Goal: Task Accomplishment & Management: Complete application form

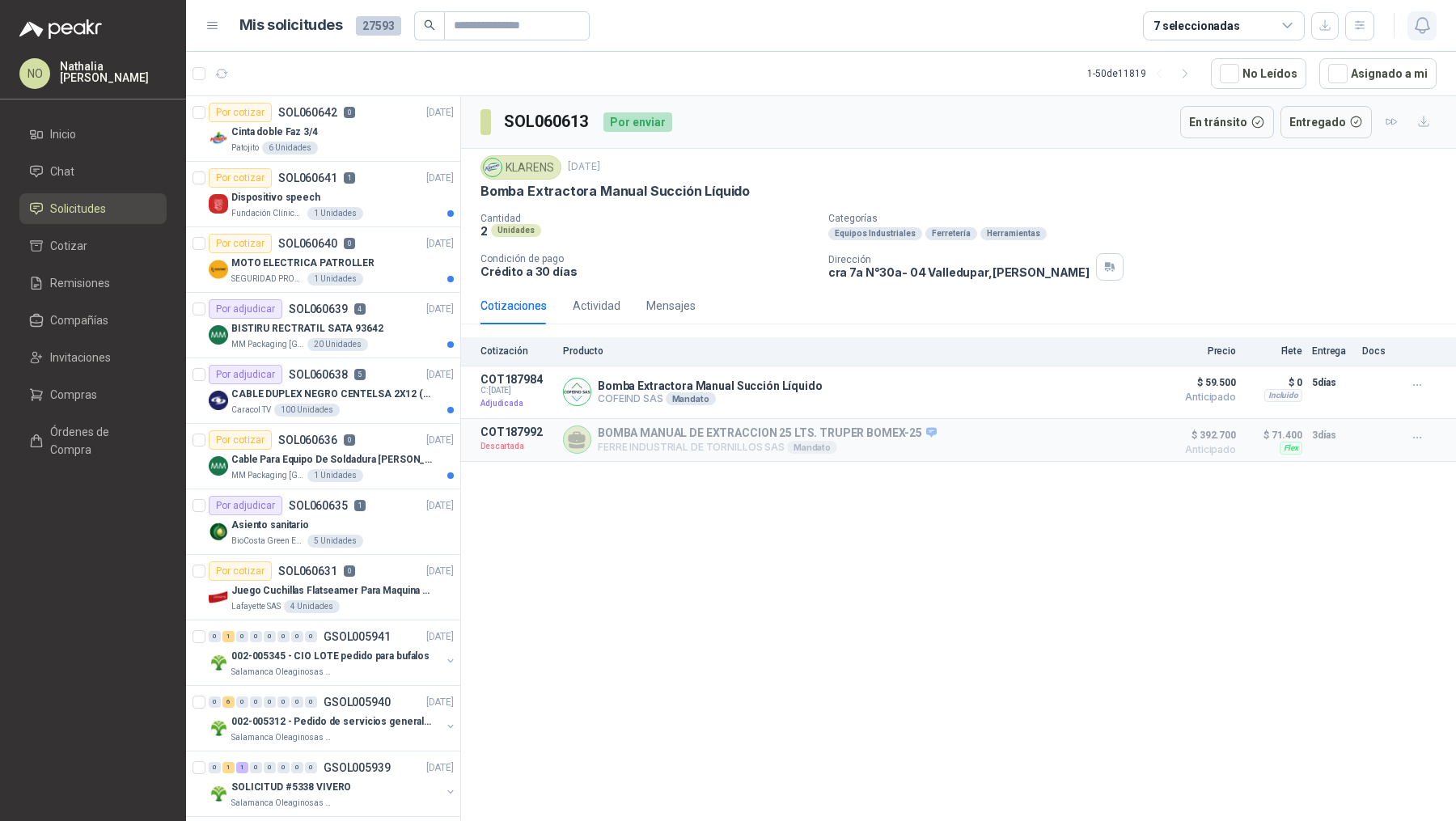
click at [1421, 11] on button "button" at bounding box center [1422, 26] width 29 height 29
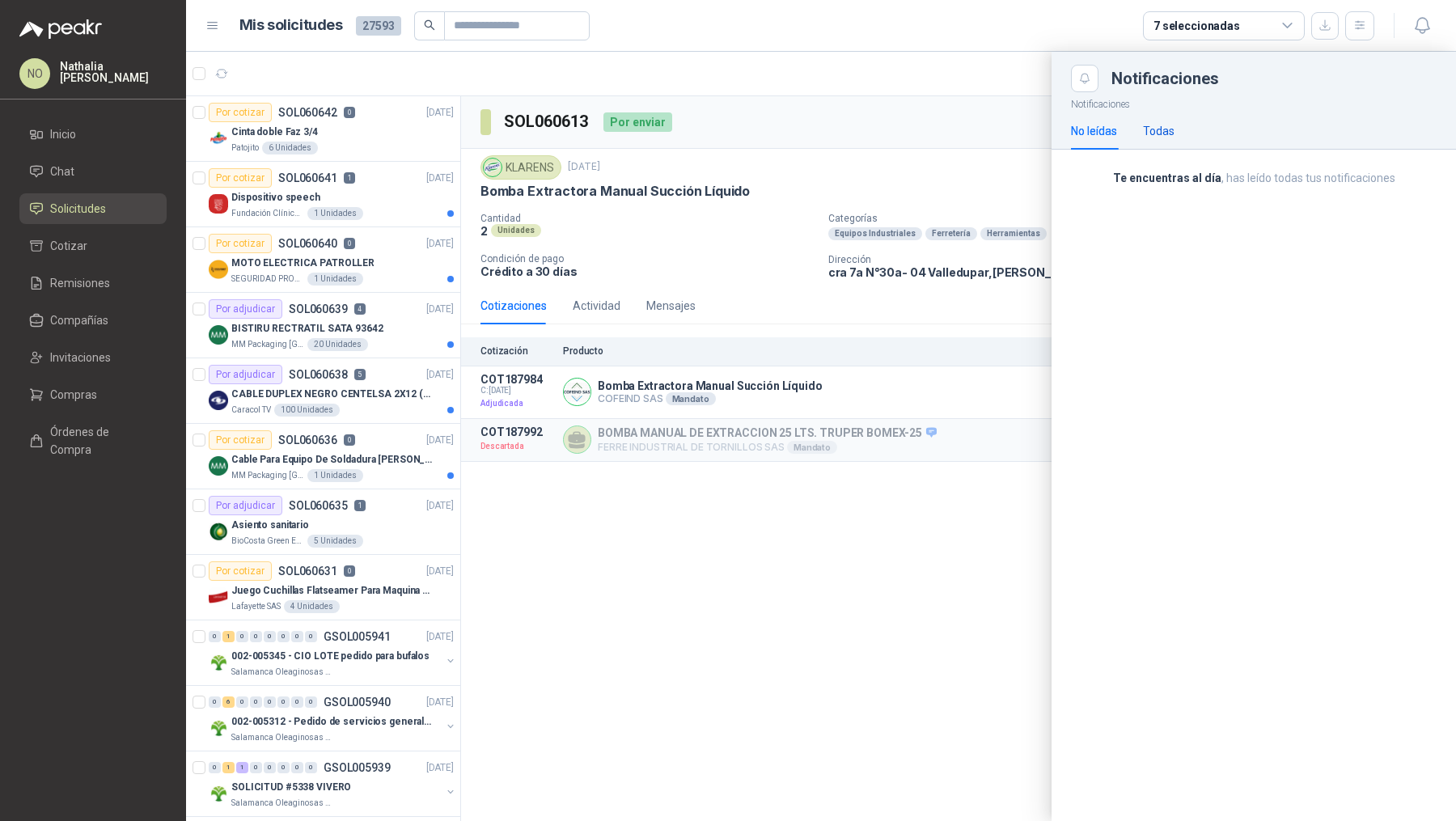
click at [1173, 137] on div "Todas" at bounding box center [1159, 131] width 32 height 18
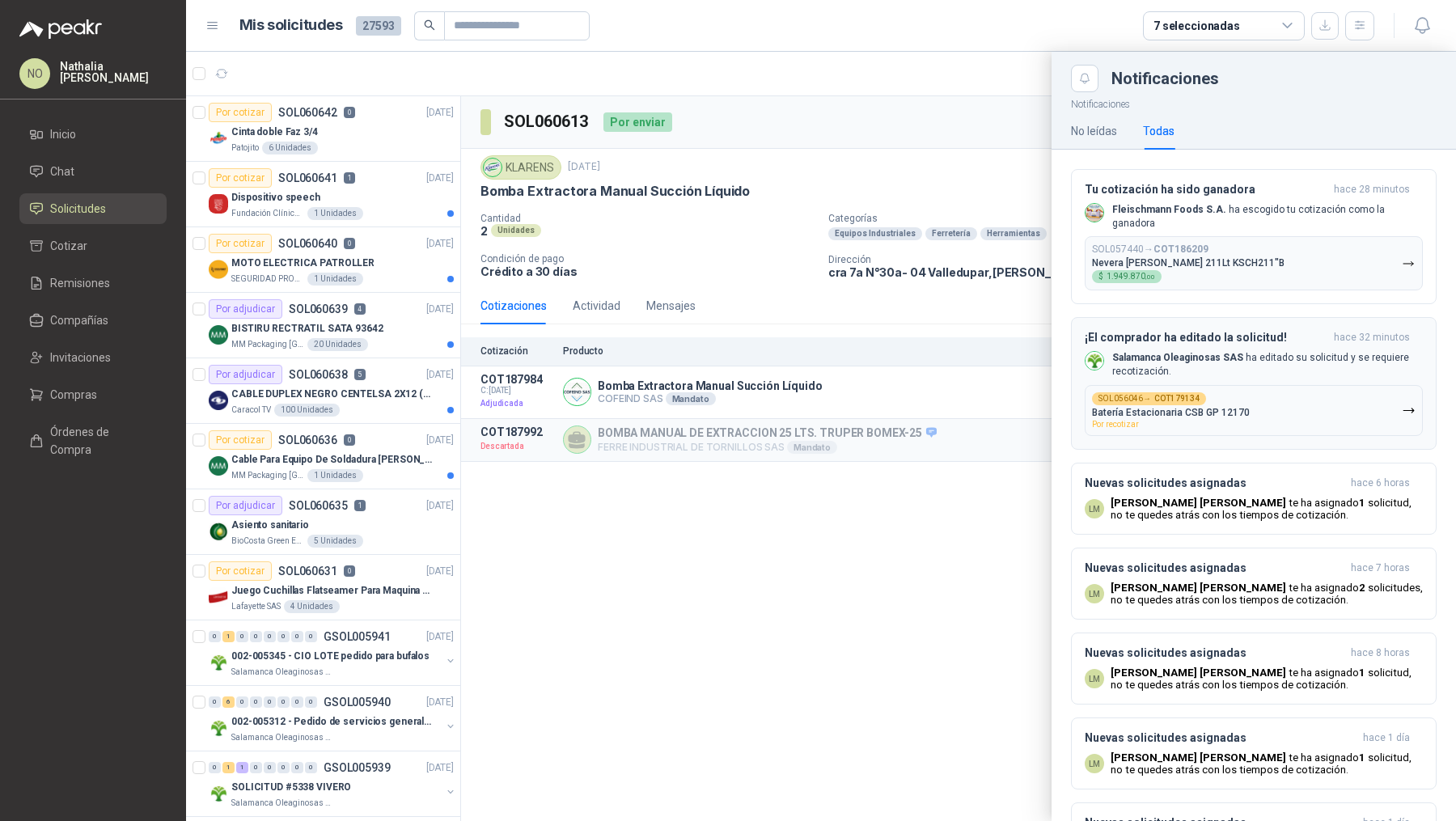
click at [1201, 355] on p "Salamanca Oleaginosas SAS ha editado su solicitud y se requiere recotización." at bounding box center [1267, 364] width 311 height 27
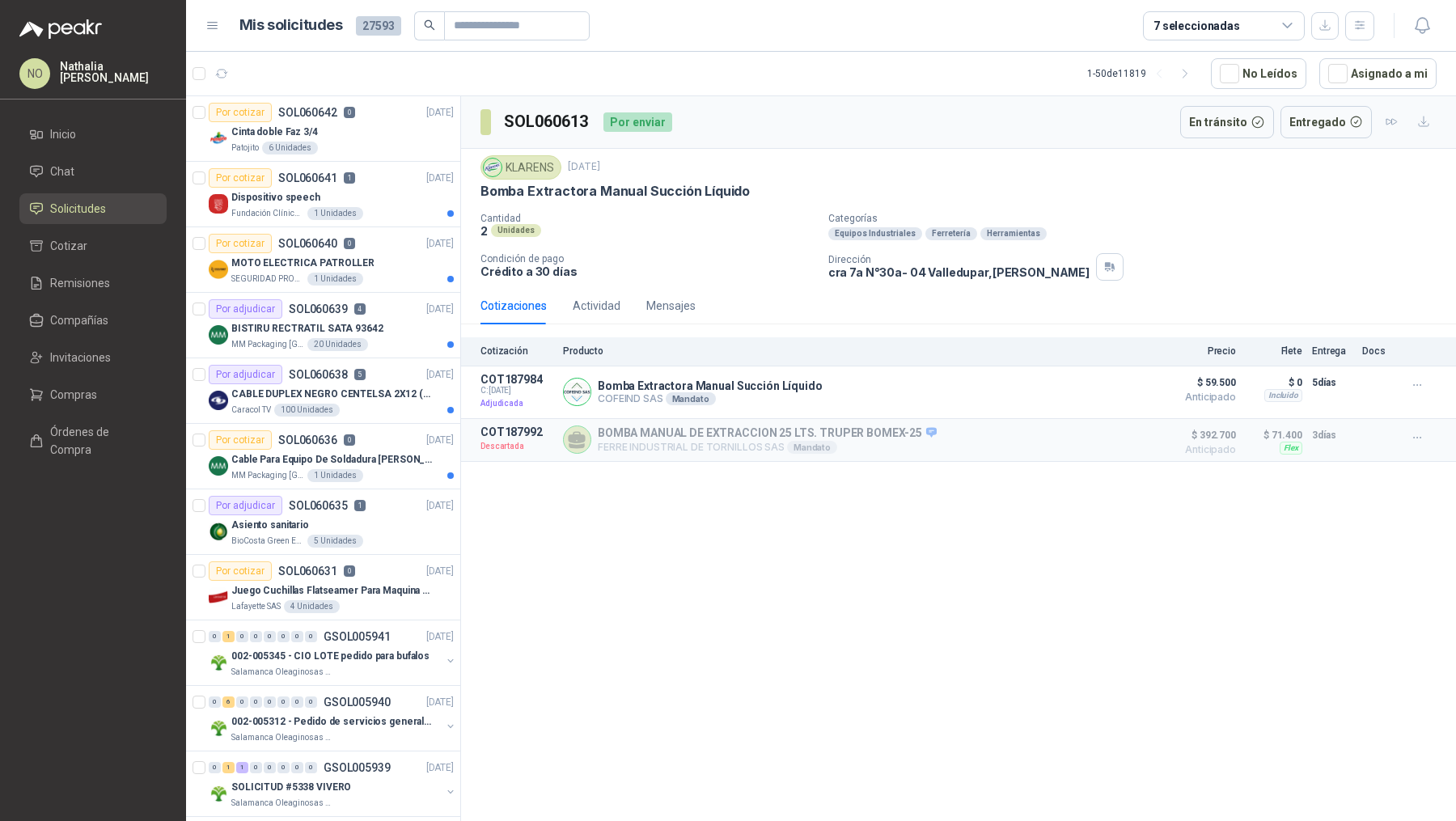
click at [1404, 26] on div at bounding box center [1405, 26] width 62 height 26
click at [1418, 26] on icon "button" at bounding box center [1422, 25] width 20 height 20
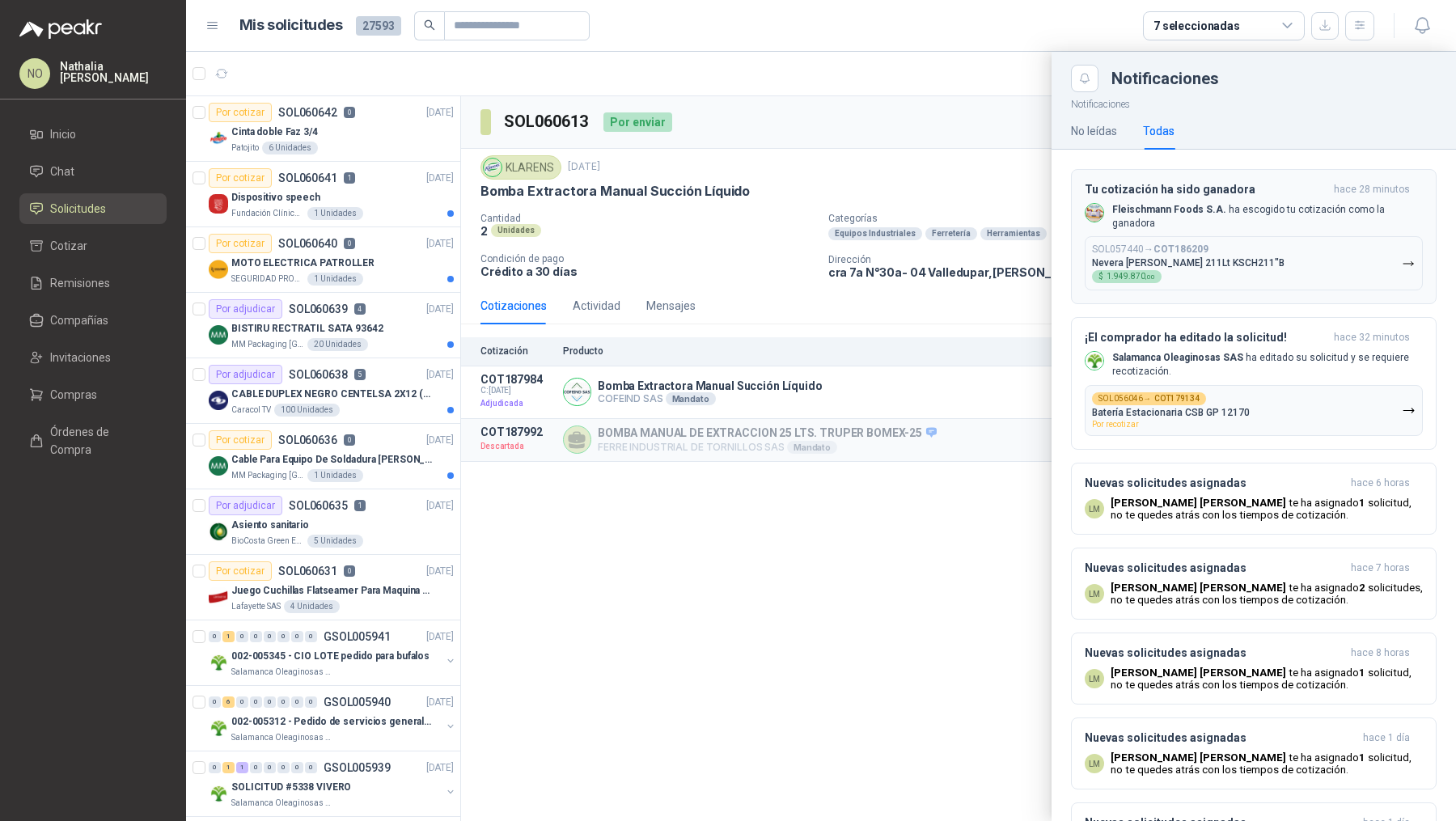
click at [1193, 257] on p "Nevera [PERSON_NAME] 211Lt KSCH211"B" at bounding box center [1188, 262] width 193 height 11
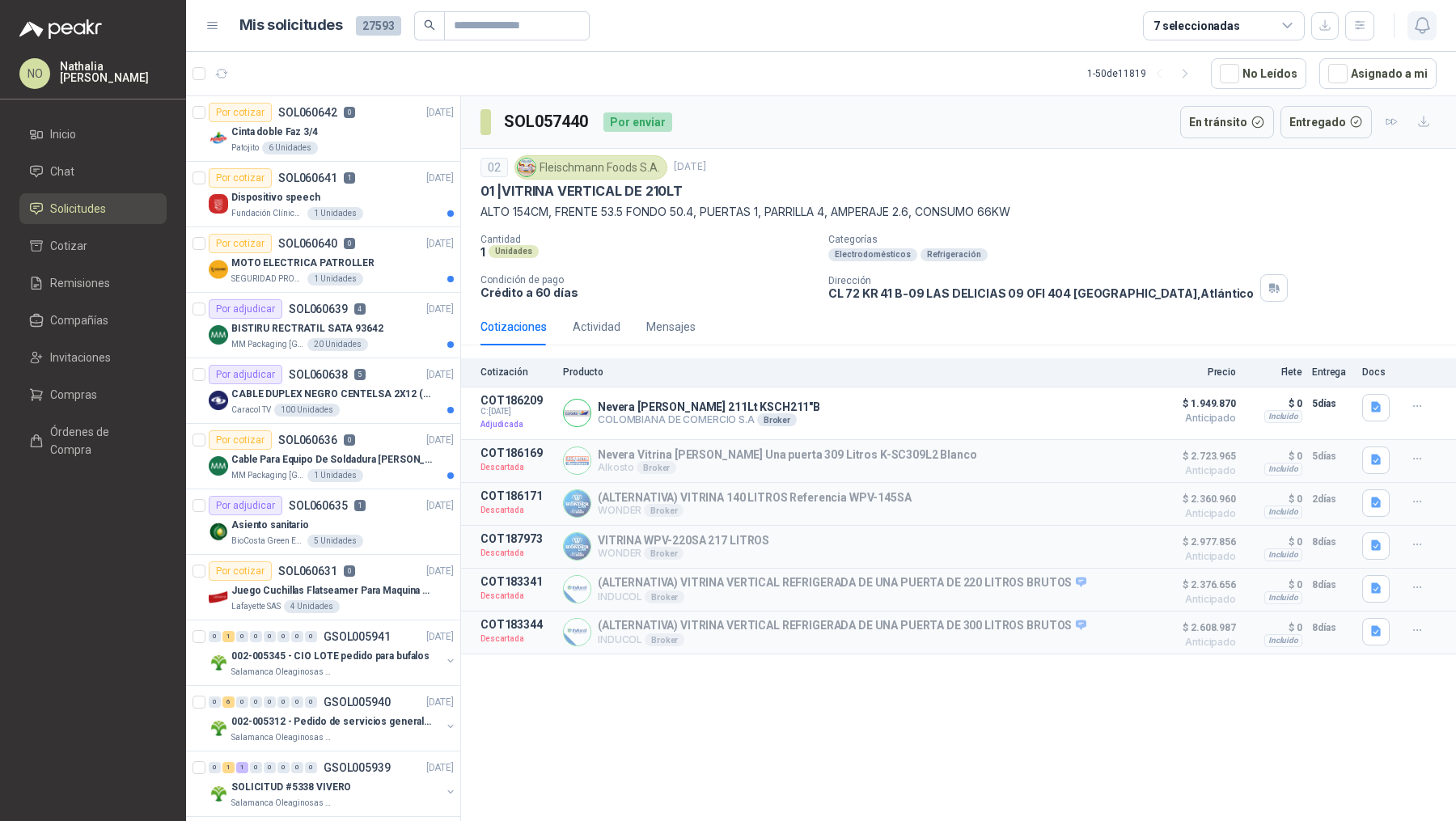
click at [1416, 33] on icon "button" at bounding box center [1422, 25] width 20 height 20
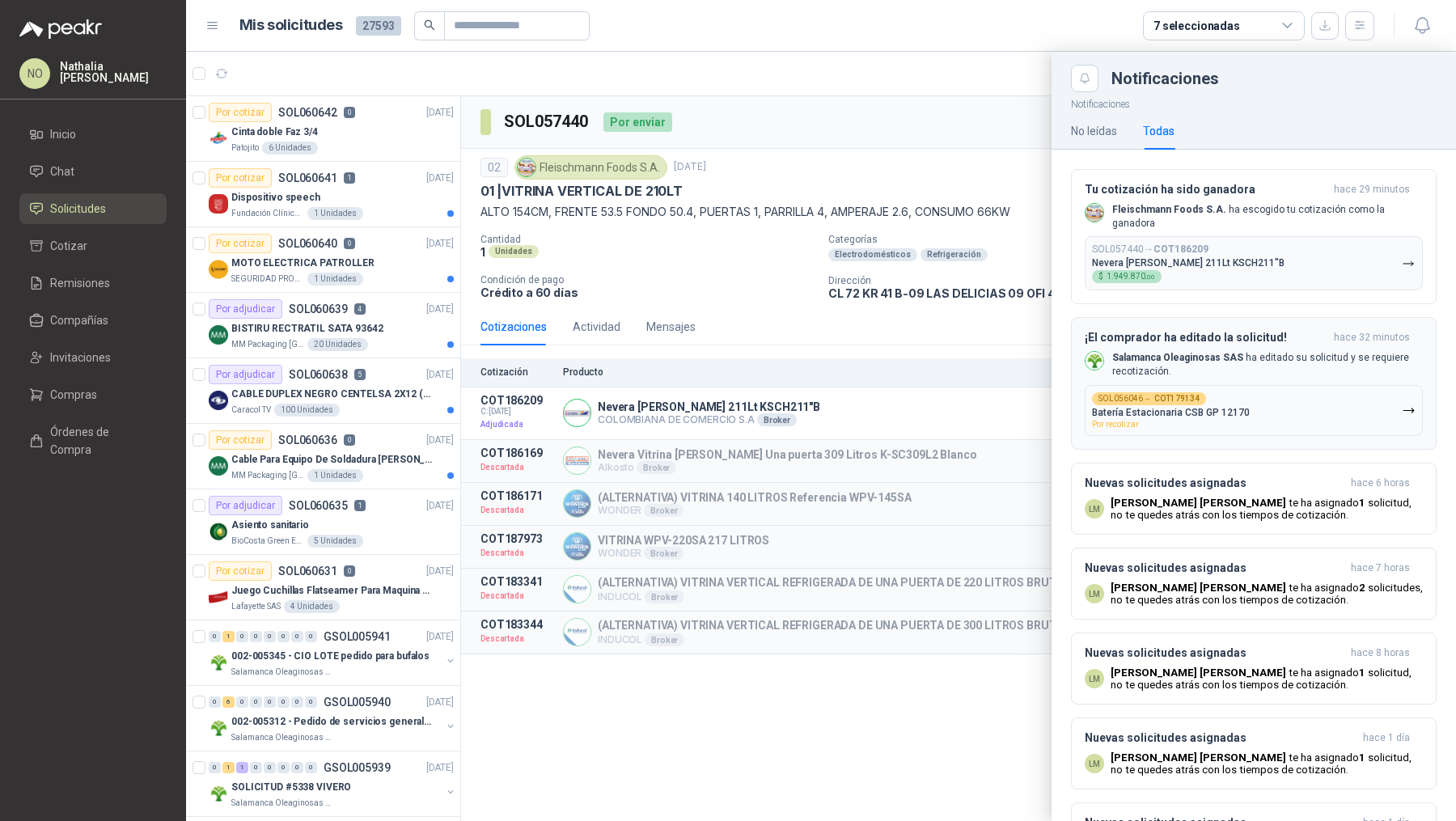
click at [1194, 385] on button "SOL056046 → COT179134 Batería Estacionaria CSB GP 12170 Por recotizar" at bounding box center [1254, 411] width 338 height 51
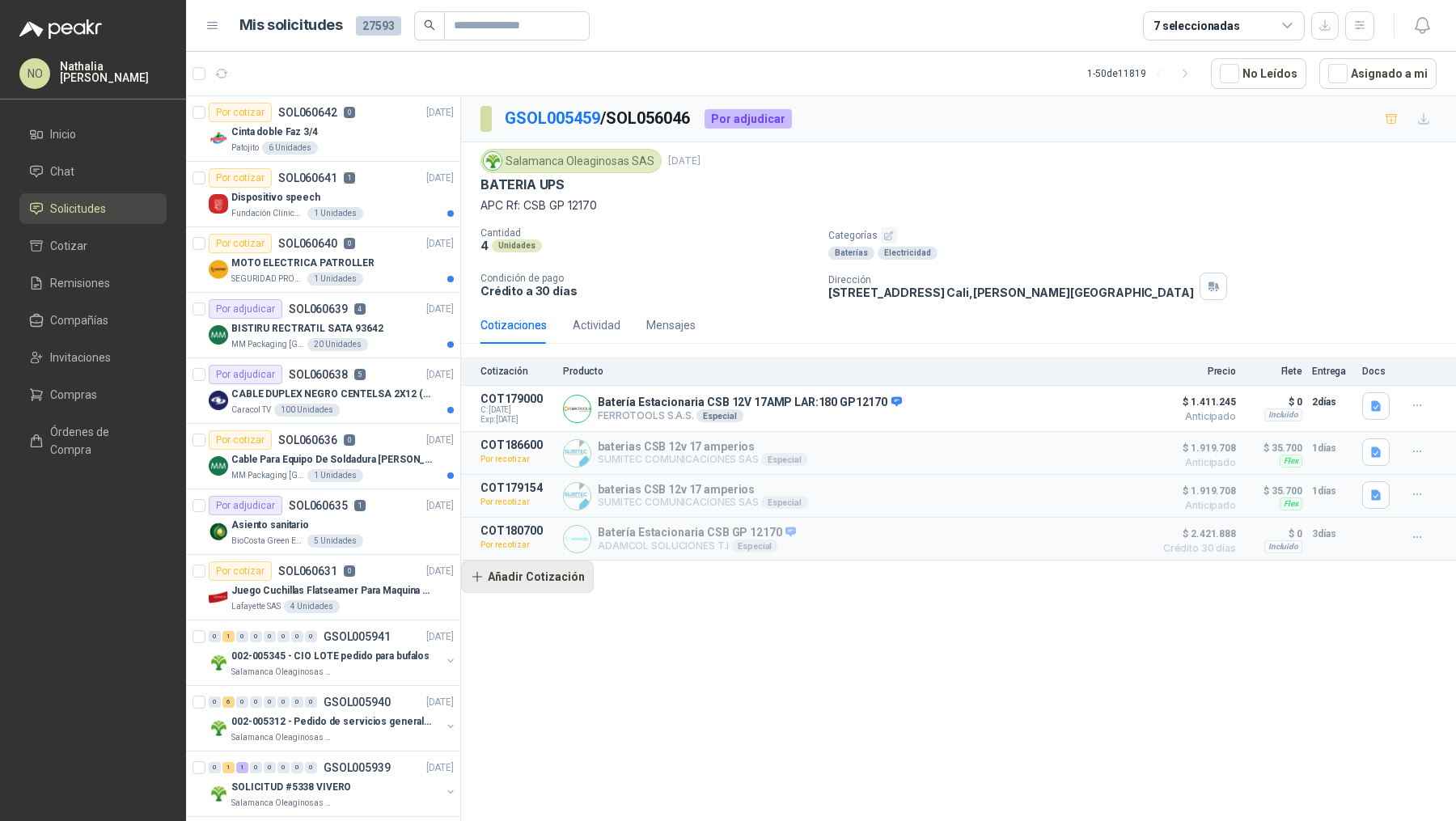
click at [539, 575] on button "Añadir Cotización" at bounding box center [527, 576] width 133 height 33
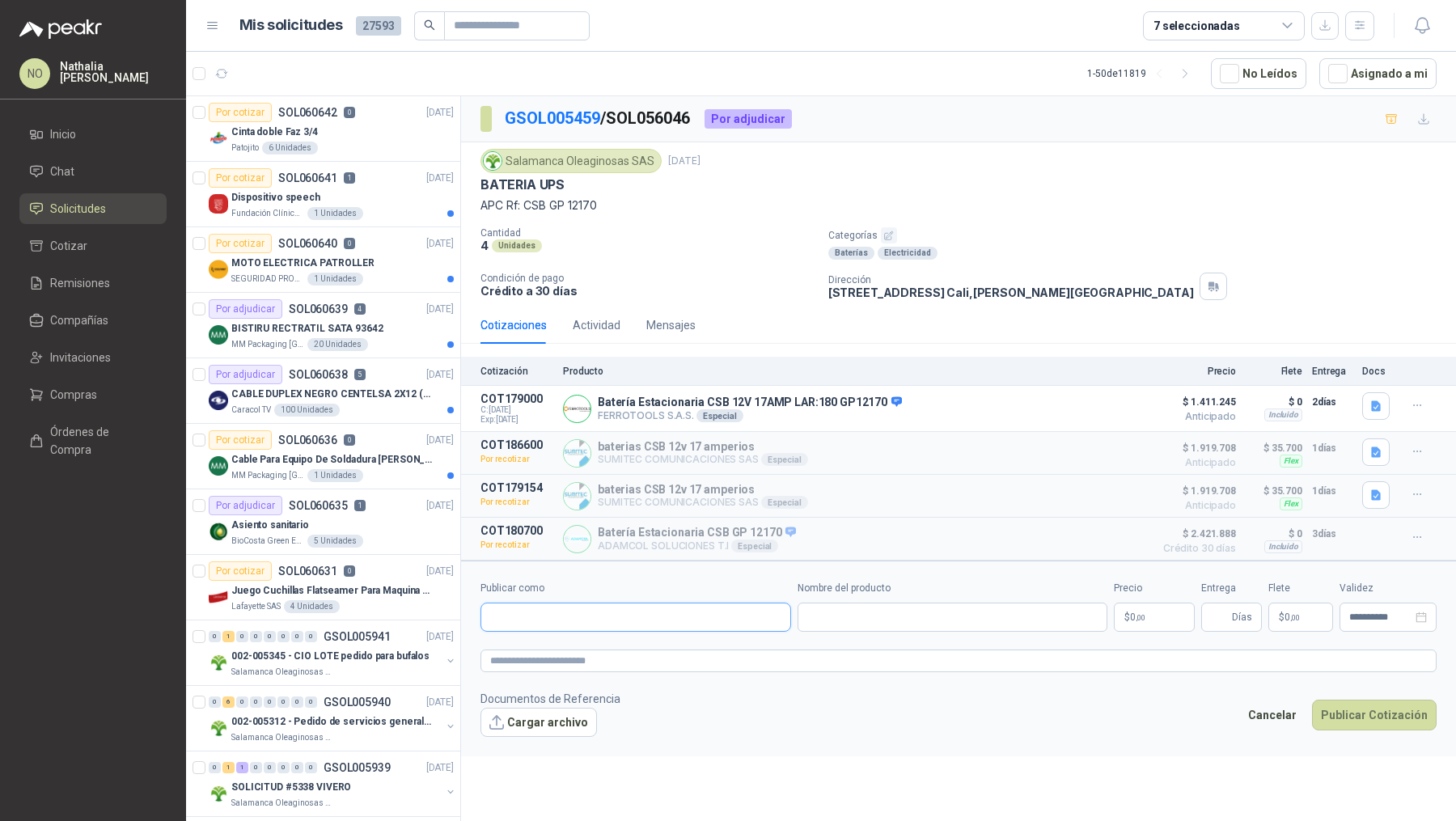
click at [658, 610] on input "Publicar como" at bounding box center [635, 617] width 309 height 27
type input "****"
type input "*"
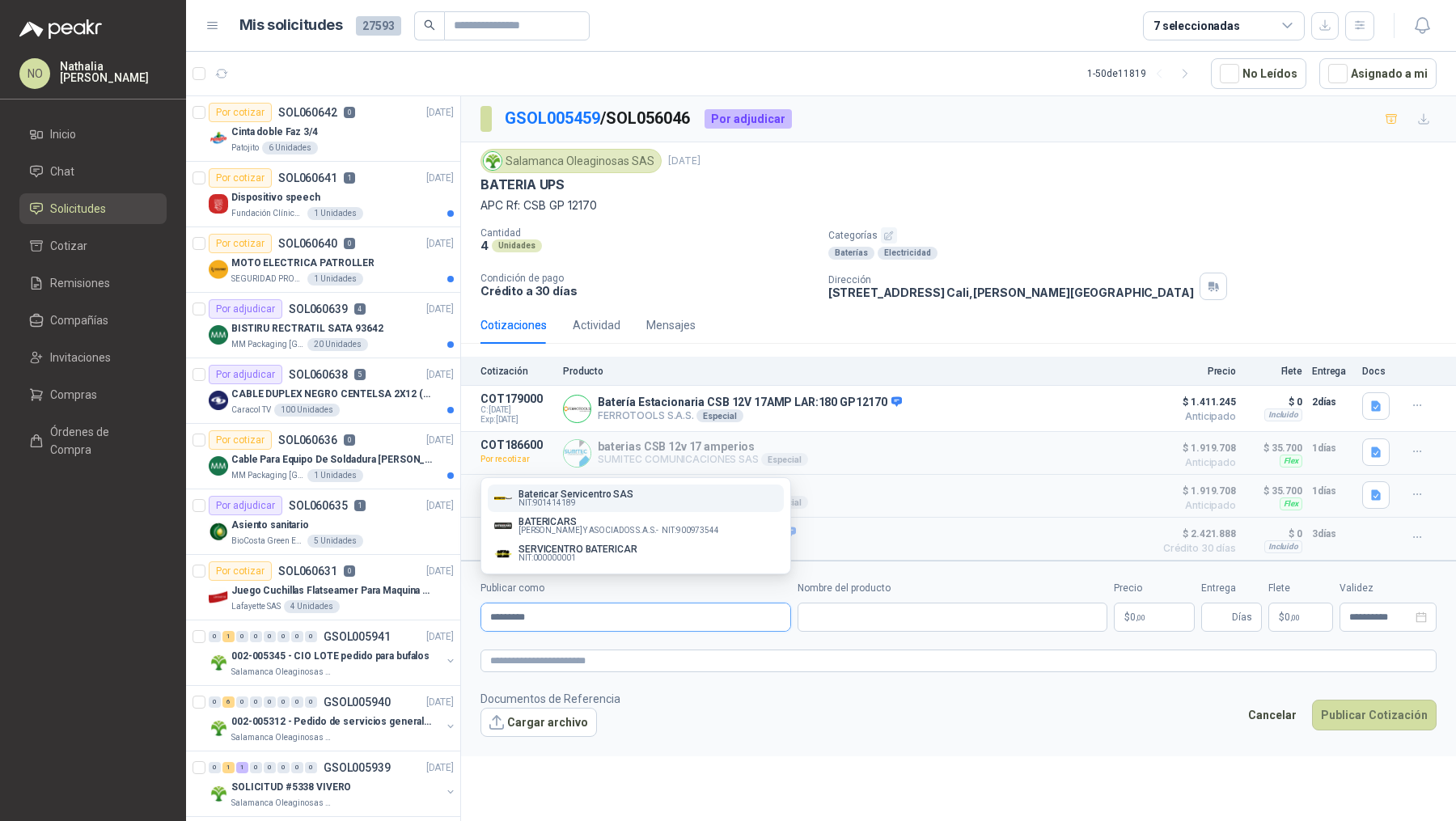
type input "*********"
click at [756, 494] on div "Batericar Servicentro SAS NIT : 901414189" at bounding box center [636, 498] width 283 height 18
type input "**********"
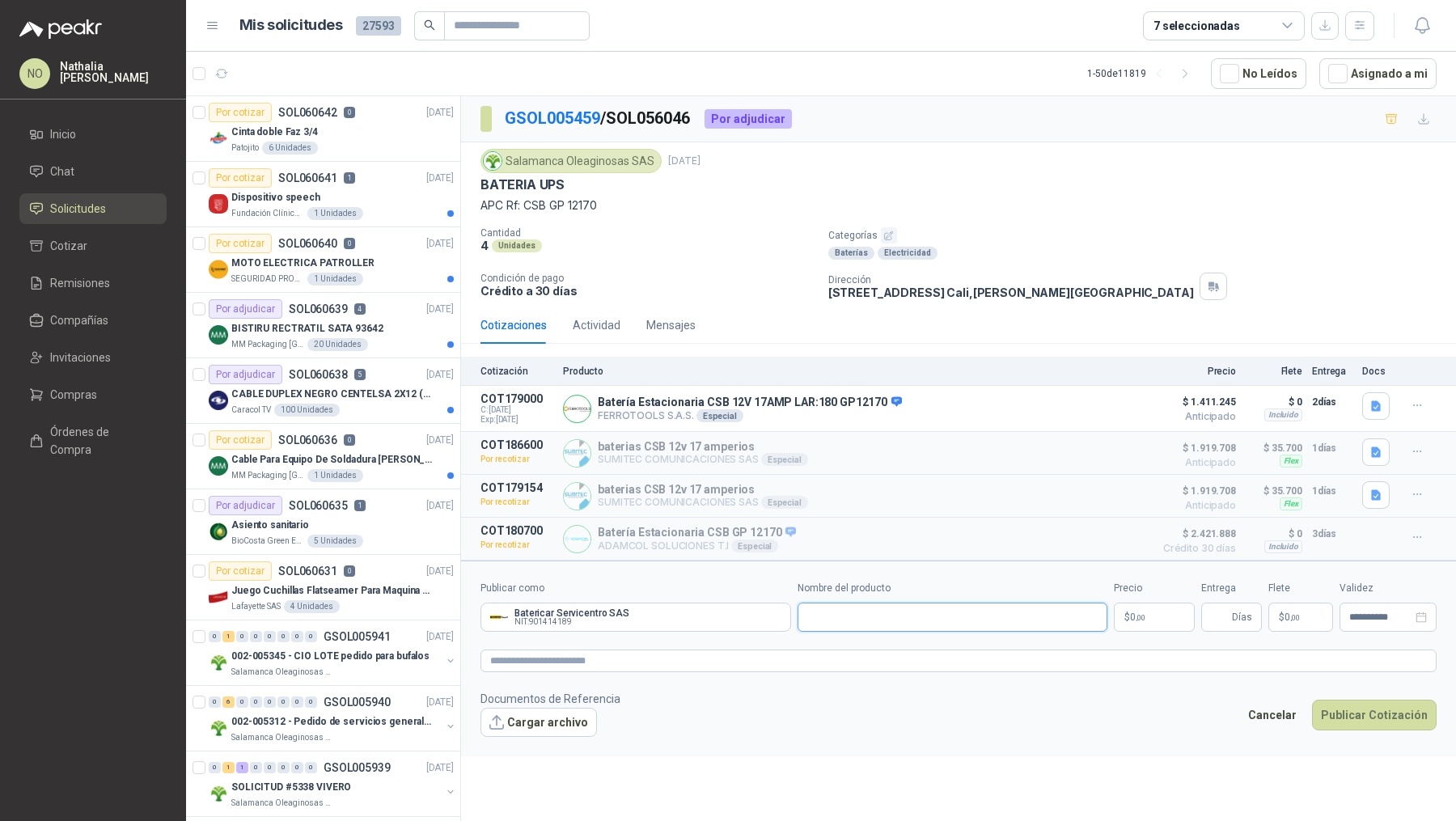
click at [872, 605] on input "Nombre del producto" at bounding box center [953, 617] width 311 height 29
paste input "**********"
type input "**********"
click at [538, 719] on button "Cargar archivo" at bounding box center [538, 722] width 116 height 29
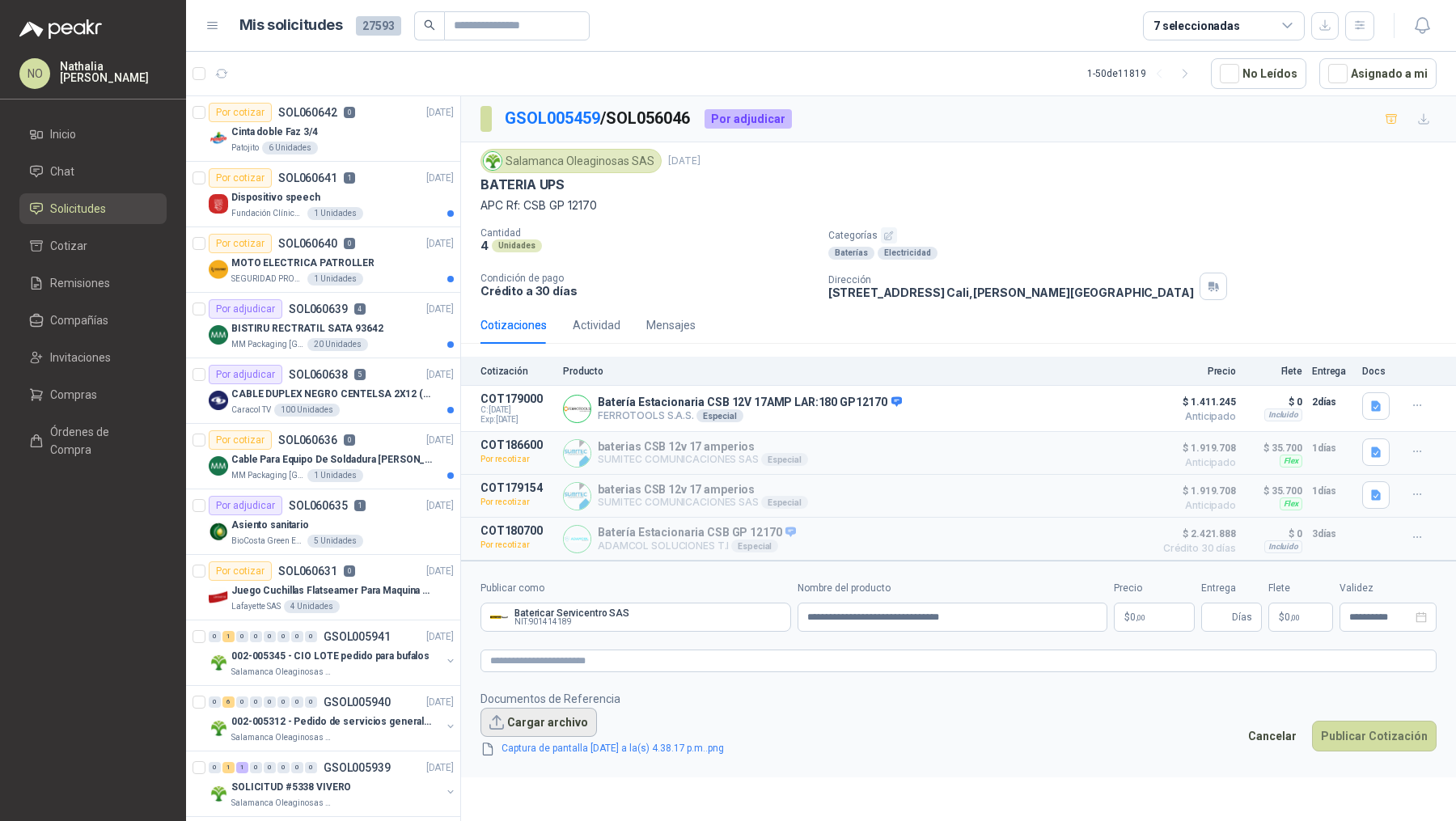
click at [537, 718] on button "Cargar archivo" at bounding box center [538, 722] width 116 height 29
click at [537, 726] on button "Cargar archivo" at bounding box center [538, 722] width 116 height 29
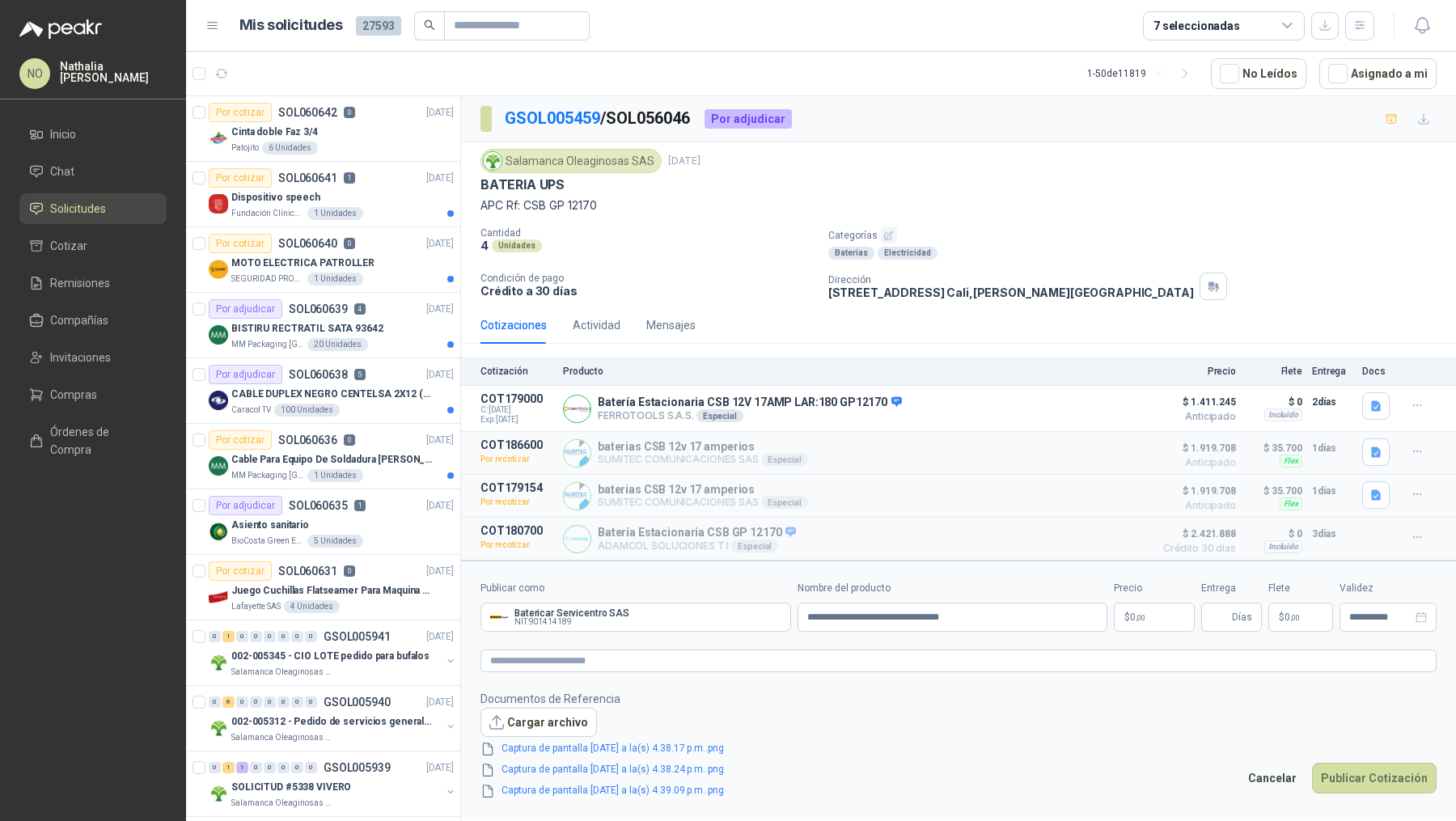
click at [1143, 614] on span ",00" at bounding box center [1140, 618] width 10 height 9
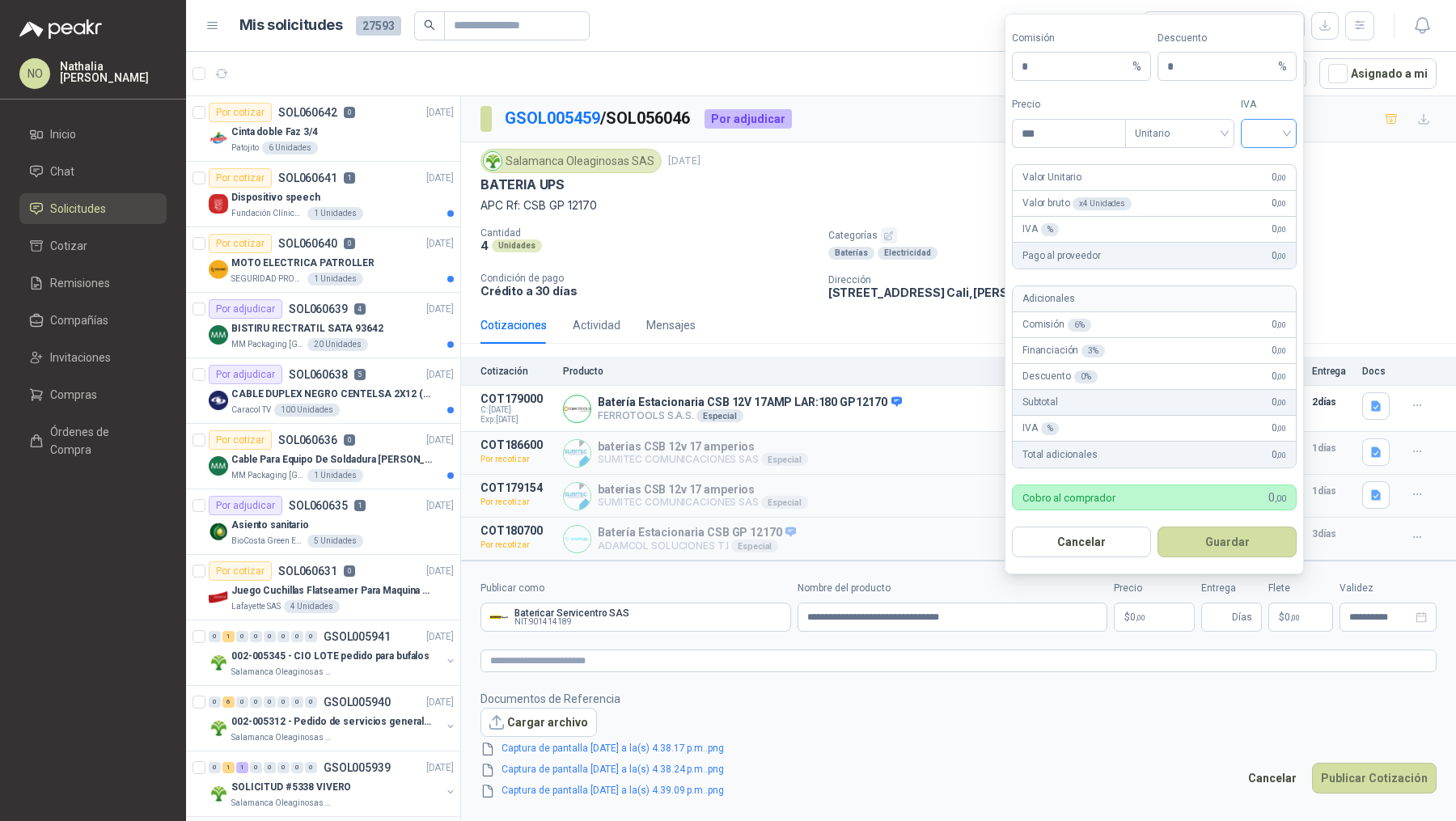
click at [1265, 136] on input "search" at bounding box center [1268, 132] width 36 height 25
click at [1268, 165] on div "19%" at bounding box center [1269, 170] width 30 height 18
click at [1191, 139] on span "Unitario" at bounding box center [1180, 134] width 90 height 25
click at [1199, 194] on div "Unitario con IVA" at bounding box center [1180, 195] width 84 height 18
click at [1066, 139] on input "***" at bounding box center [1069, 133] width 113 height 27
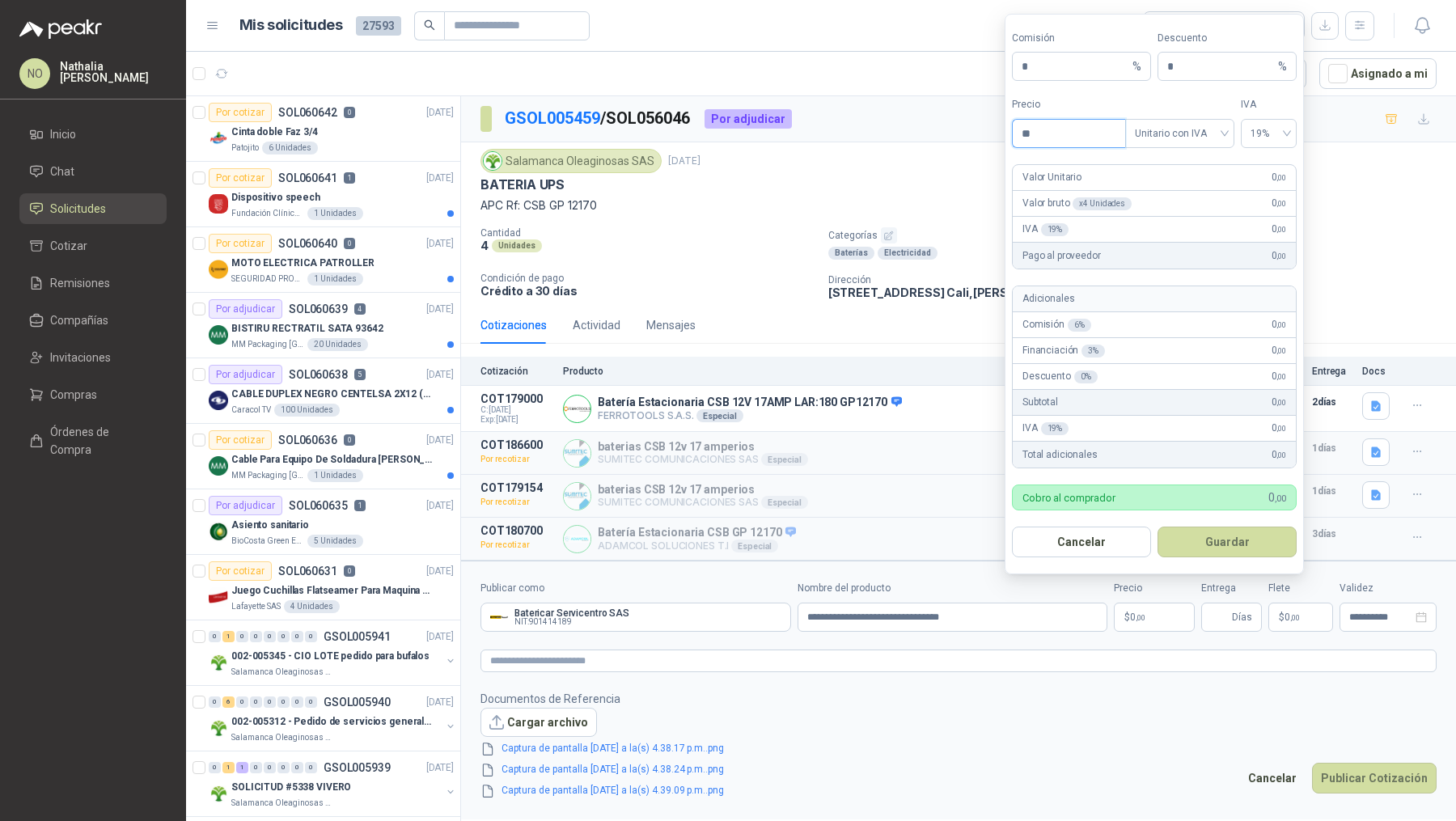
type input "*"
type input "*********"
click at [1227, 534] on button "Guardar" at bounding box center [1227, 542] width 139 height 31
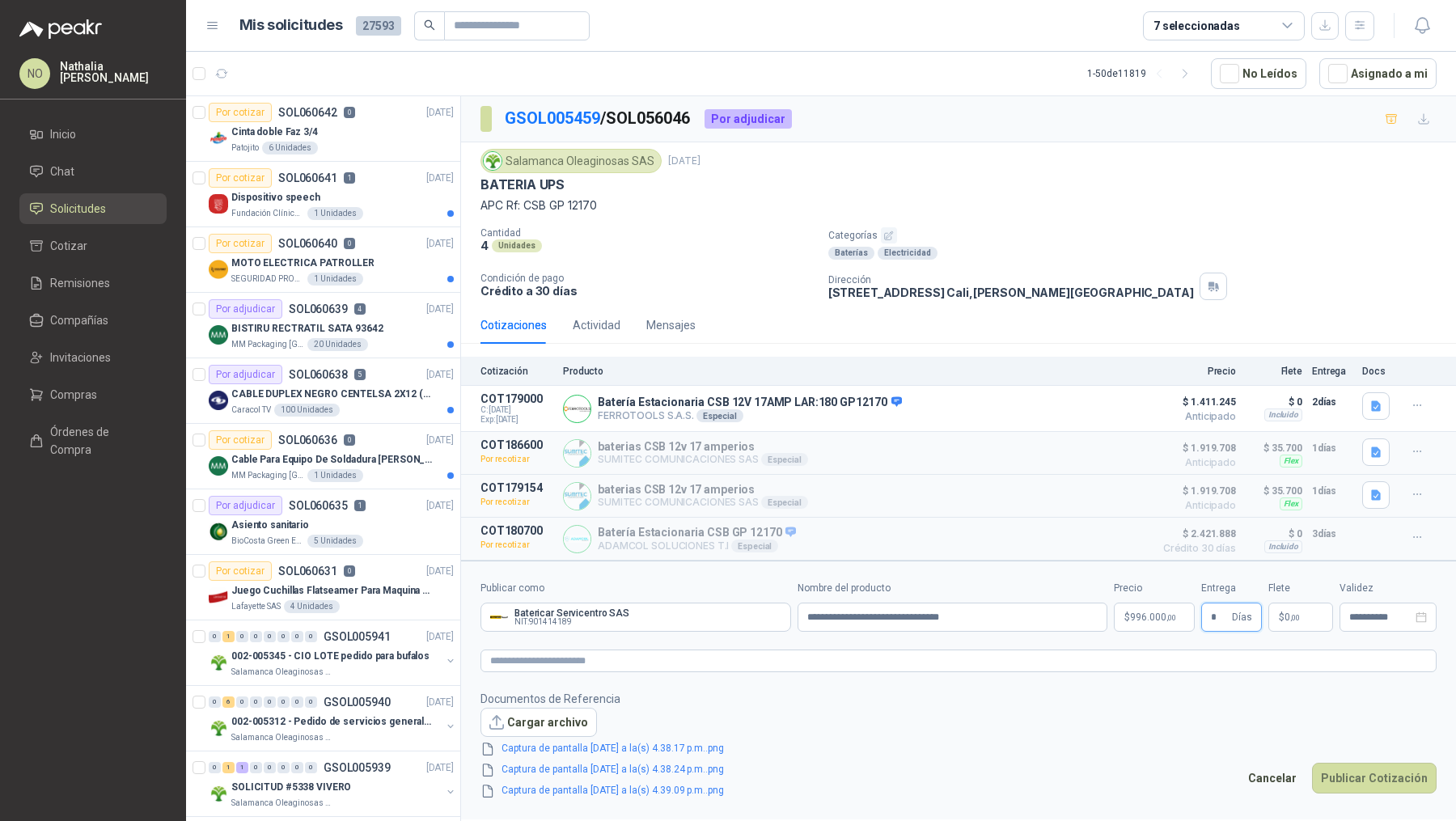
type input "*"
click at [1138, 680] on form "**********" at bounding box center [958, 690] width 995 height 259
click at [1298, 607] on p "$ 0 ,00" at bounding box center [1301, 617] width 65 height 29
click at [1232, 458] on span "Flex" at bounding box center [1213, 448] width 59 height 25
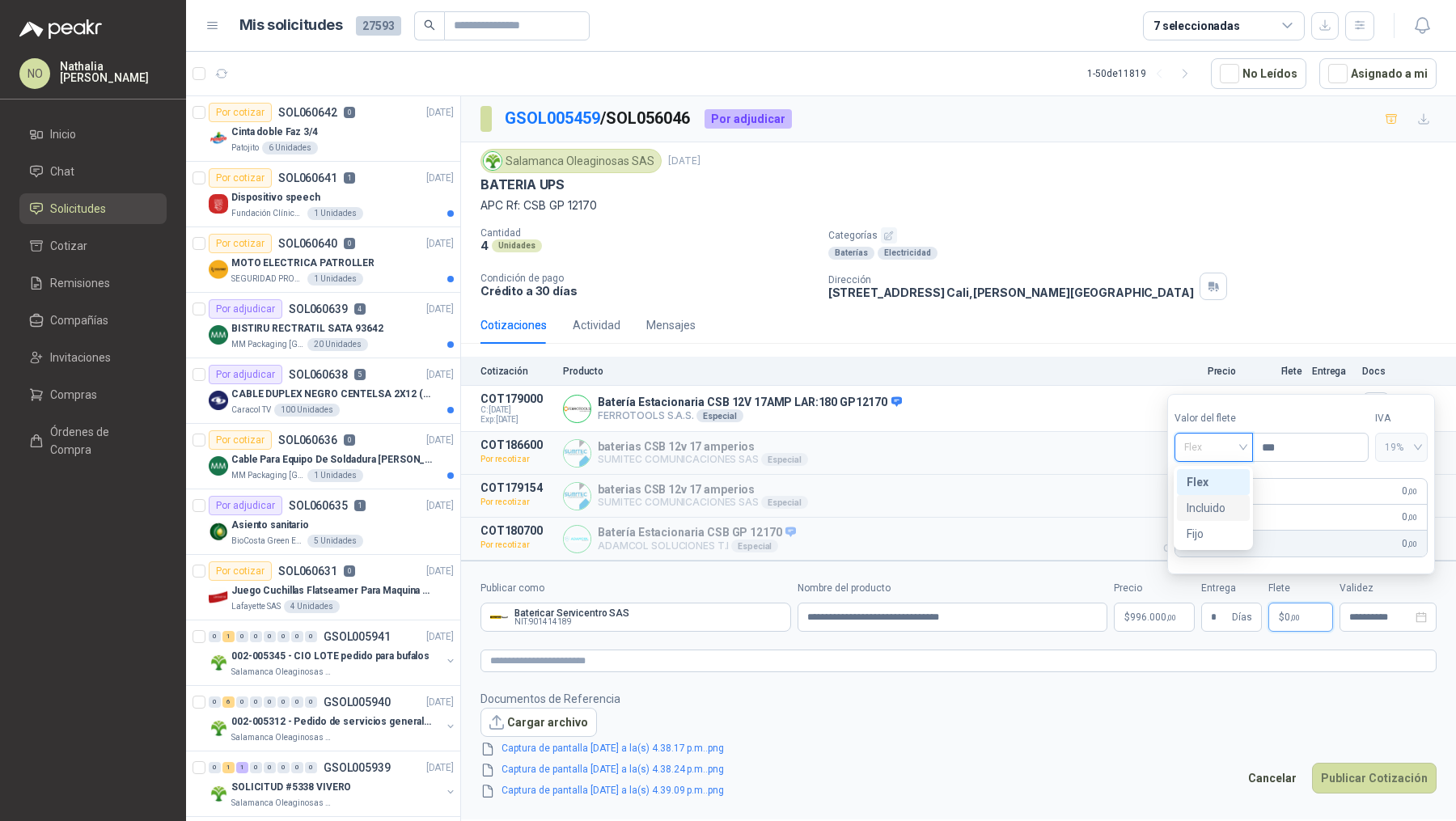
click at [1215, 508] on div "Incluido" at bounding box center [1213, 508] width 54 height 18
click at [1355, 607] on div "**********" at bounding box center [1388, 617] width 97 height 29
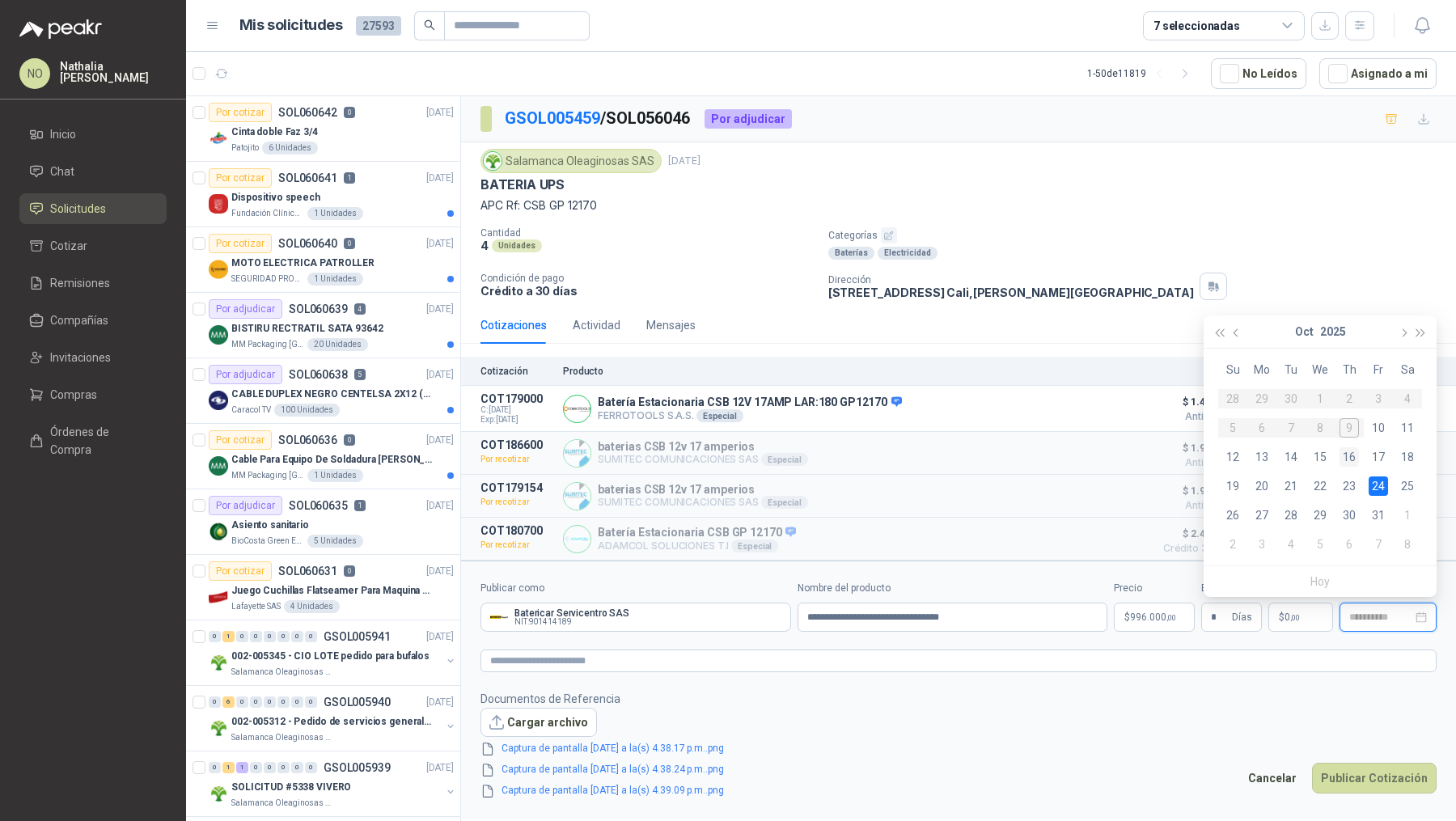
type input "**********"
click at [1350, 457] on div "16" at bounding box center [1350, 457] width 19 height 19
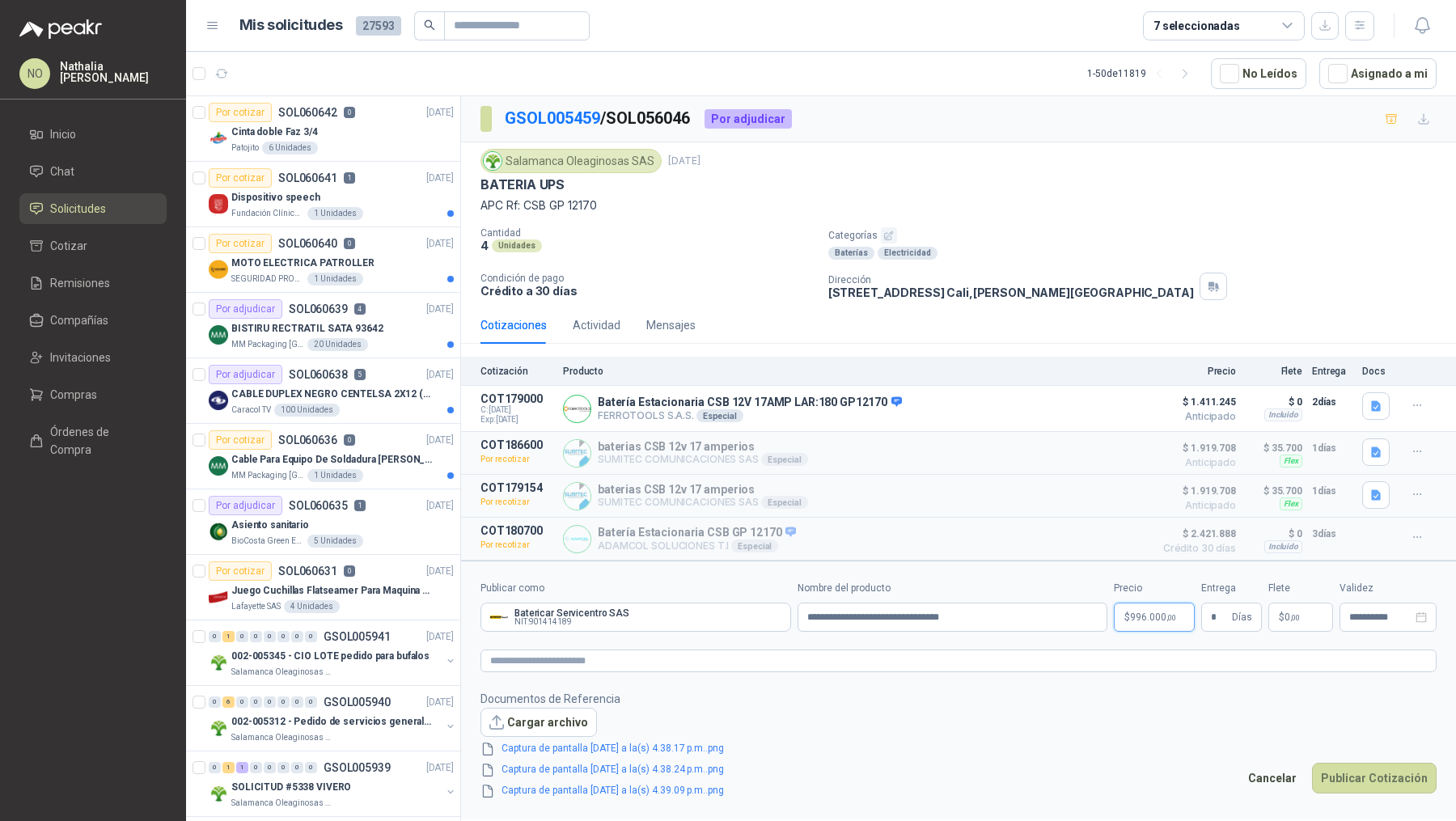
click at [1145, 619] on p "$ 996.000 ,00" at bounding box center [1154, 617] width 81 height 29
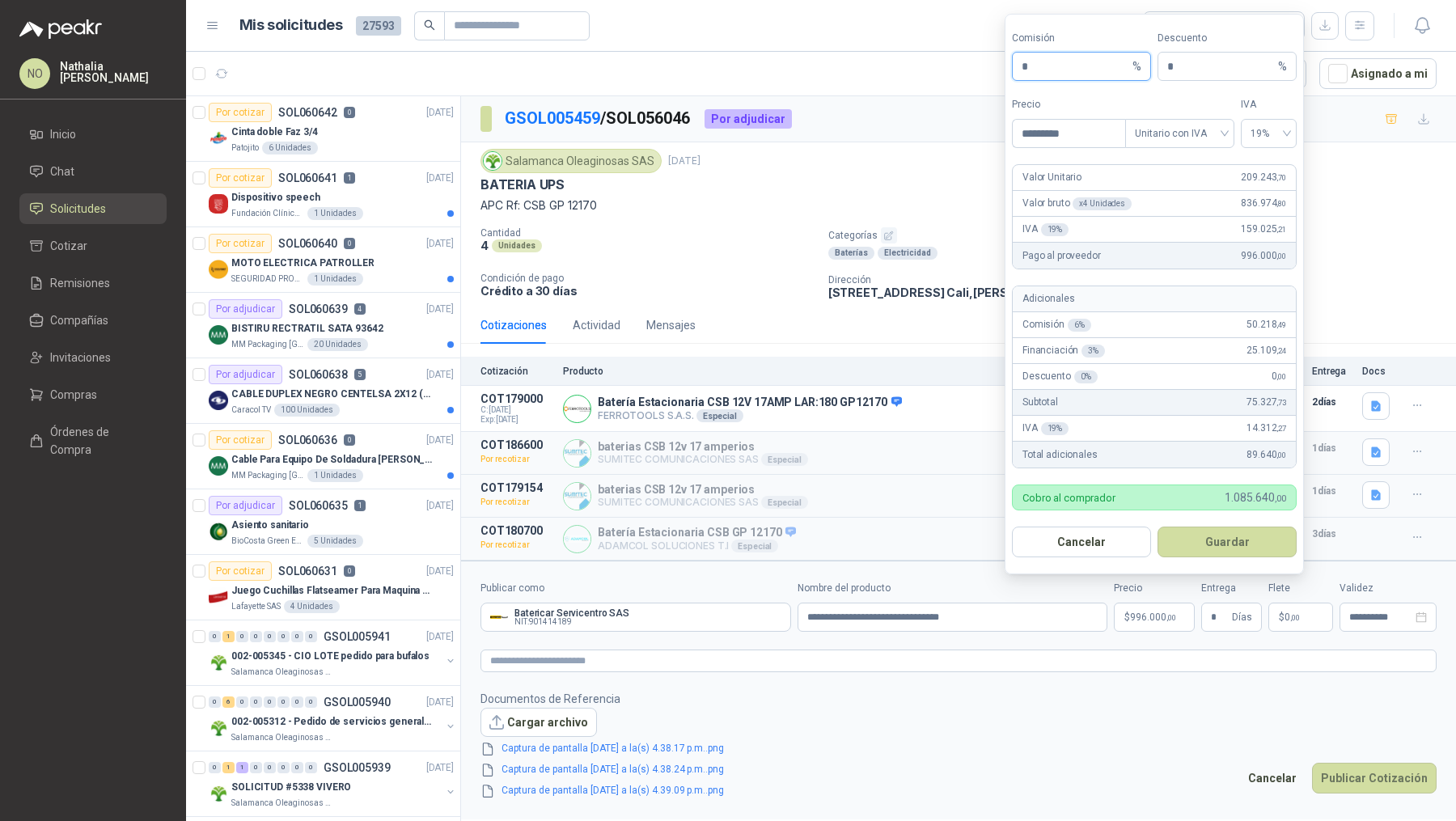
click at [1043, 76] on input "*" at bounding box center [1075, 66] width 107 height 27
type input "*"
click at [1240, 540] on button "Guardar" at bounding box center [1227, 542] width 139 height 31
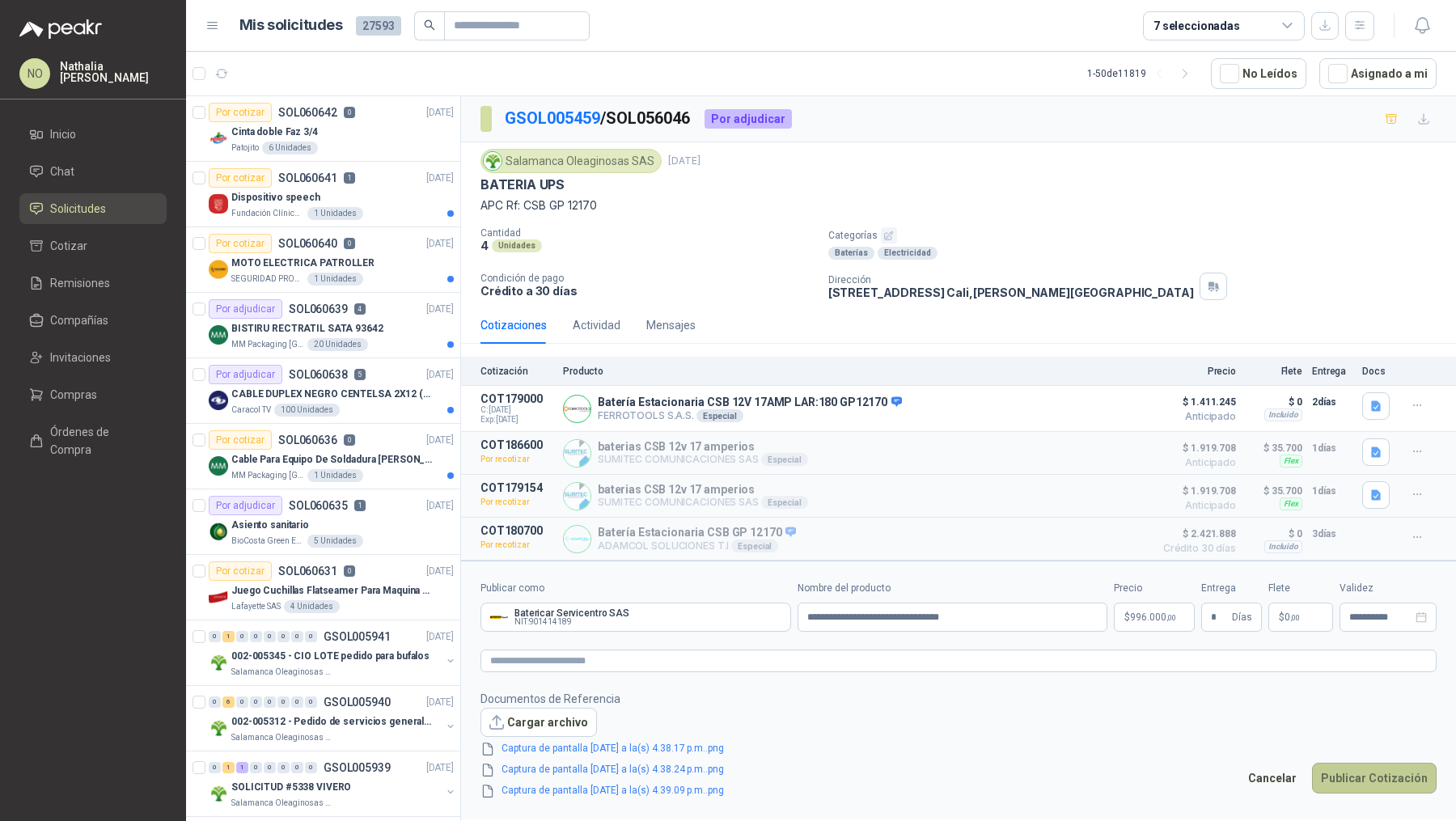
click at [1359, 780] on button "Publicar Cotización" at bounding box center [1374, 778] width 125 height 31
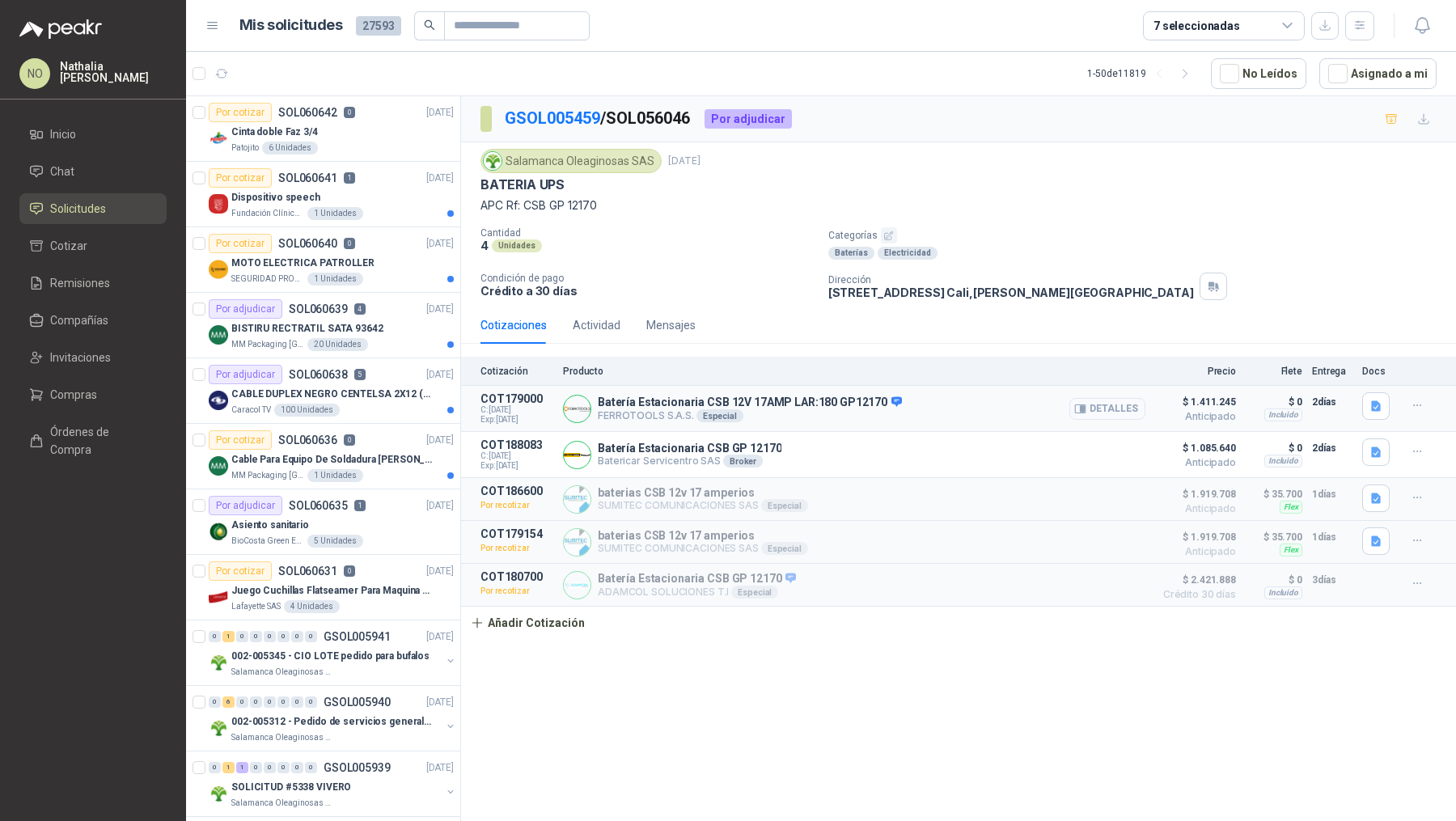
click at [1102, 415] on button "Detalles" at bounding box center [1107, 408] width 76 height 22
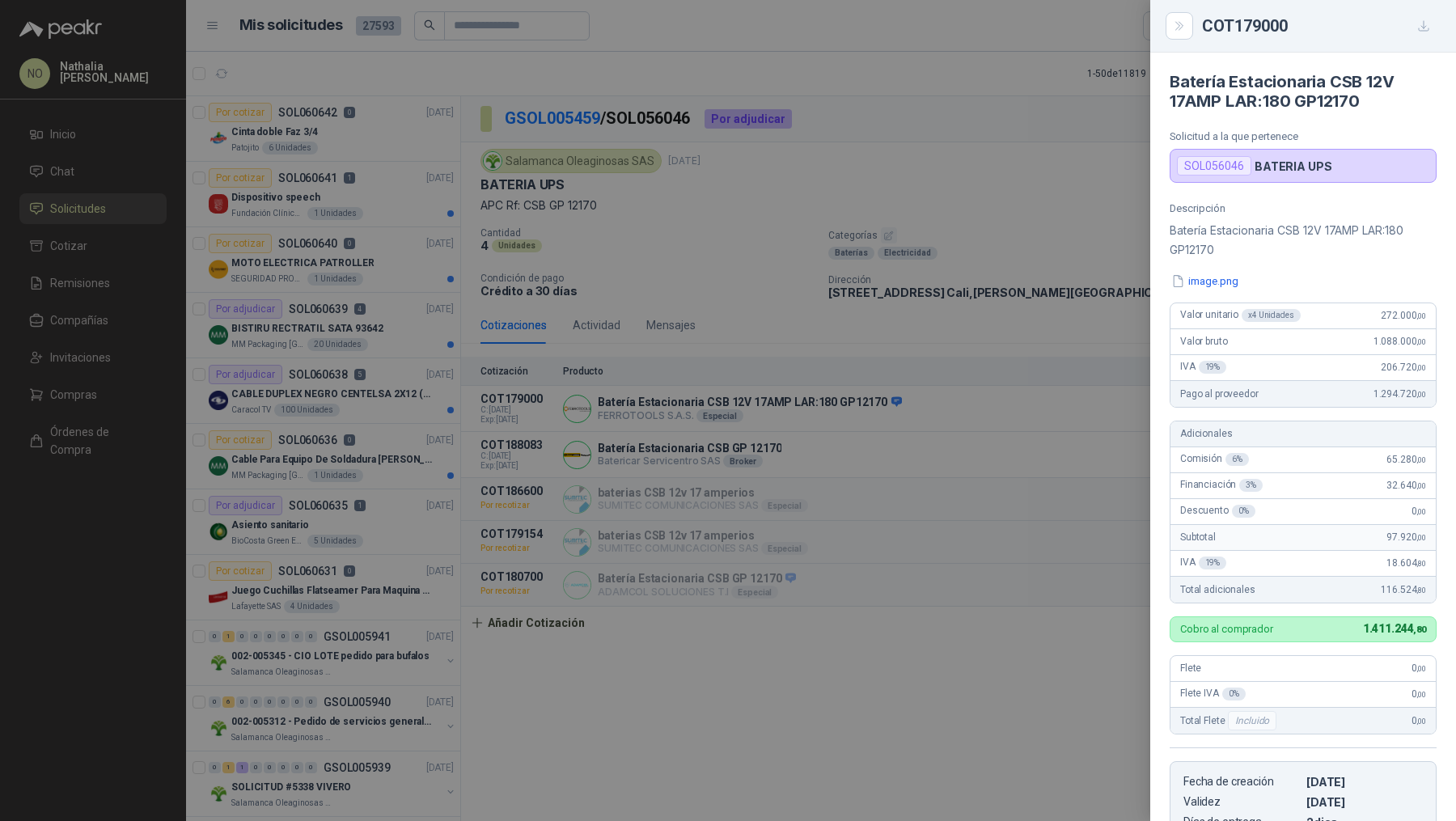
click at [1122, 381] on div at bounding box center [728, 410] width 1456 height 821
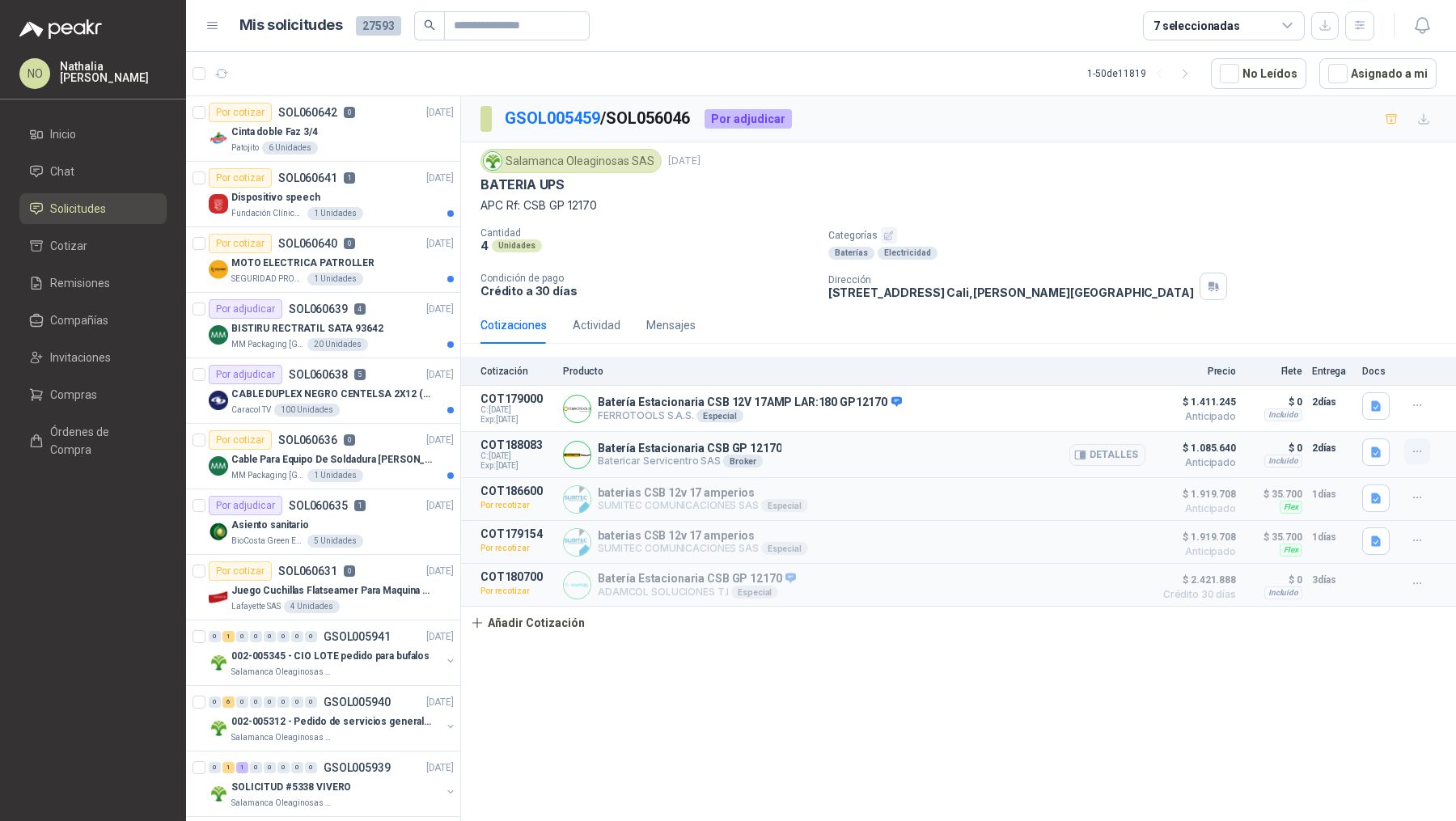
click at [1414, 452] on icon "button" at bounding box center [1417, 452] width 14 height 14
click at [1369, 382] on button "Editar" at bounding box center [1384, 384] width 129 height 26
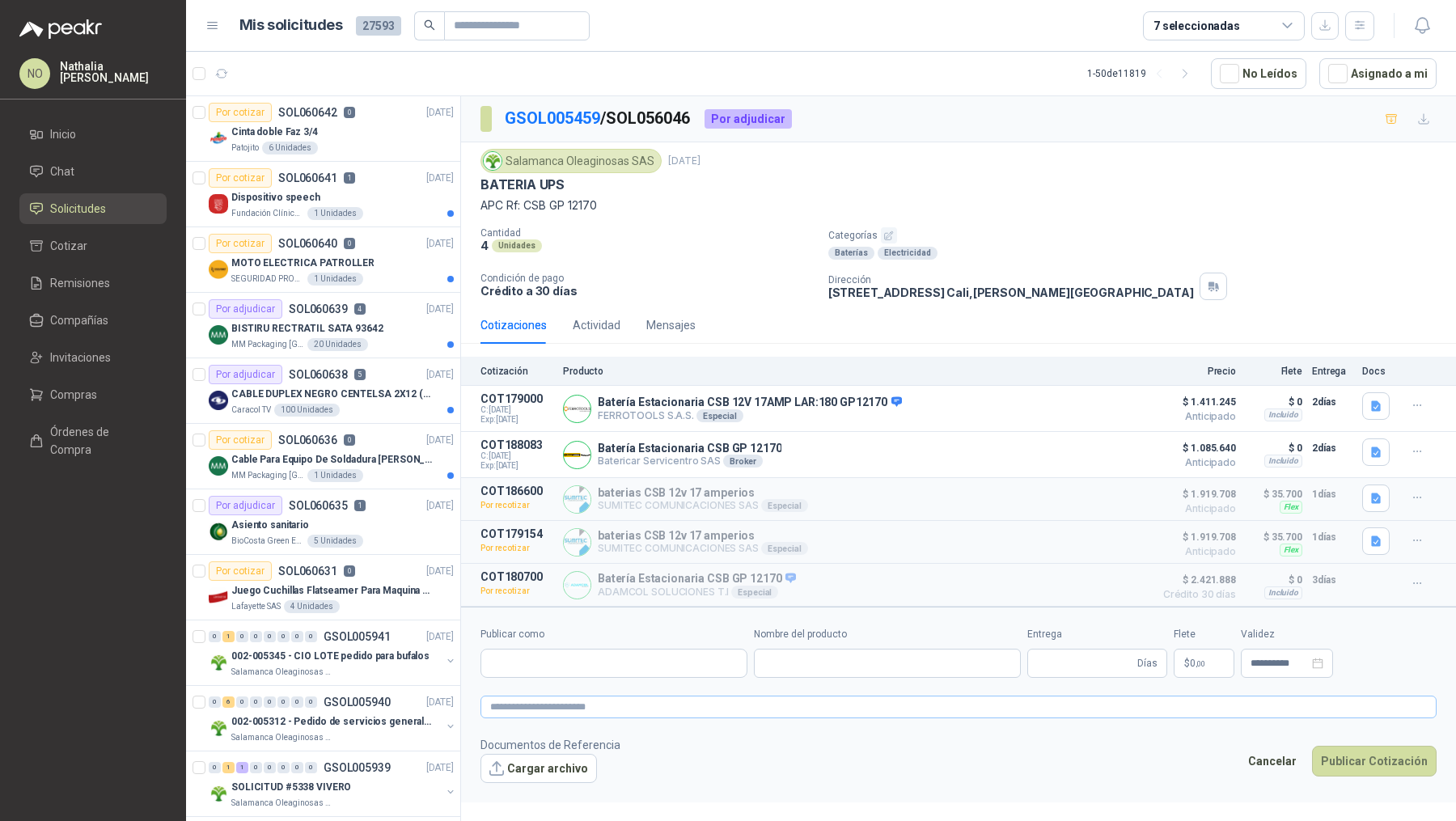
type input "**********"
type input "*"
type input "**********"
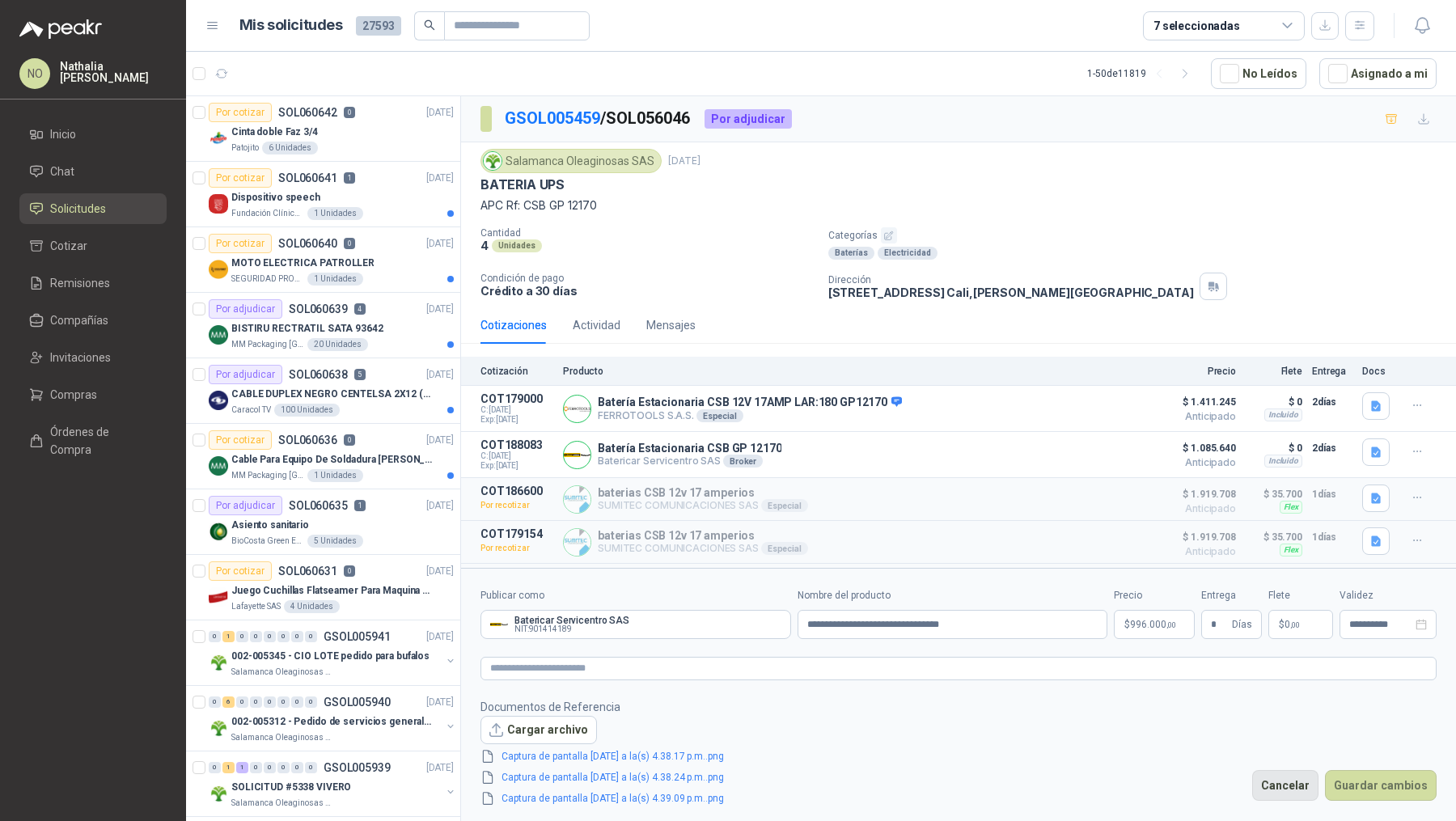
click at [1276, 789] on button "Cancelar" at bounding box center [1284, 785] width 66 height 31
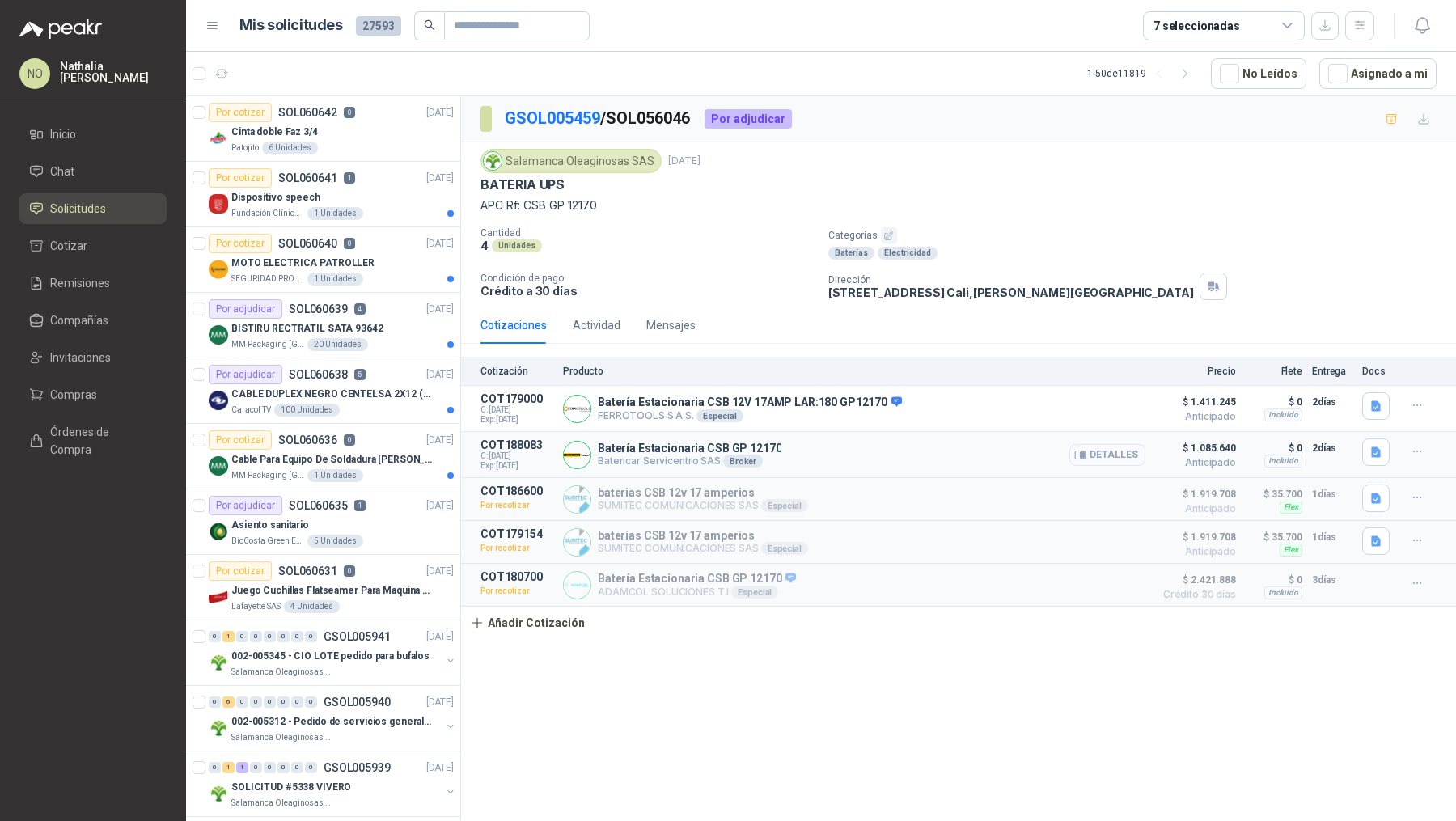
click at [1121, 447] on button "Detalles" at bounding box center [1107, 455] width 76 height 22
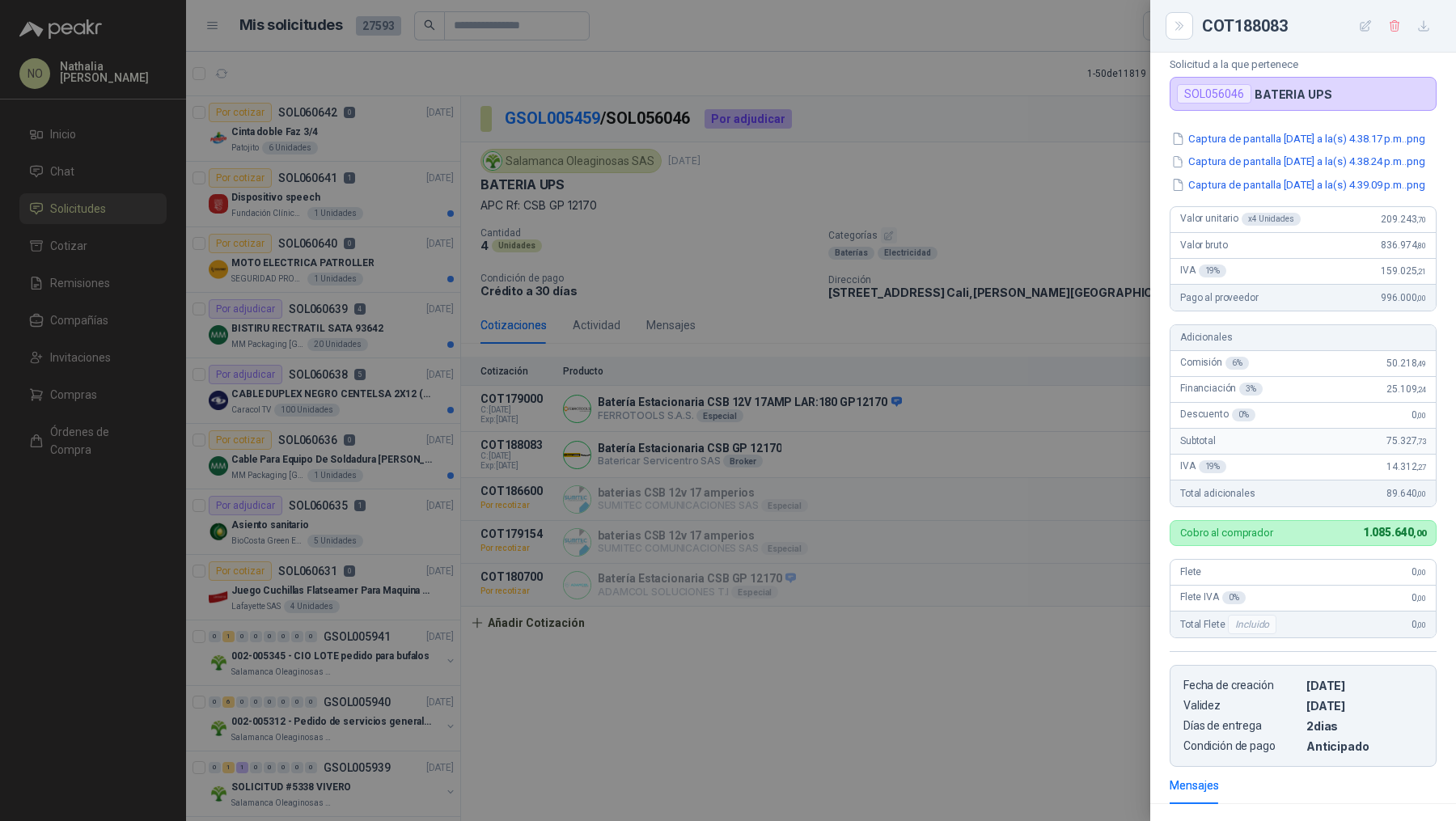
scroll to position [51, 0]
click at [1305, 149] on button "Captura de pantalla [DATE] a la(s) 4.38.17 p.m..png" at bounding box center [1298, 140] width 257 height 17
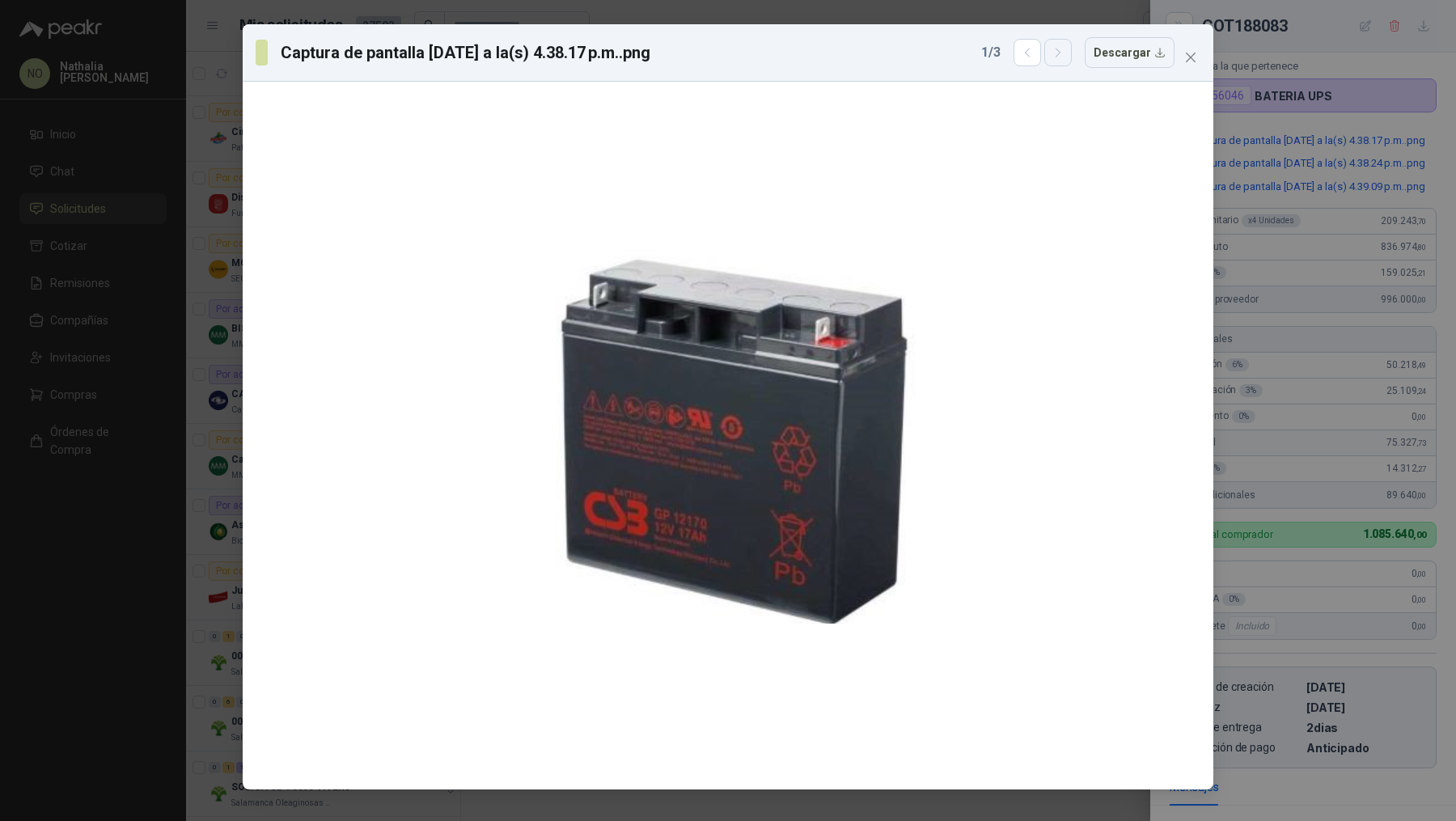
click at [1059, 55] on icon "button" at bounding box center [1058, 53] width 14 height 14
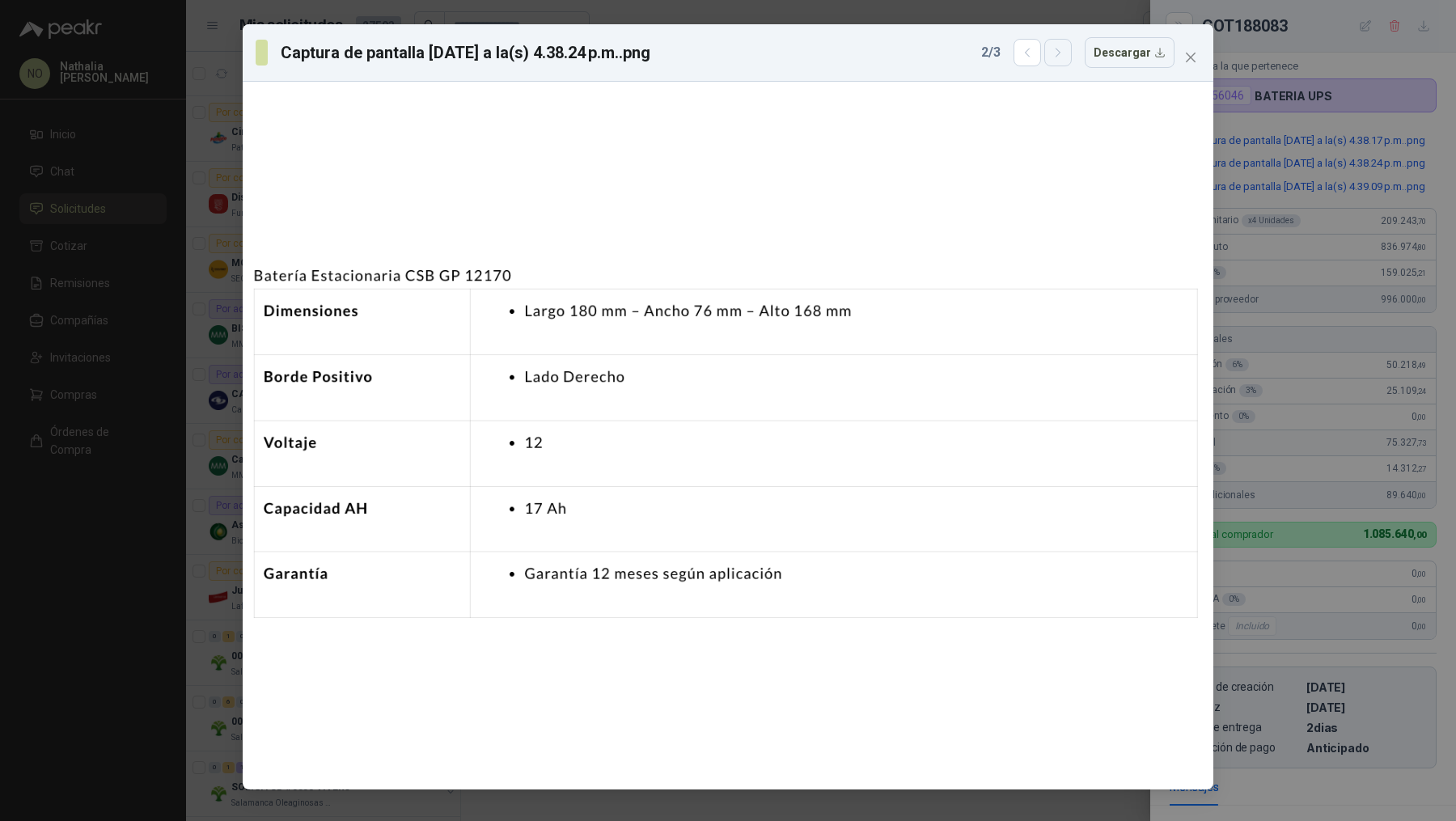
click at [1060, 55] on icon "button" at bounding box center [1058, 53] width 14 height 14
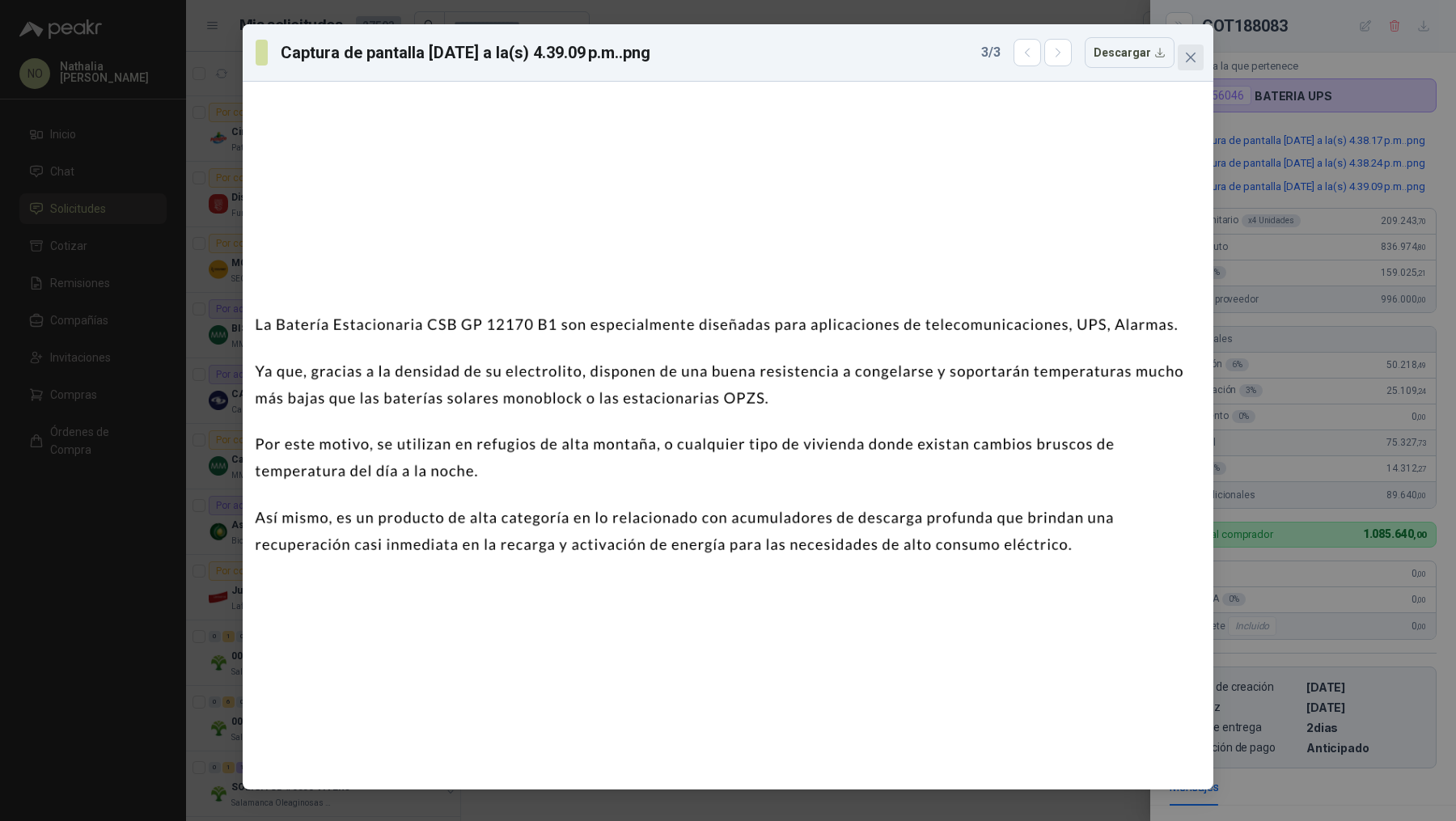
click at [1193, 60] on icon "close" at bounding box center [1190, 57] width 10 height 10
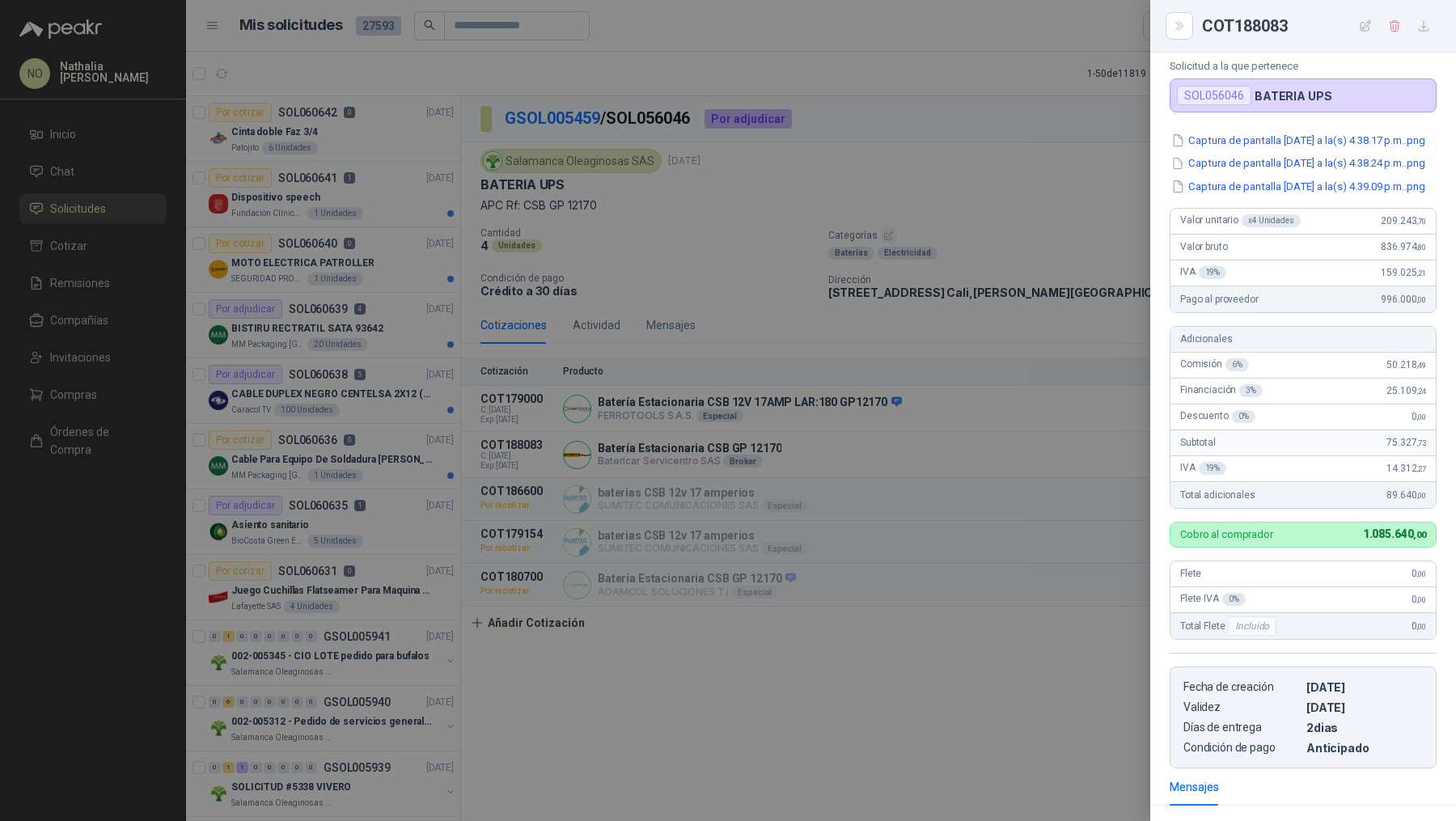
click at [921, 285] on div at bounding box center [728, 410] width 1456 height 821
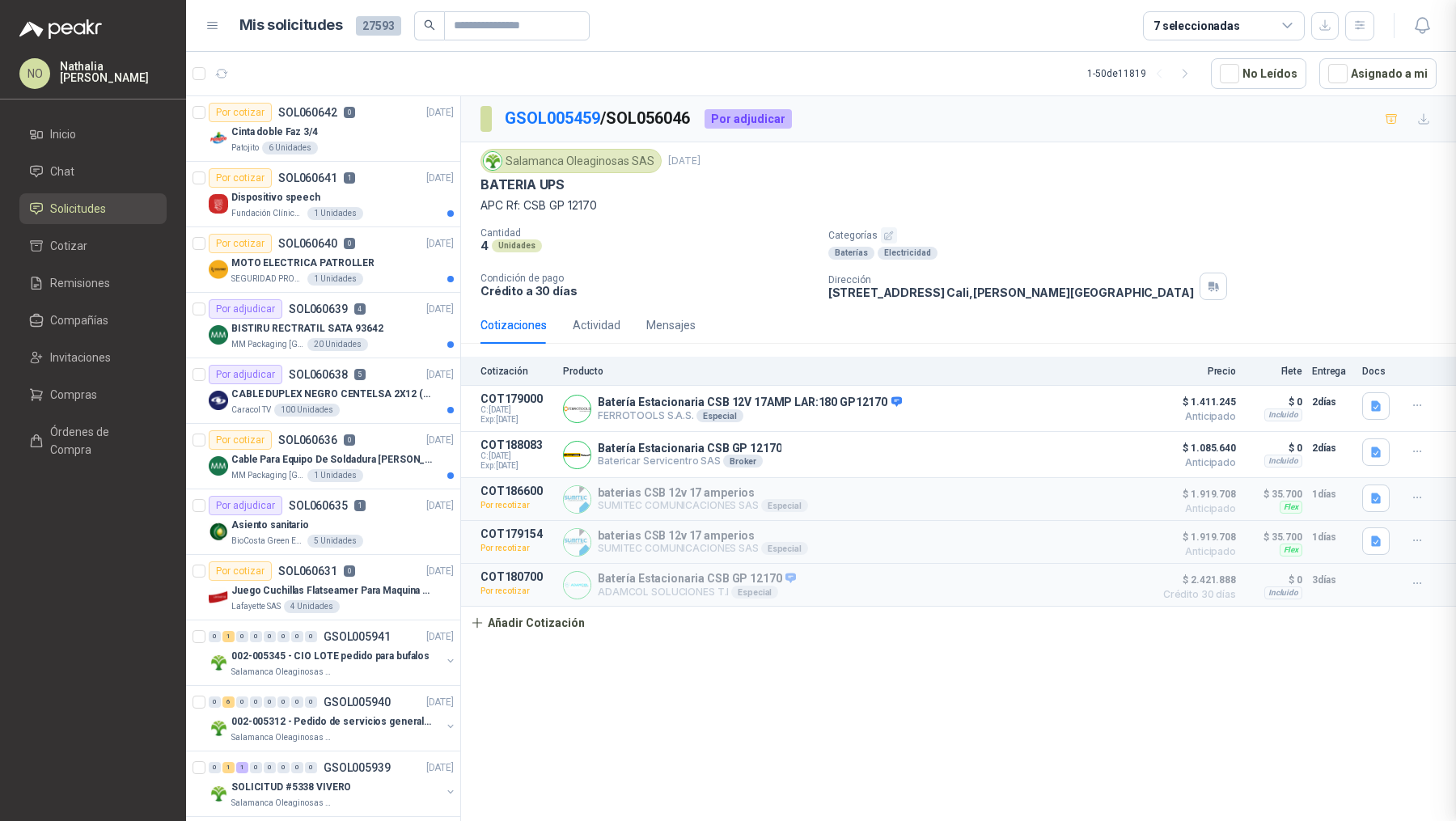
scroll to position [316, 0]
click at [1404, 450] on button "button" at bounding box center [1416, 451] width 26 height 26
click at [1375, 383] on button "Editar" at bounding box center [1384, 384] width 129 height 26
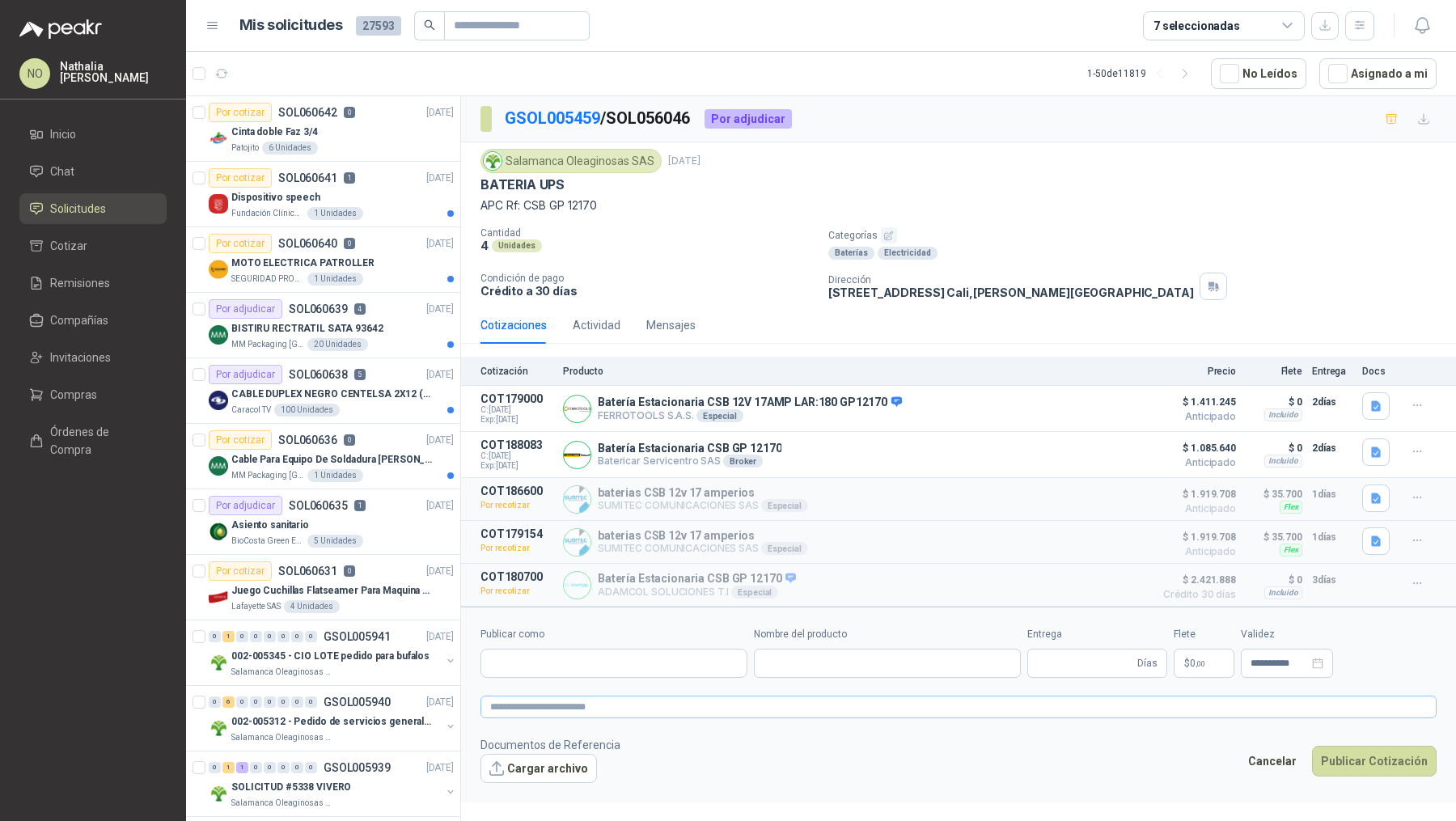
type input "**********"
type input "*"
type input "**********"
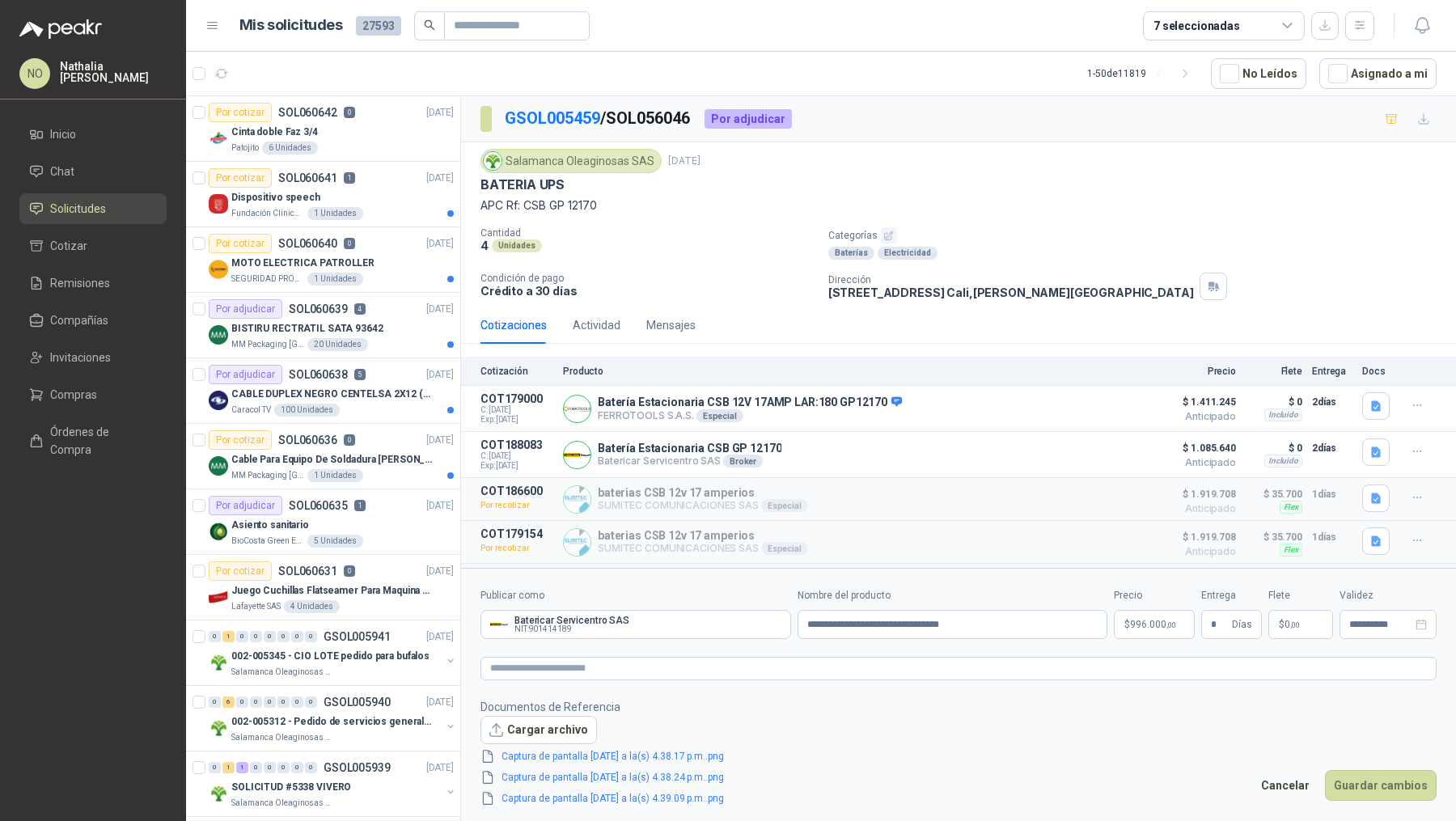
click at [1157, 630] on p "$ 996.000 ,00" at bounding box center [1154, 624] width 81 height 29
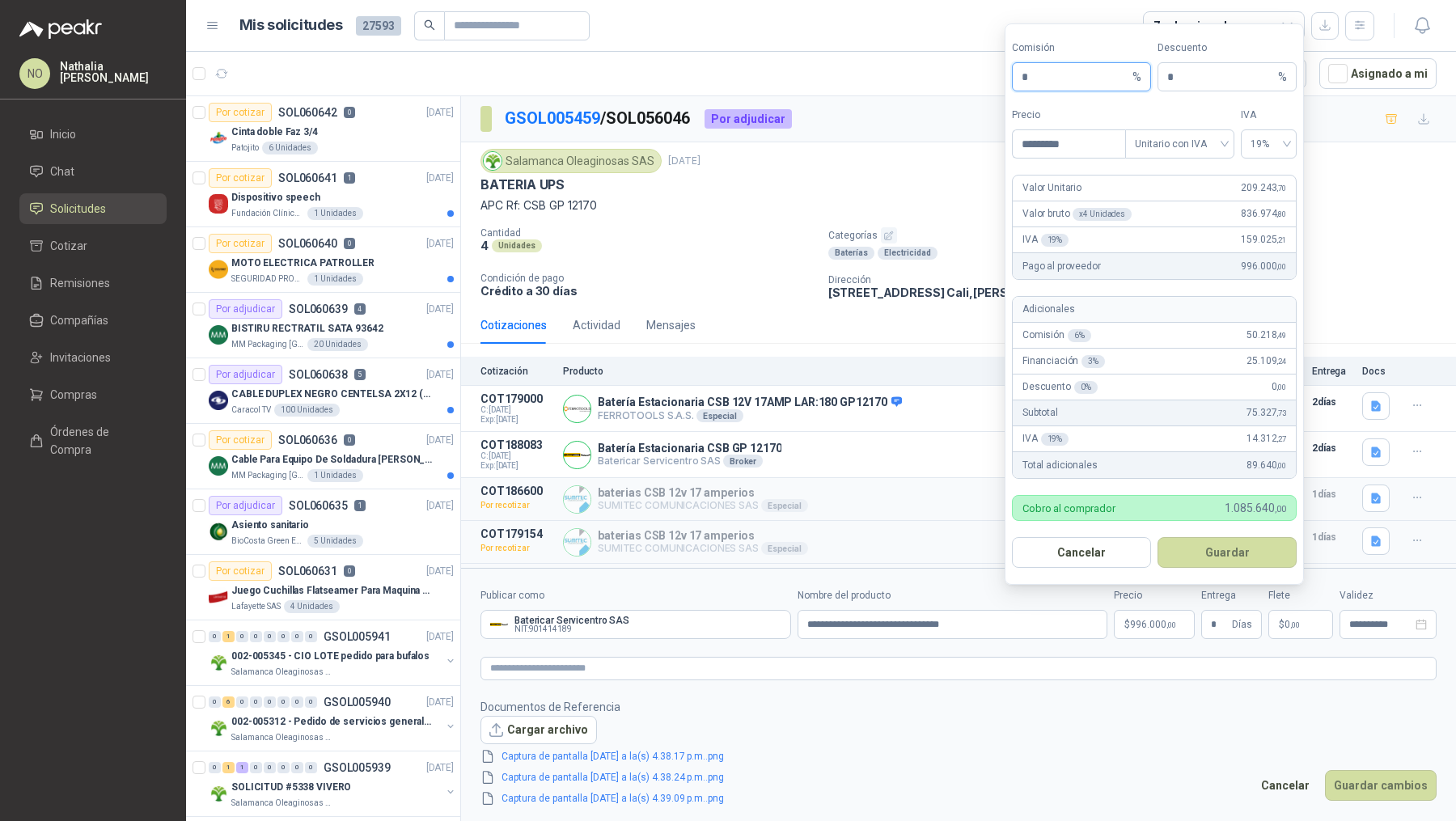
click at [1056, 83] on input "*" at bounding box center [1075, 77] width 107 height 27
type input "**"
click at [1224, 549] on button "Guardar" at bounding box center [1227, 552] width 139 height 31
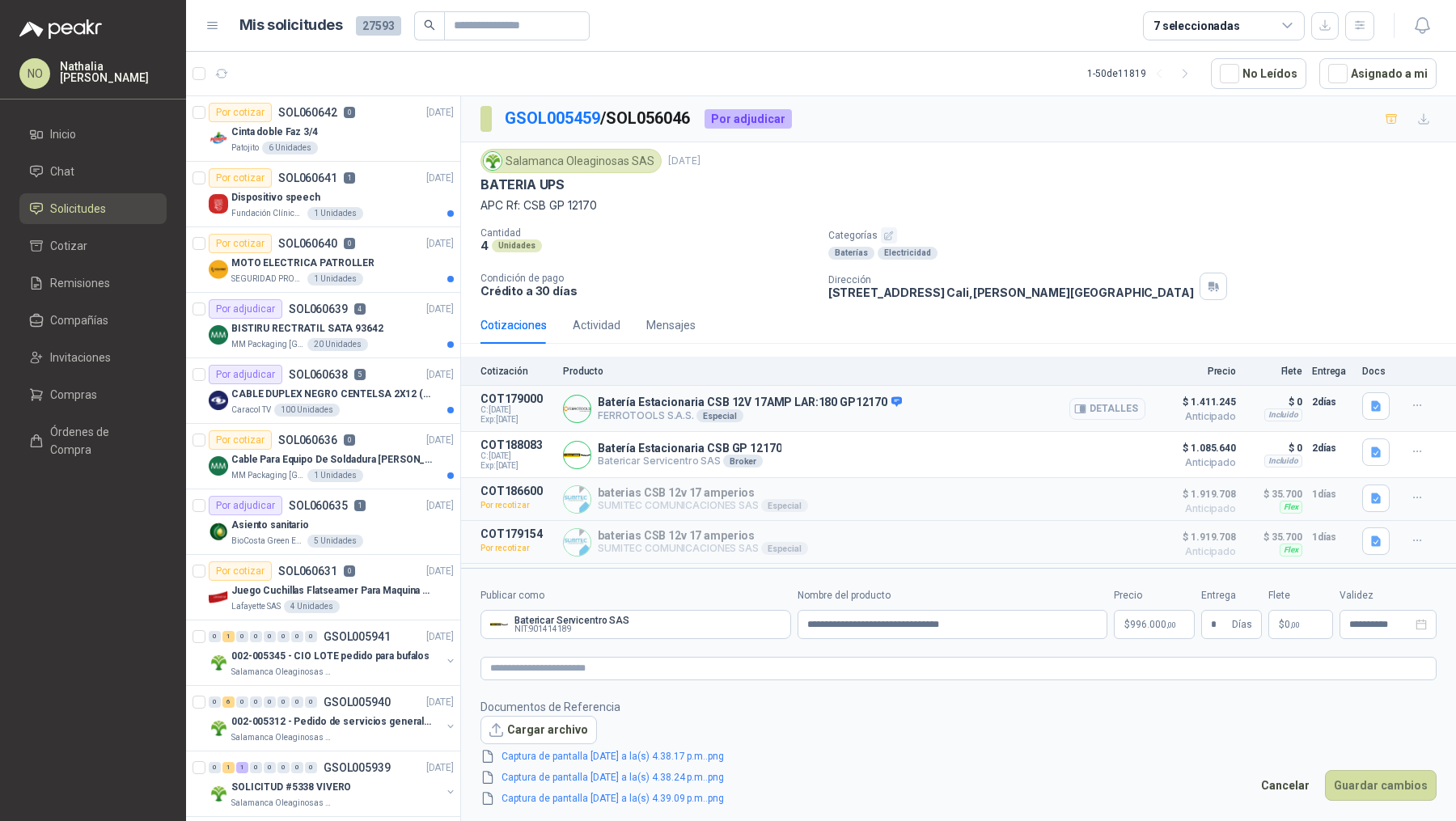
click at [1093, 403] on button "Detalles" at bounding box center [1107, 408] width 76 height 22
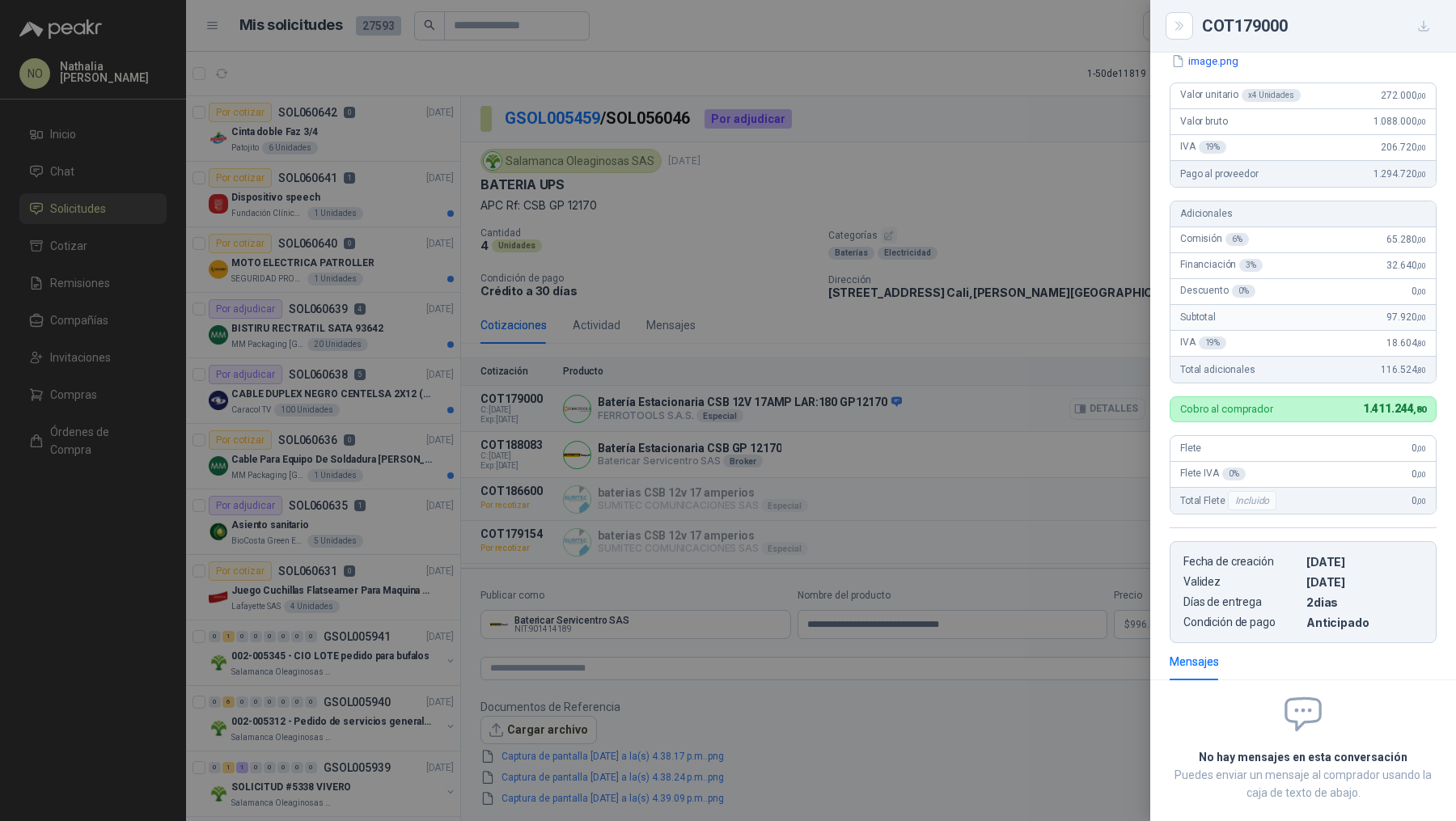
scroll to position [216, 0]
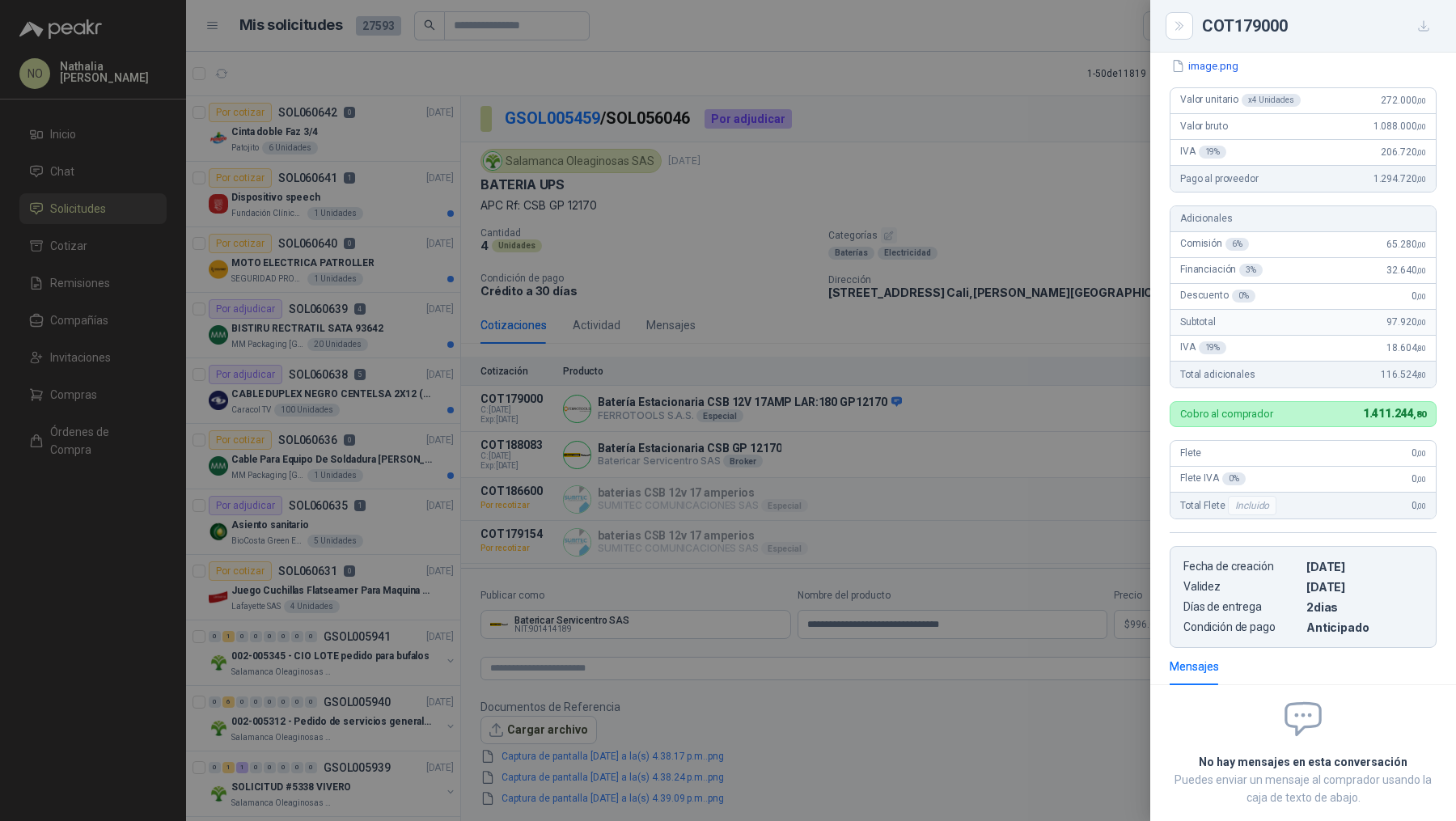
click at [1088, 392] on div at bounding box center [728, 410] width 1456 height 821
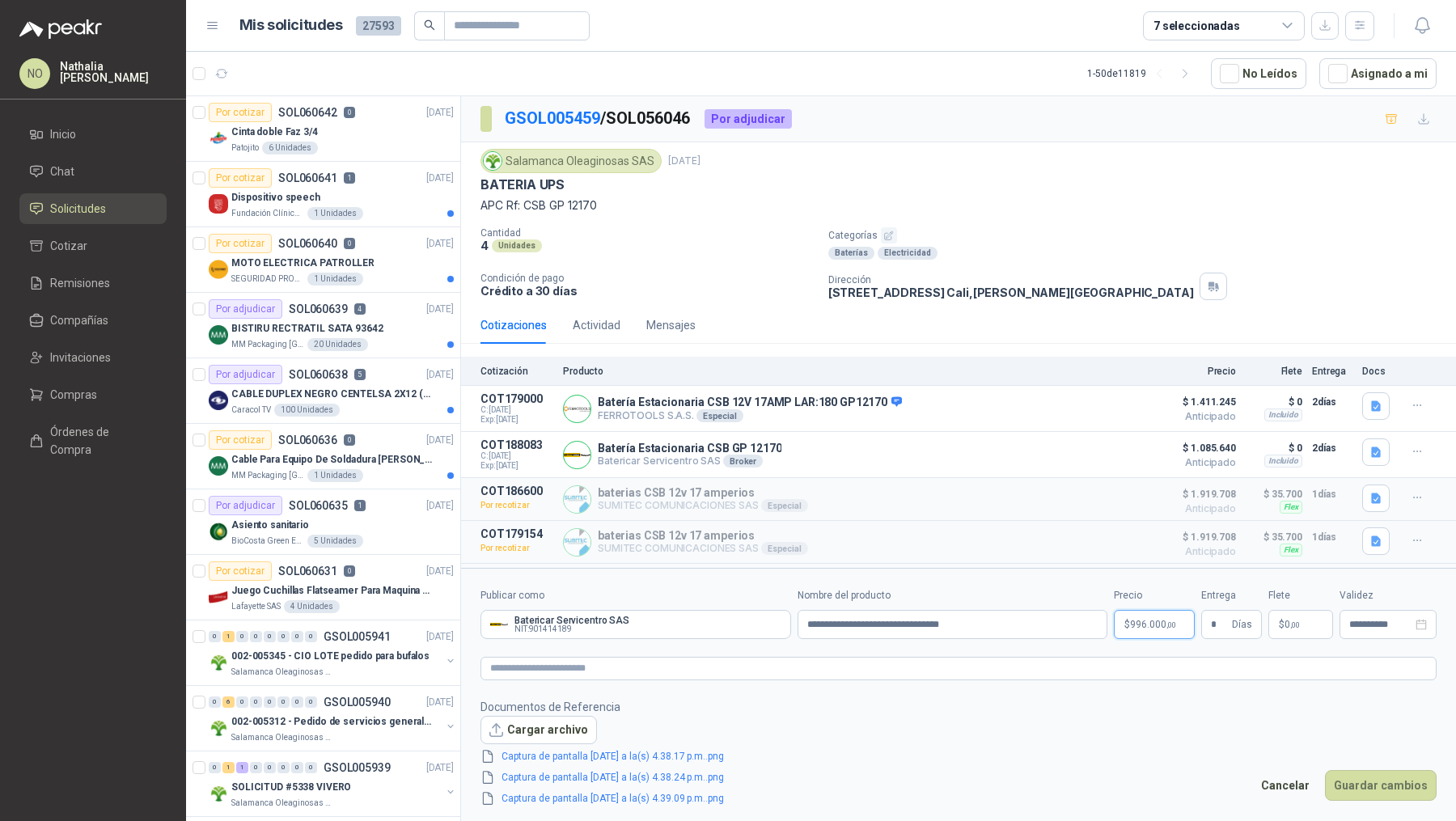
click at [1151, 624] on span "996.000 ,00" at bounding box center [1152, 624] width 46 height 10
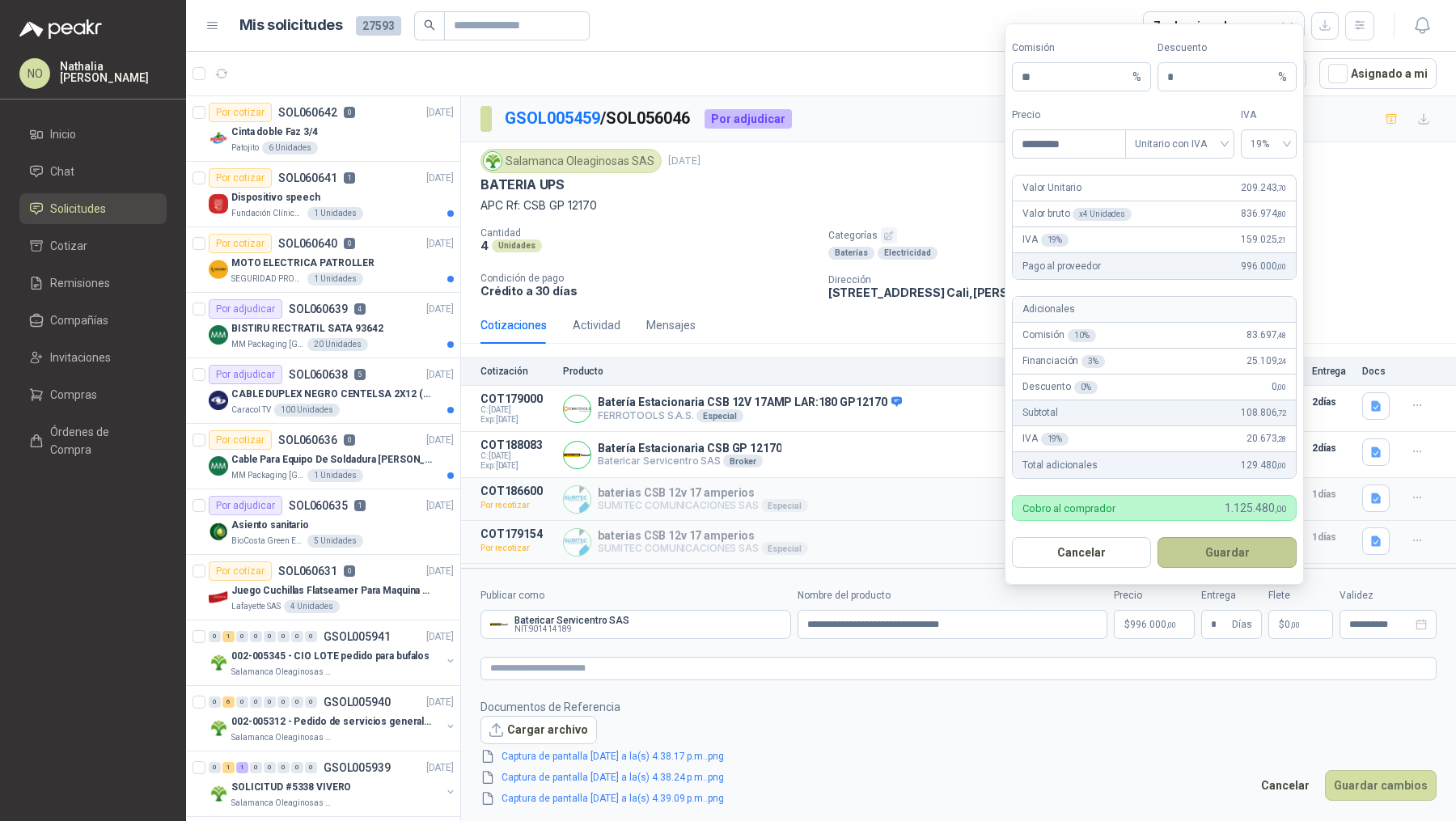
click at [1229, 561] on button "Guardar" at bounding box center [1227, 552] width 139 height 31
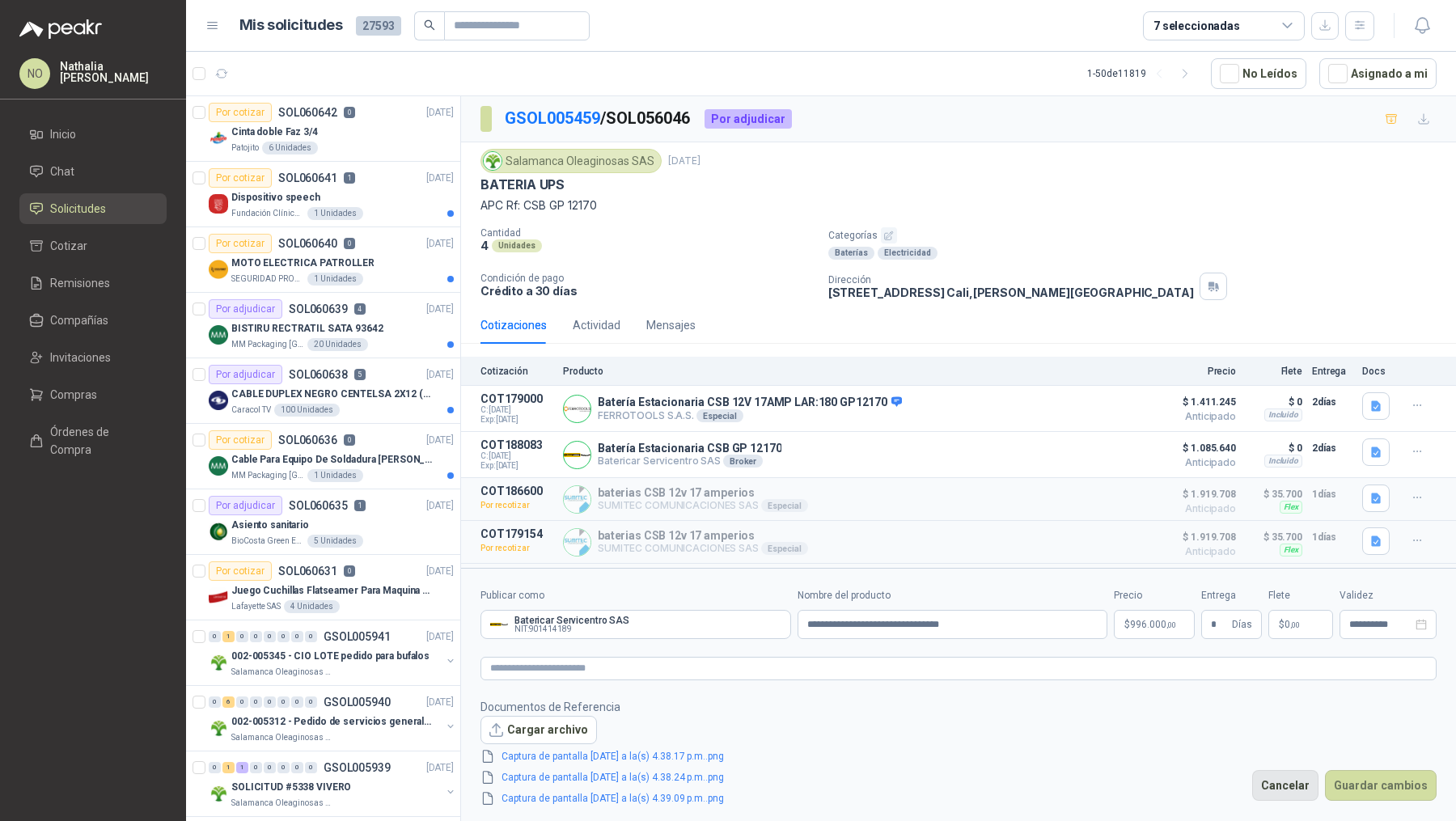
click at [1303, 786] on button "Cancelar" at bounding box center [1284, 785] width 66 height 31
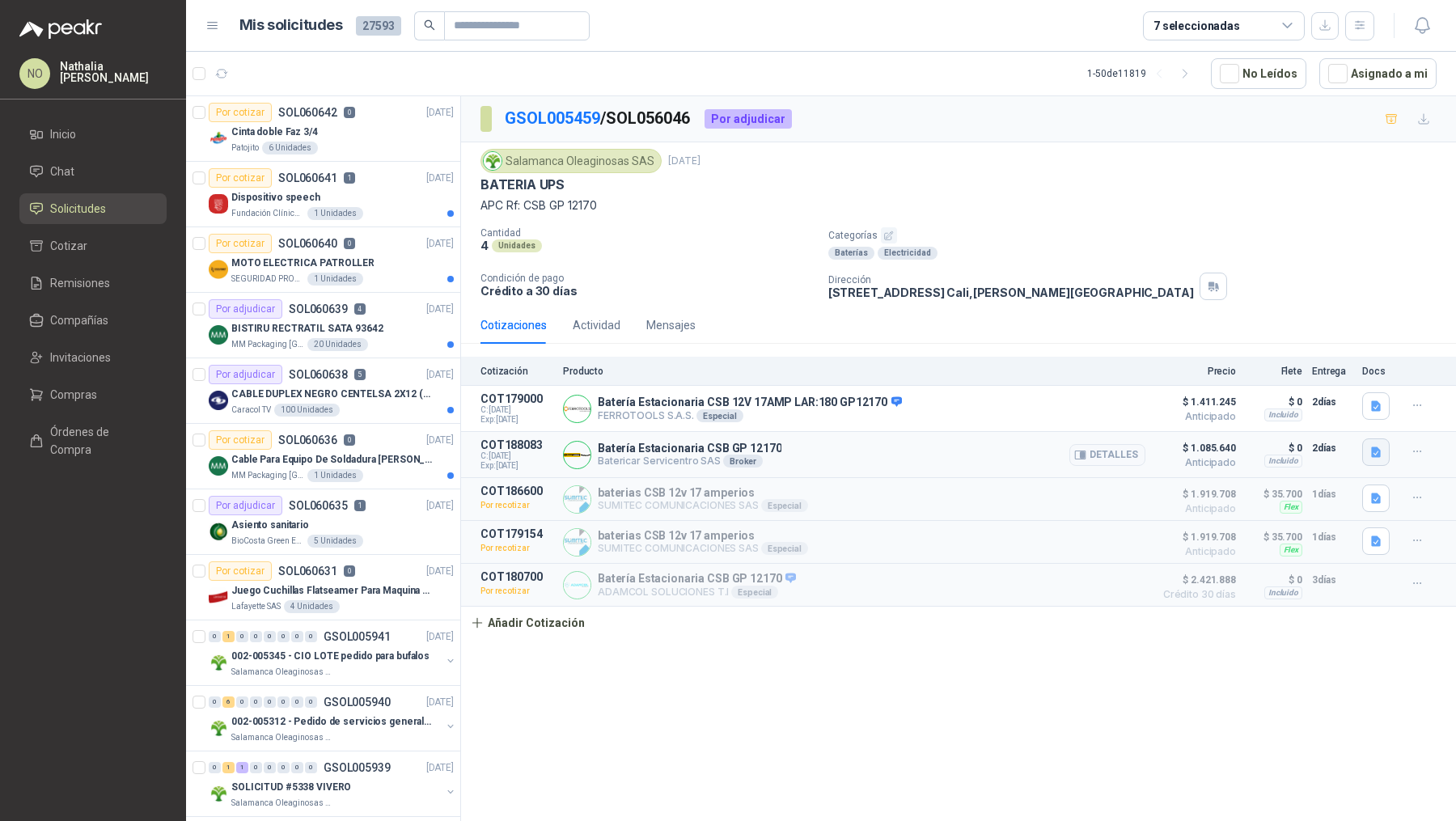
click at [1383, 445] on button "button" at bounding box center [1375, 451] width 27 height 27
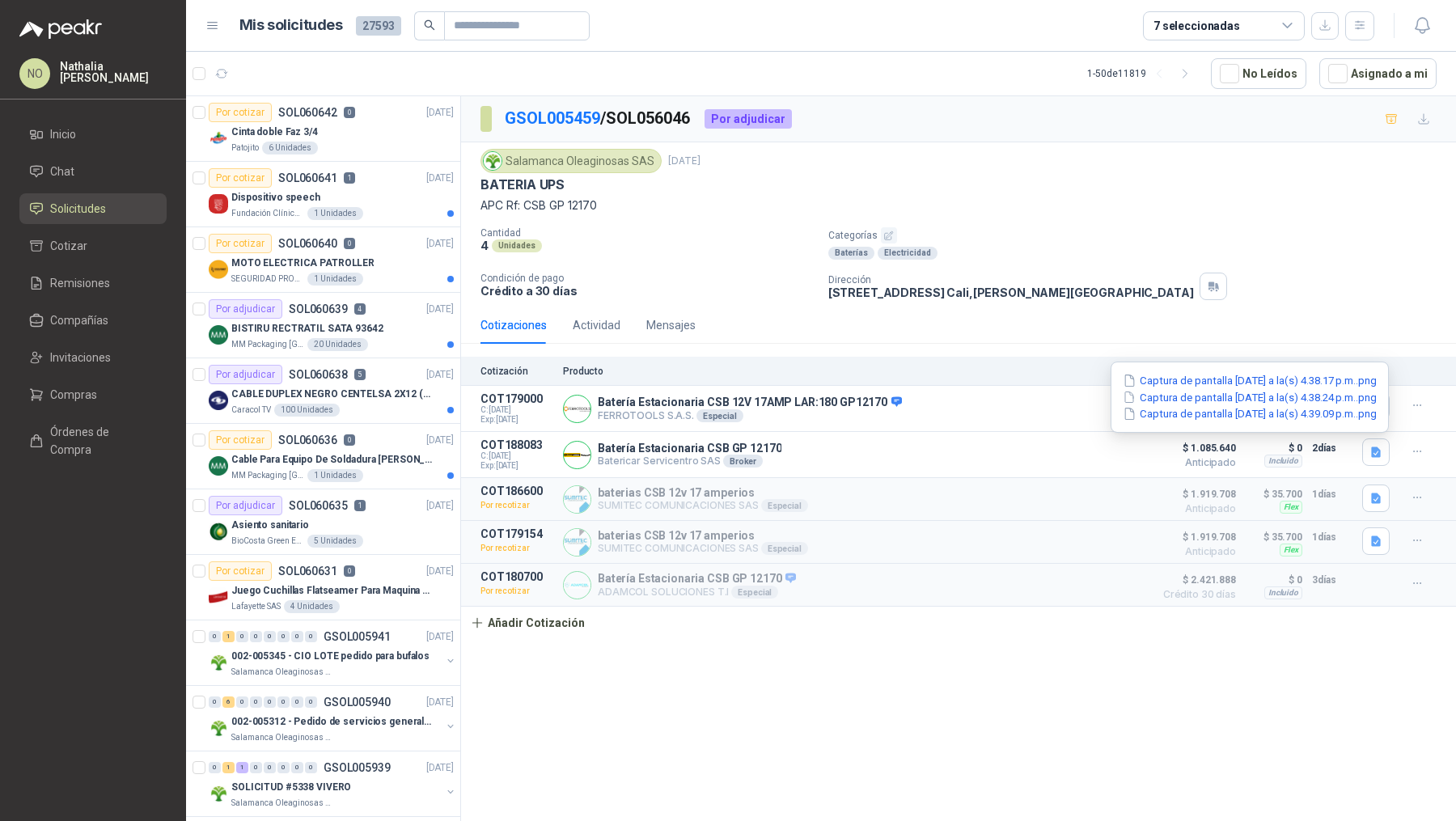
click at [1299, 368] on div "Captura de pantalla [DATE] a la(s) 4.38.17 p.m..png Captura de pantalla [DATE] …" at bounding box center [1249, 397] width 278 height 71
click at [1300, 372] on button "Captura de pantalla [DATE] a la(s) 4.38.17 p.m..png" at bounding box center [1249, 380] width 257 height 17
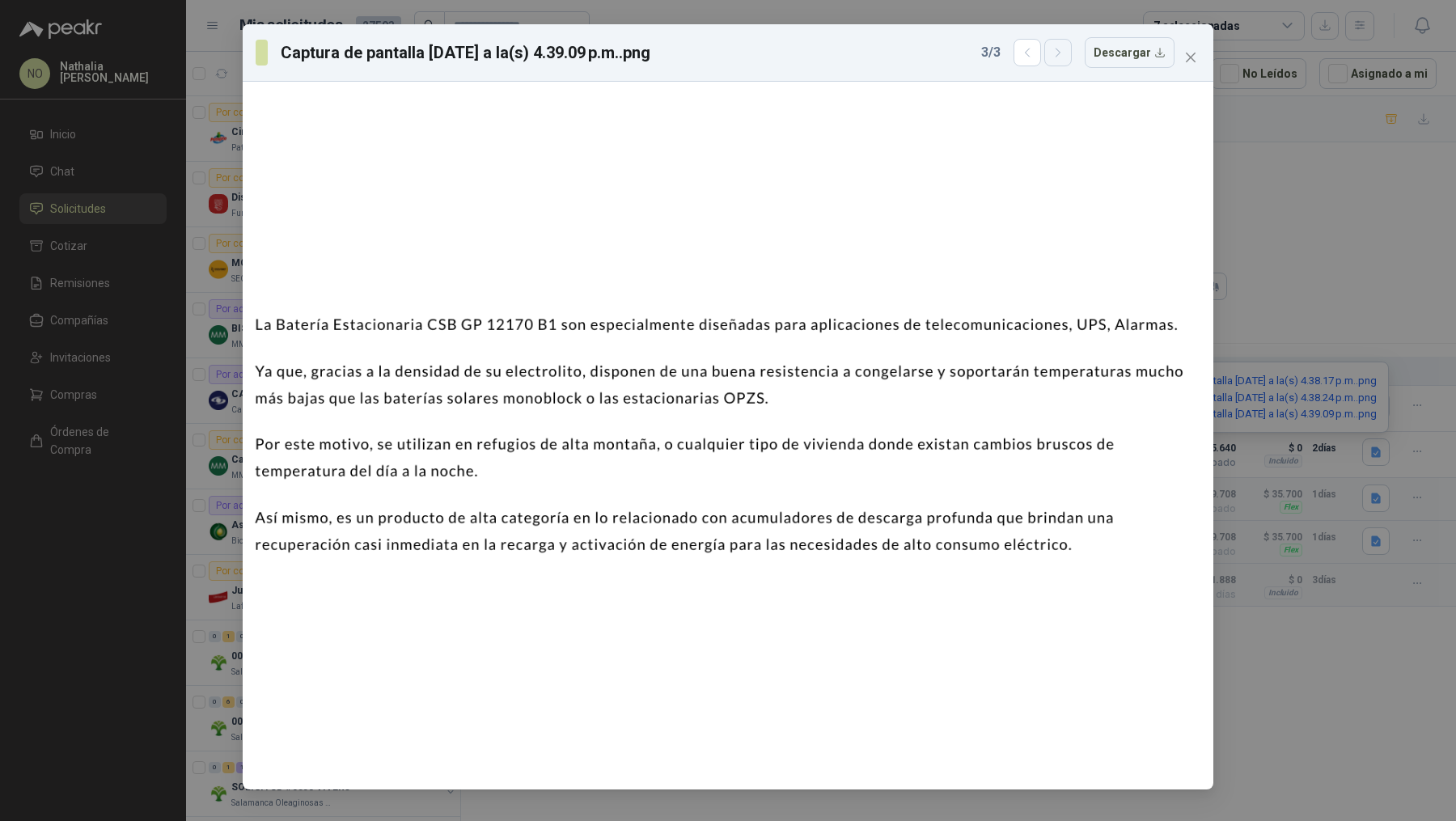
click at [1065, 52] on icon "button" at bounding box center [1058, 53] width 14 height 14
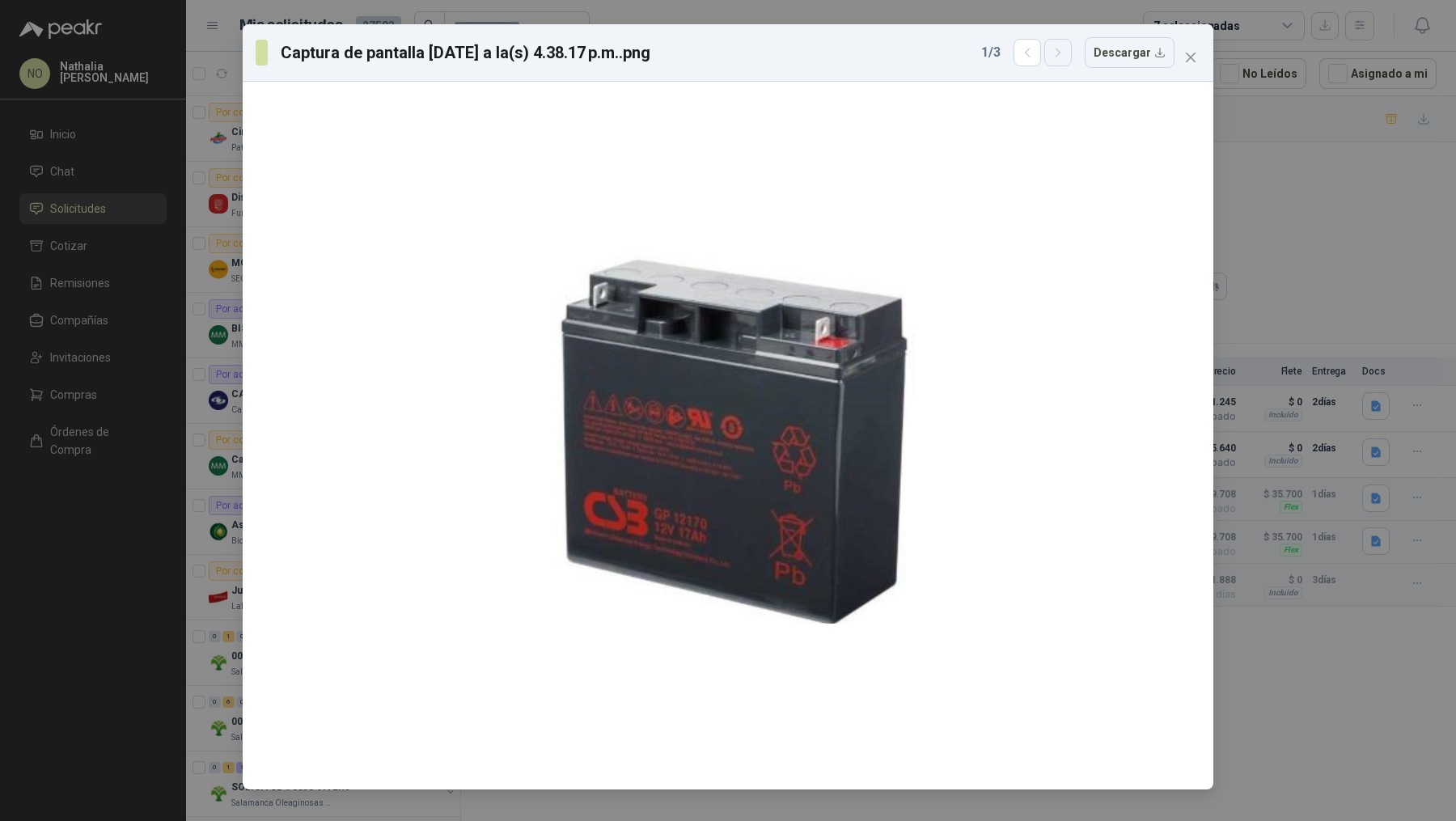
click at [1065, 52] on icon "button" at bounding box center [1058, 53] width 14 height 14
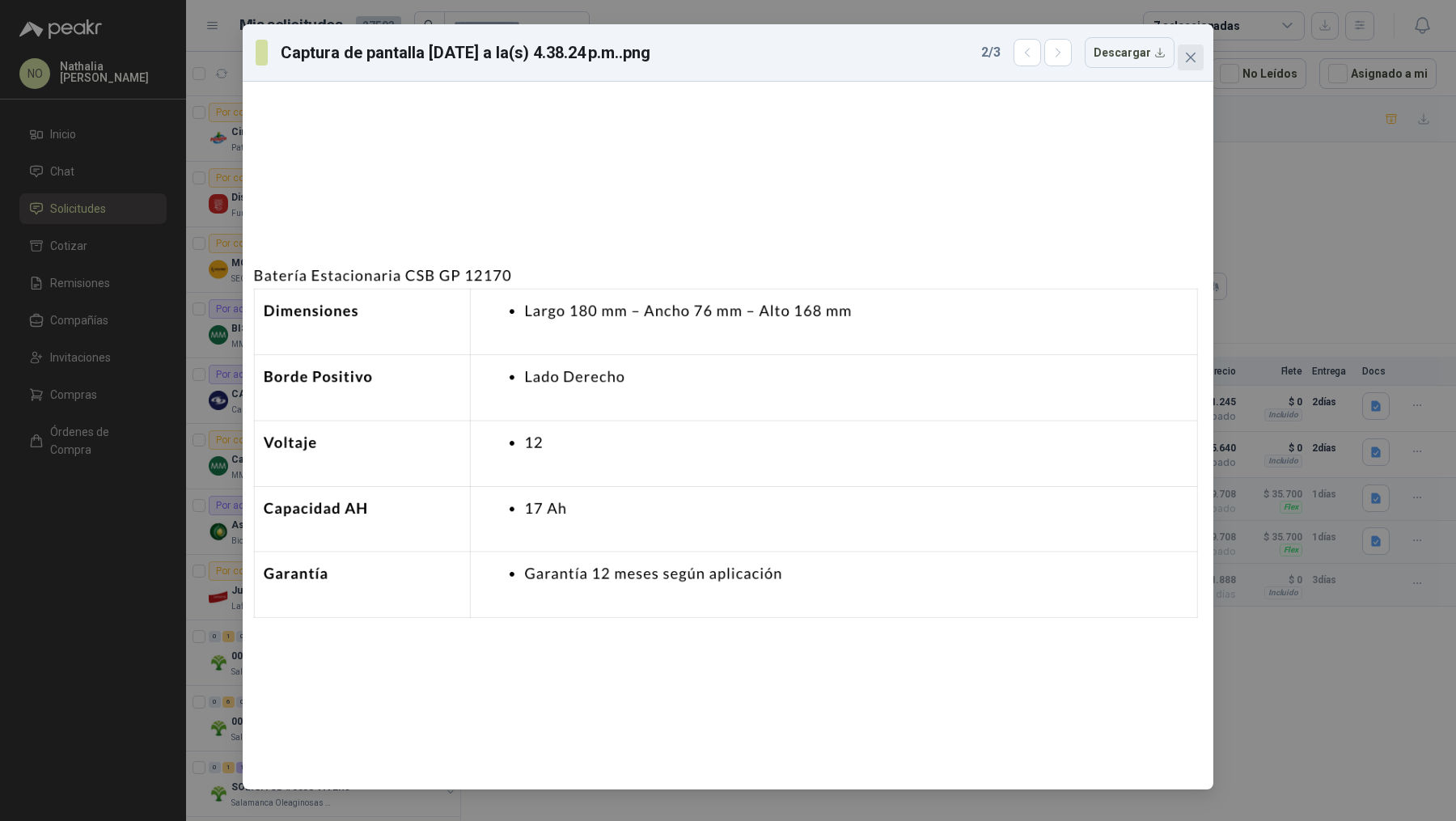
click at [1186, 55] on icon "close" at bounding box center [1190, 57] width 13 height 13
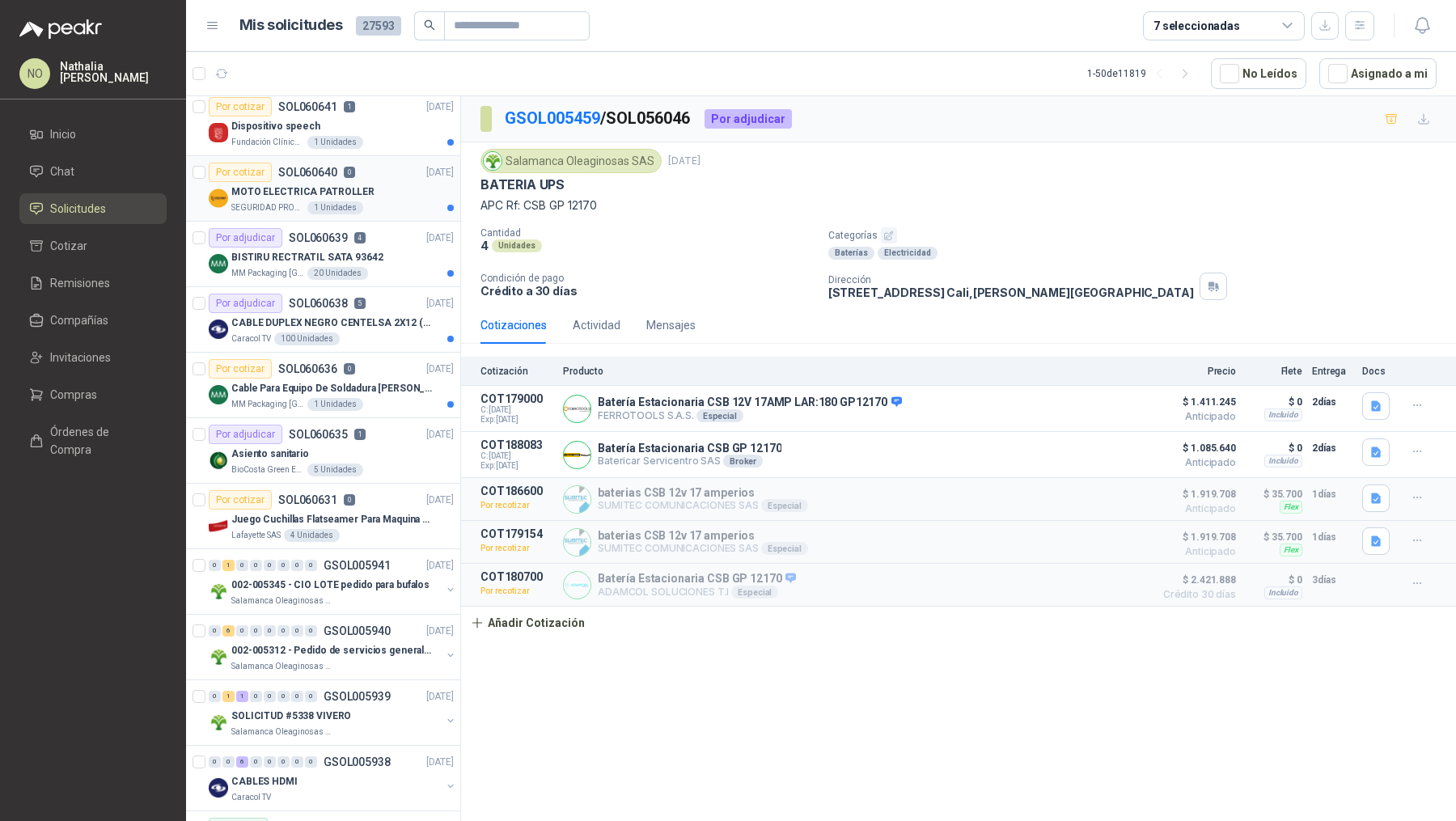
scroll to position [95, 0]
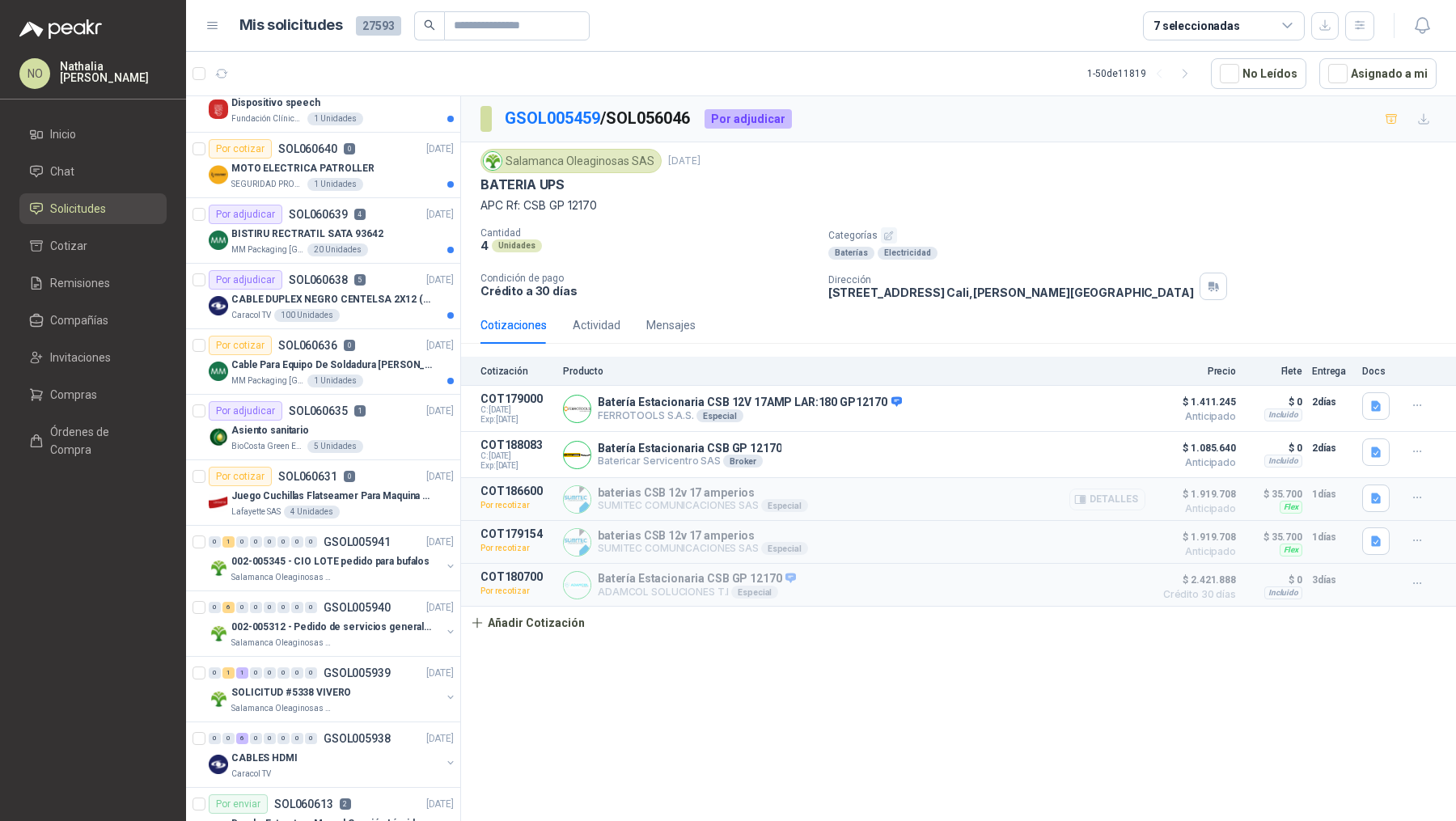
click at [1138, 503] on button "Detalles" at bounding box center [1107, 499] width 76 height 22
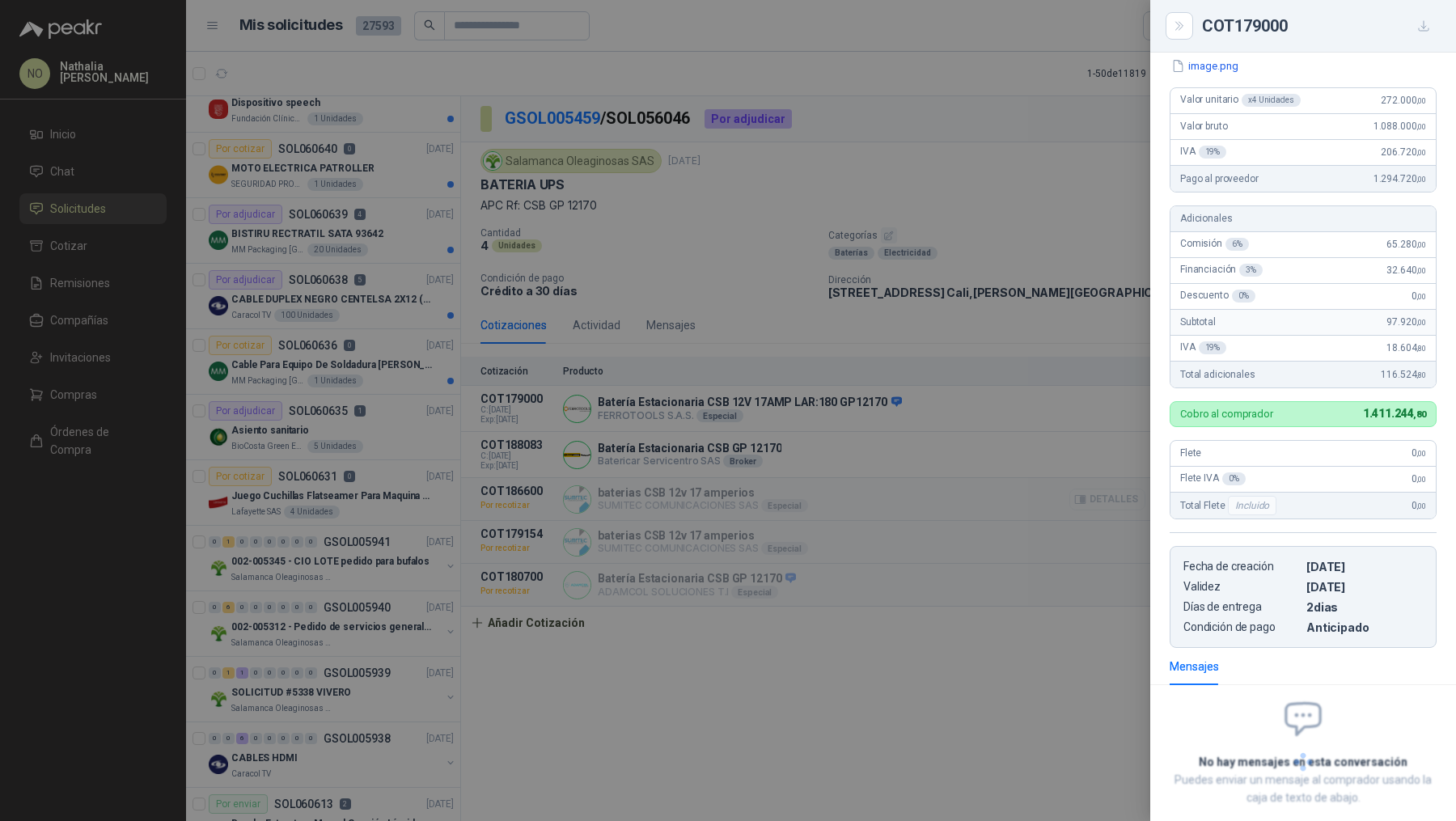
scroll to position [126, 0]
click at [1158, 493] on div "GP12170 (2).pdf Valor unitario x 8 Unidades 185.000 ,00 Valor bruto 1.480.000 ,…" at bounding box center [1303, 352] width 306 height 590
click at [1000, 465] on div at bounding box center [728, 410] width 1456 height 821
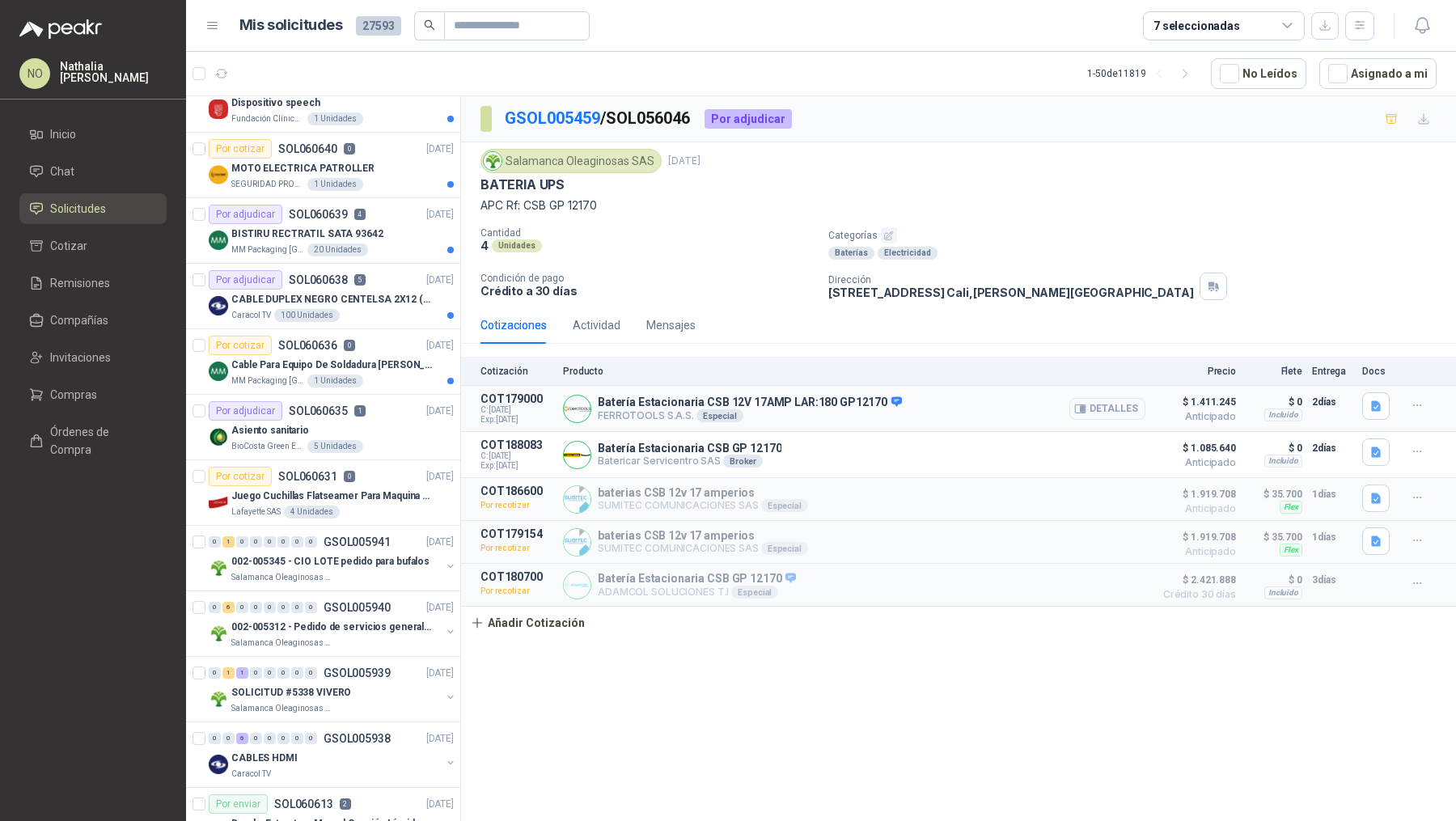
click at [1093, 406] on button "Detalles" at bounding box center [1107, 408] width 76 height 22
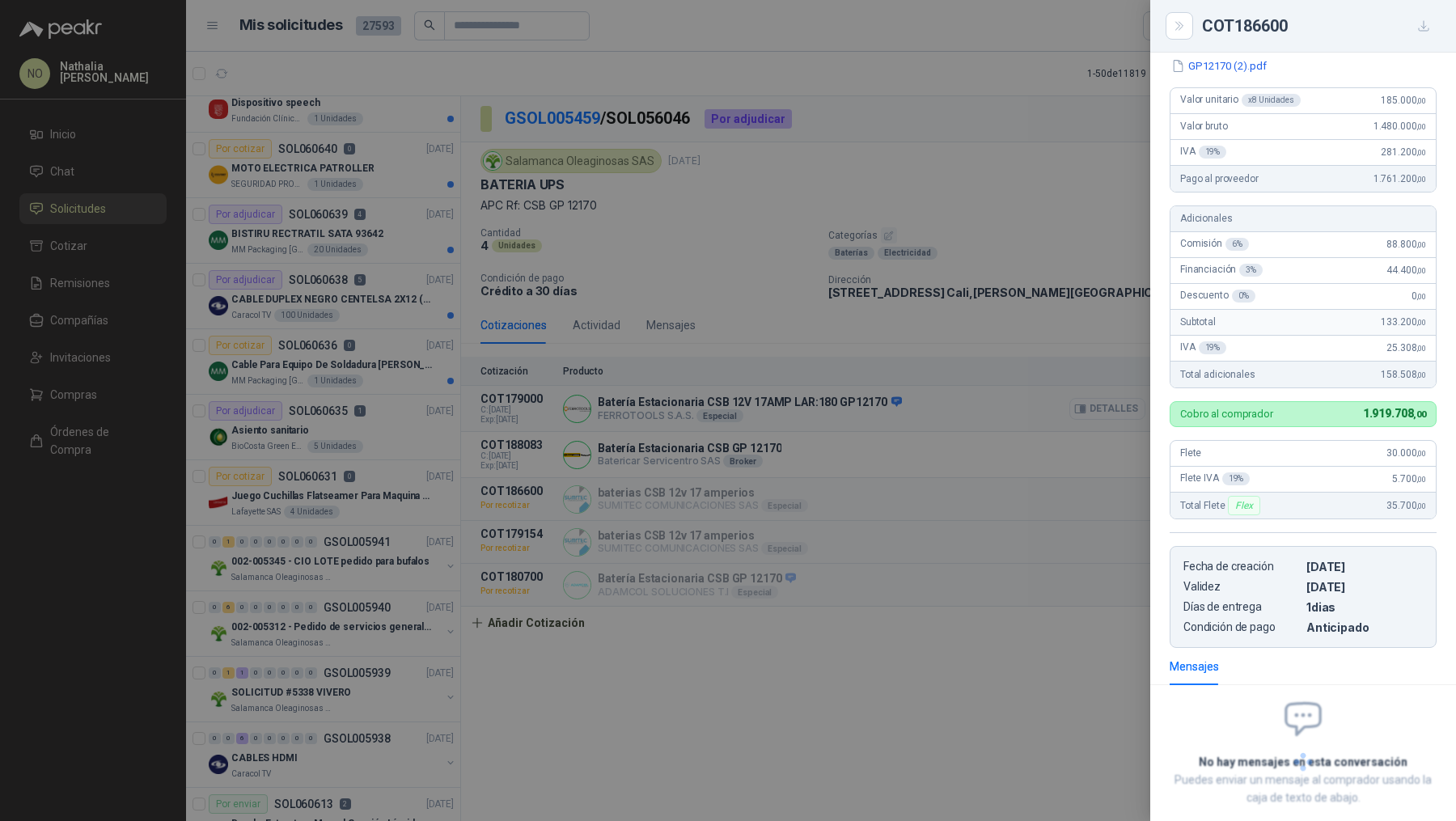
scroll to position [145, 0]
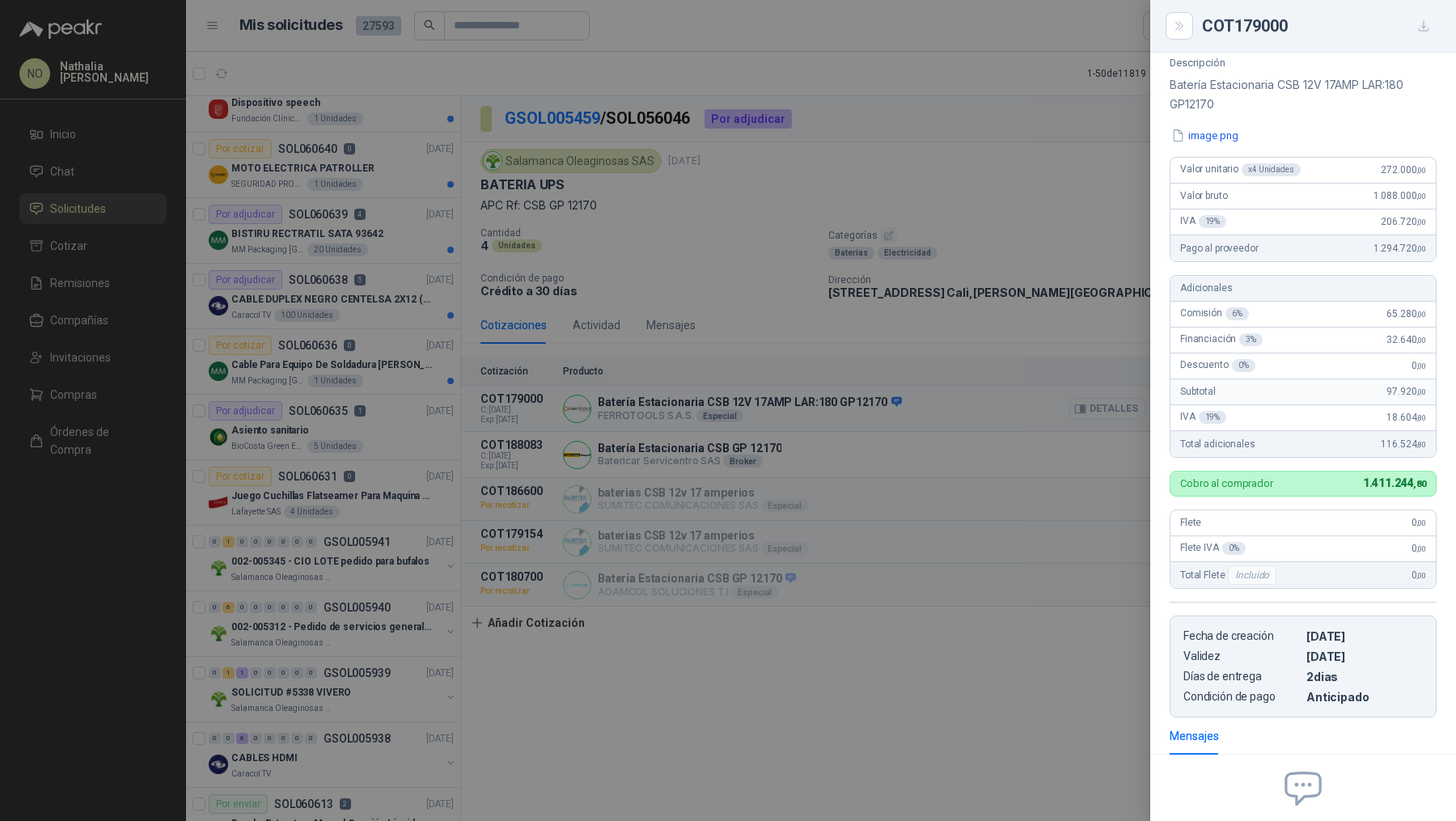
click at [1093, 406] on div at bounding box center [728, 410] width 1456 height 821
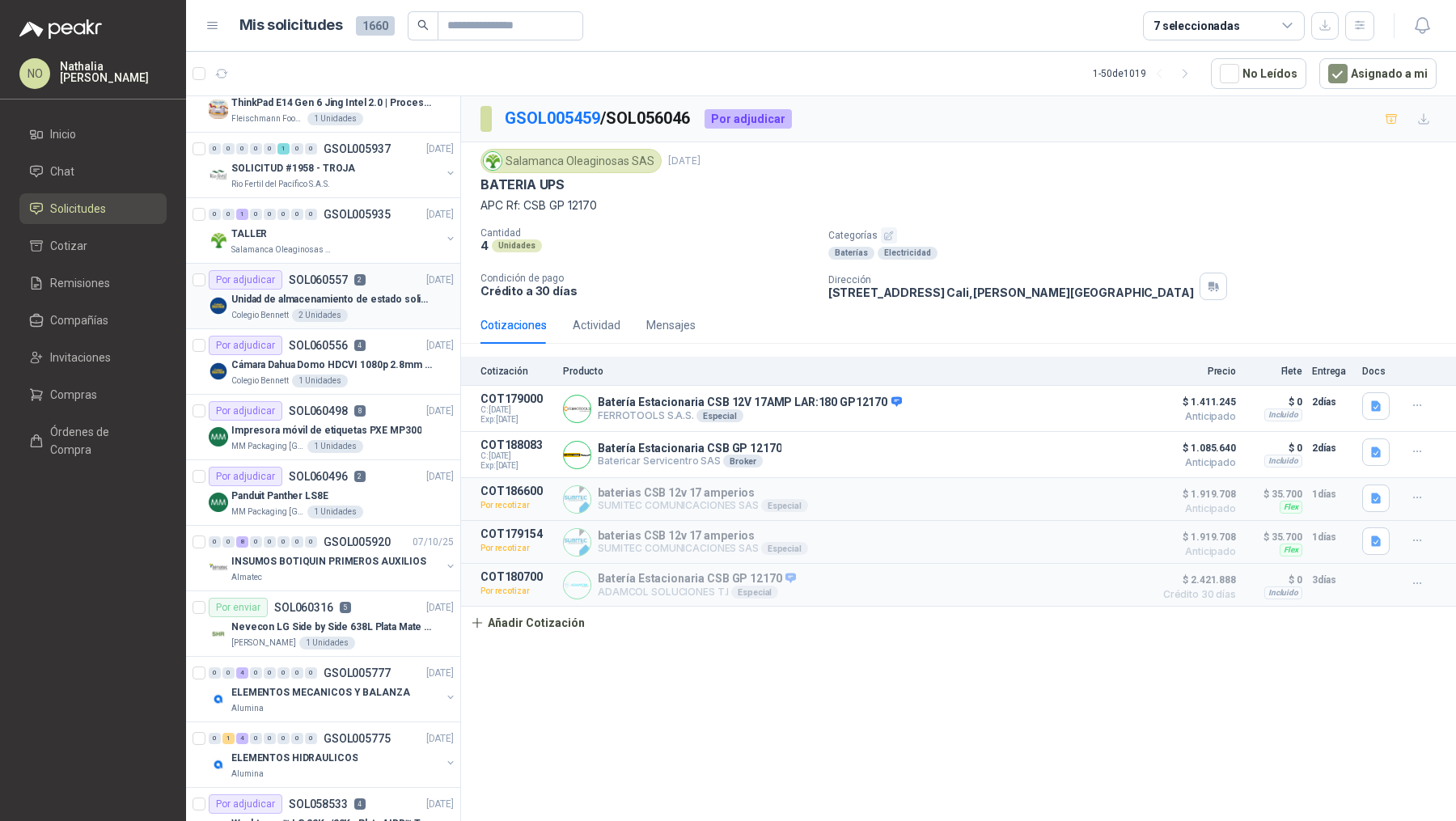
scroll to position [0, 0]
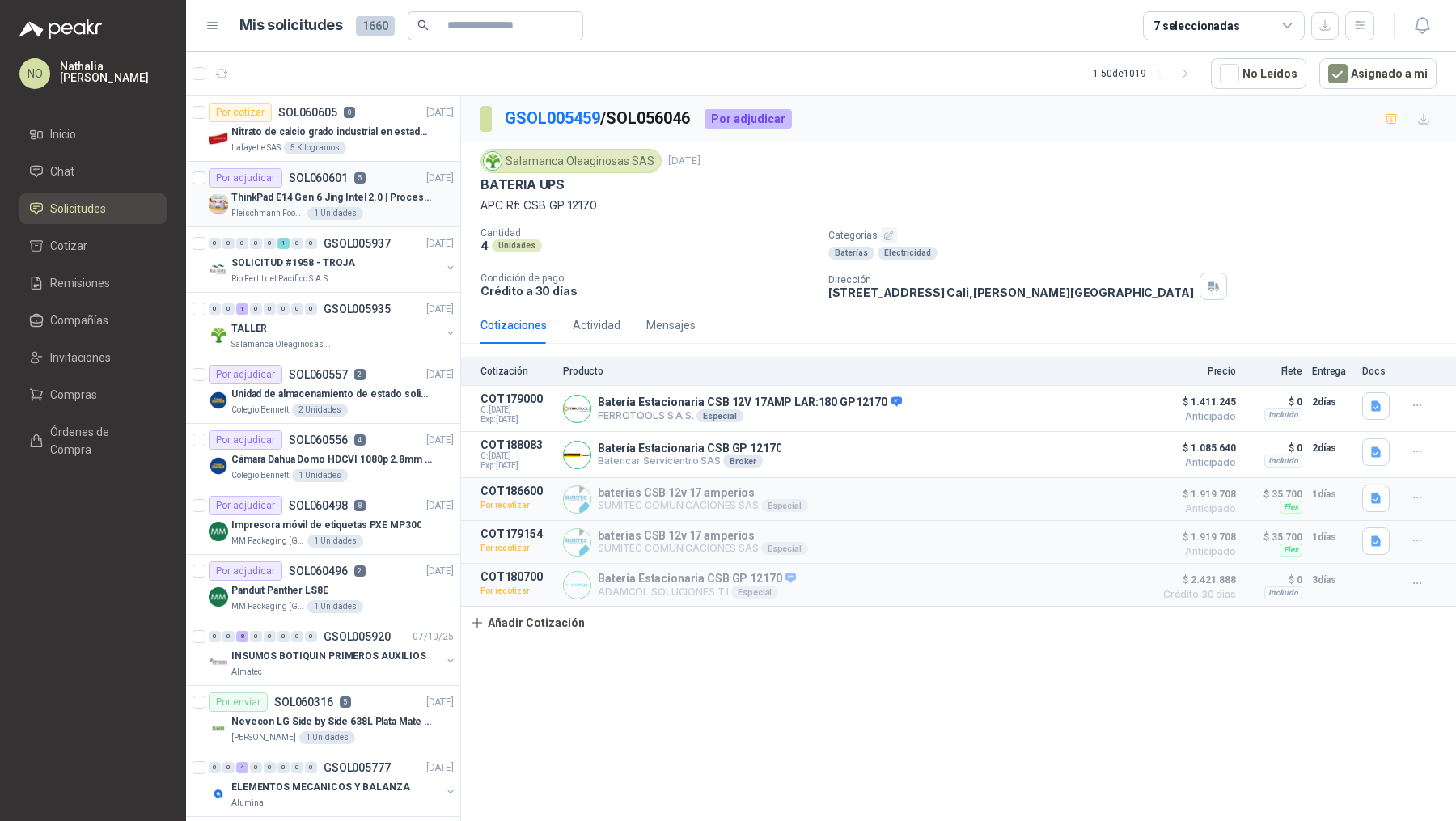
click at [402, 190] on p "ThinkPad E14 Gen 6 Jing Intel 2.0 | Procesador Intel Core Ultra 5 125U ( 12" at bounding box center [332, 197] width 201 height 15
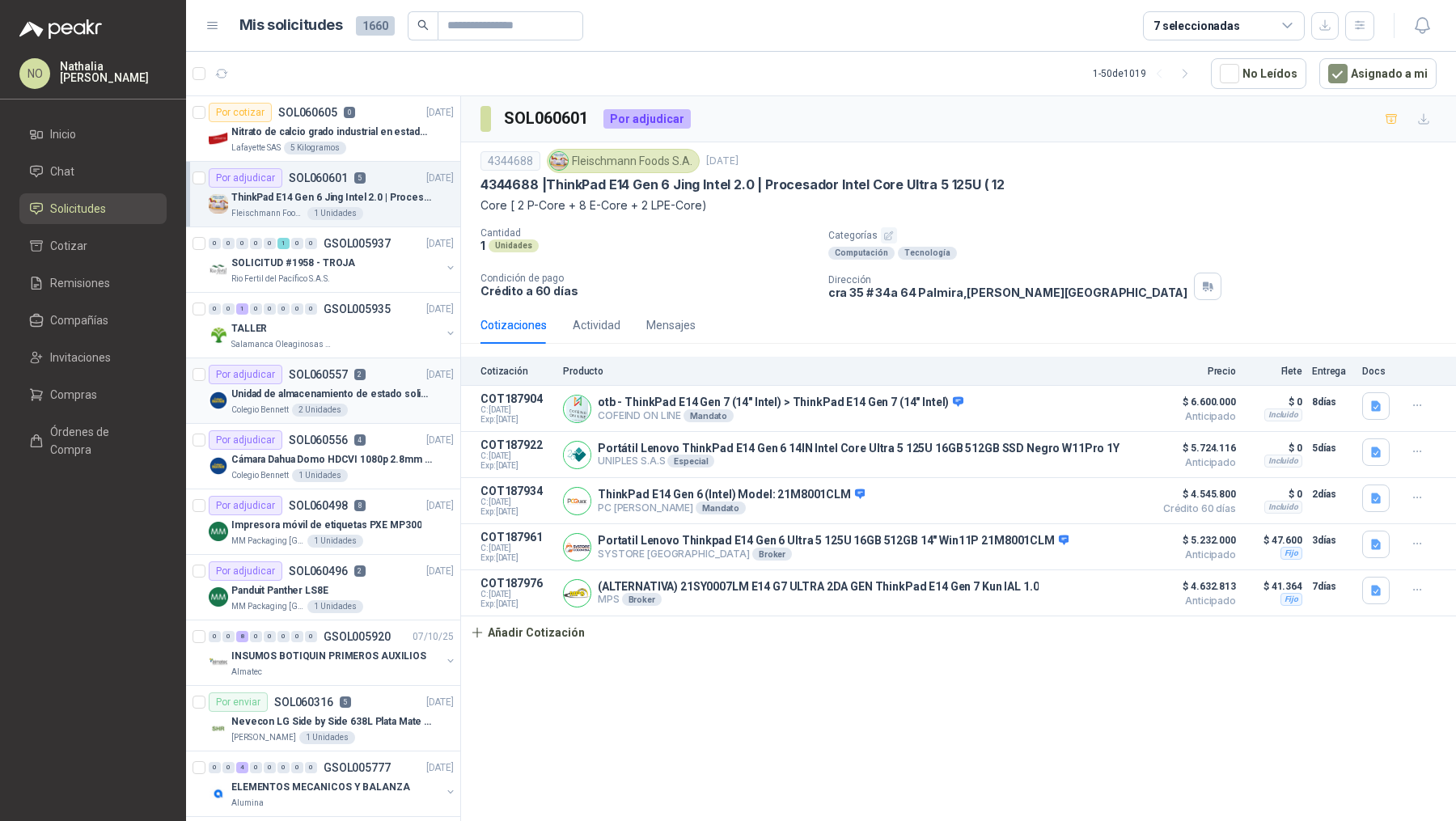
click at [358, 394] on p "Unidad de almacenamiento de estado solido Marca SK hynix [DATE] NVMe 256GB HFM2…" at bounding box center [332, 393] width 201 height 15
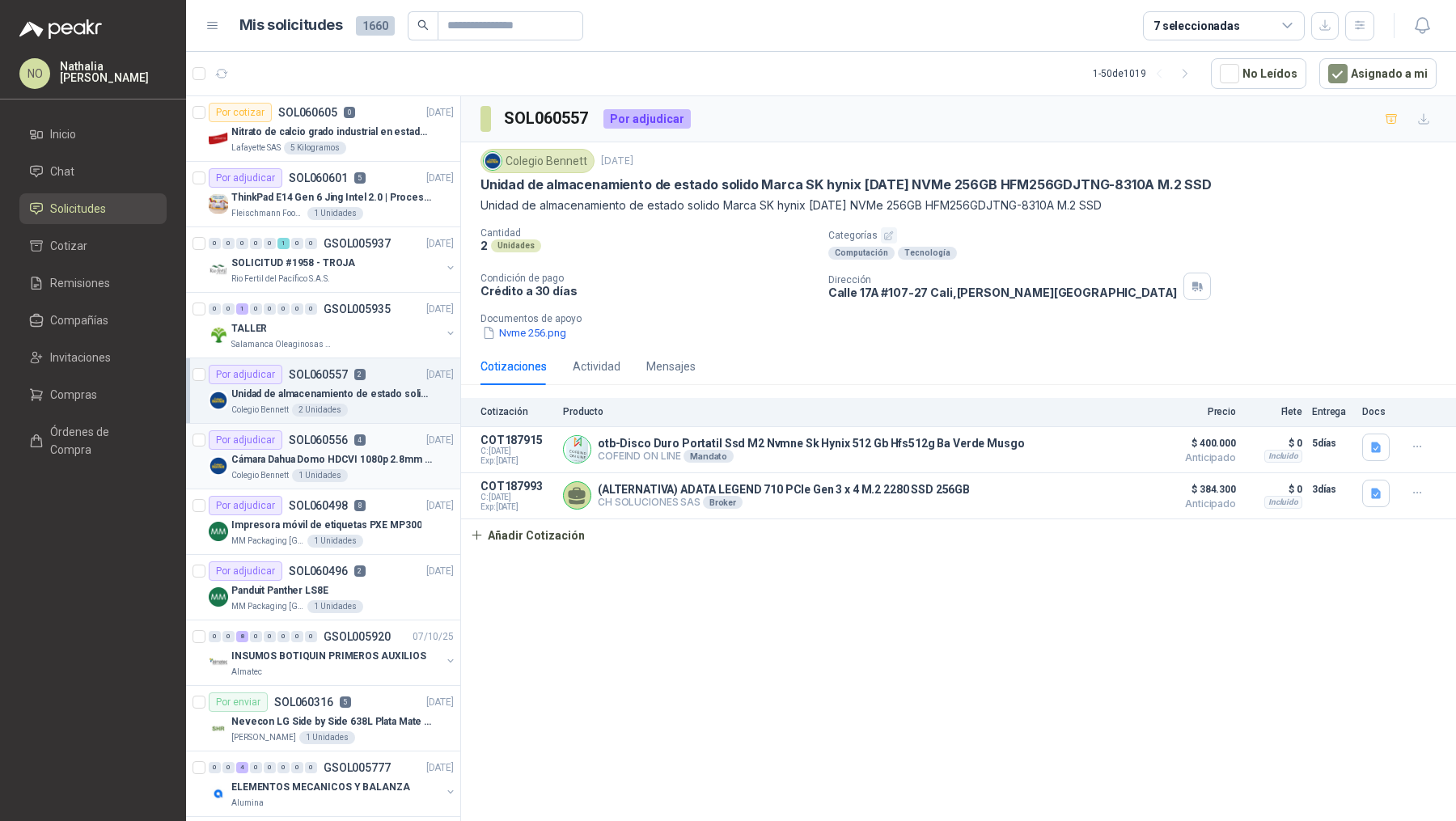
click at [370, 446] on div "Por adjudicar SOL060556 4 [DATE]" at bounding box center [331, 440] width 245 height 19
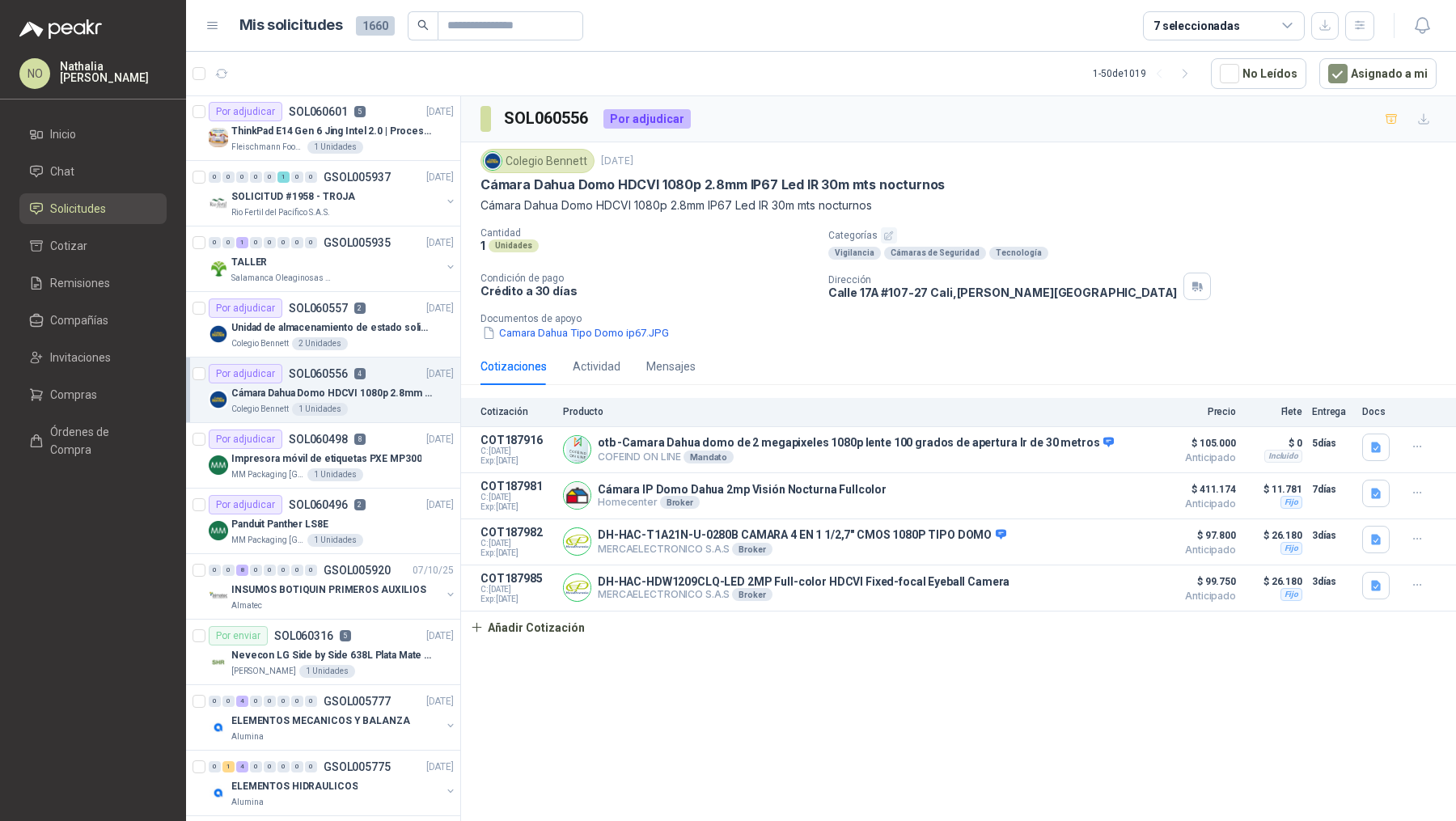
scroll to position [87, 0]
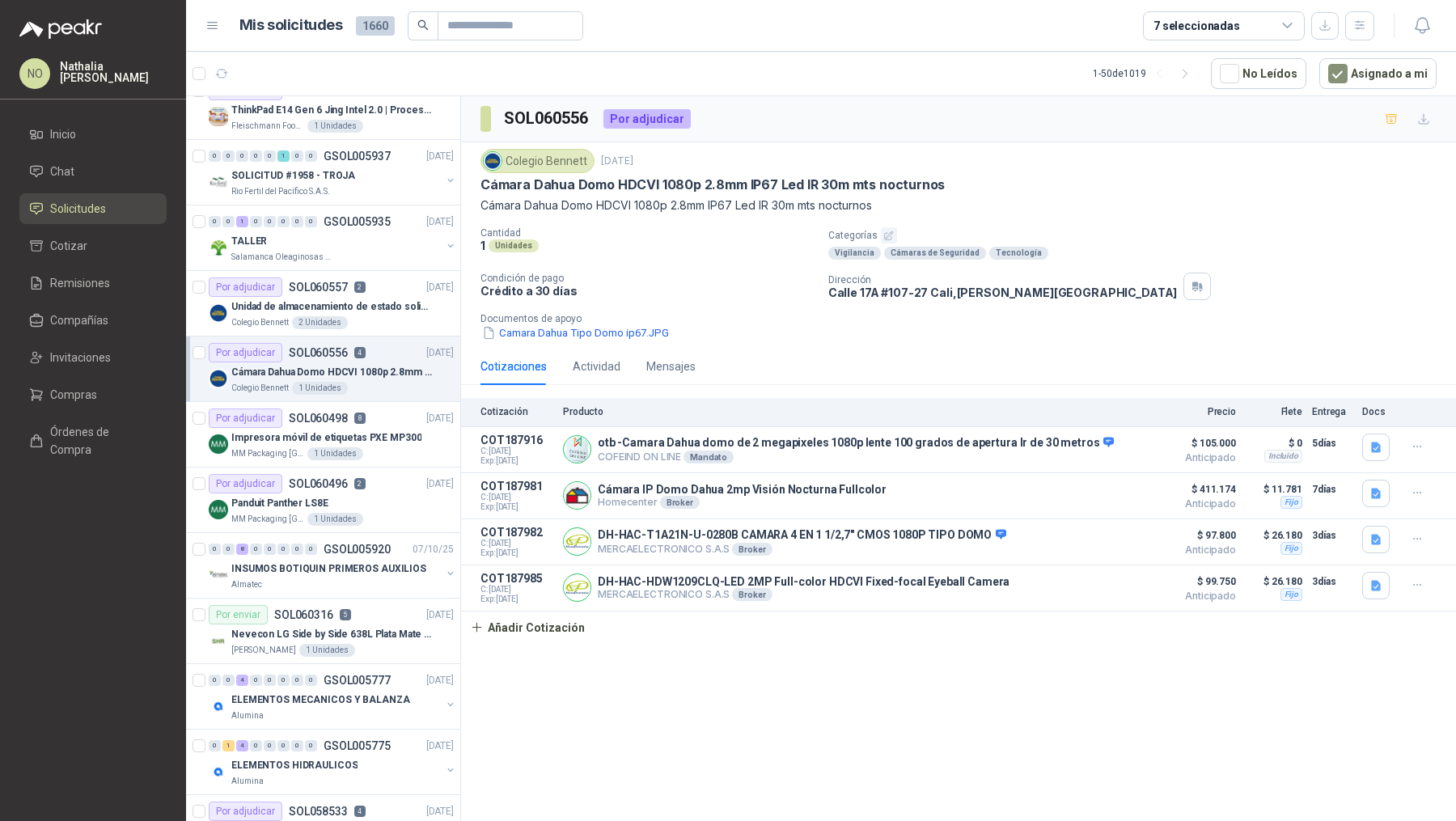
click at [370, 447] on div "MM Packaging [GEOGRAPHIC_DATA] 1 Unidades" at bounding box center [342, 453] width 223 height 13
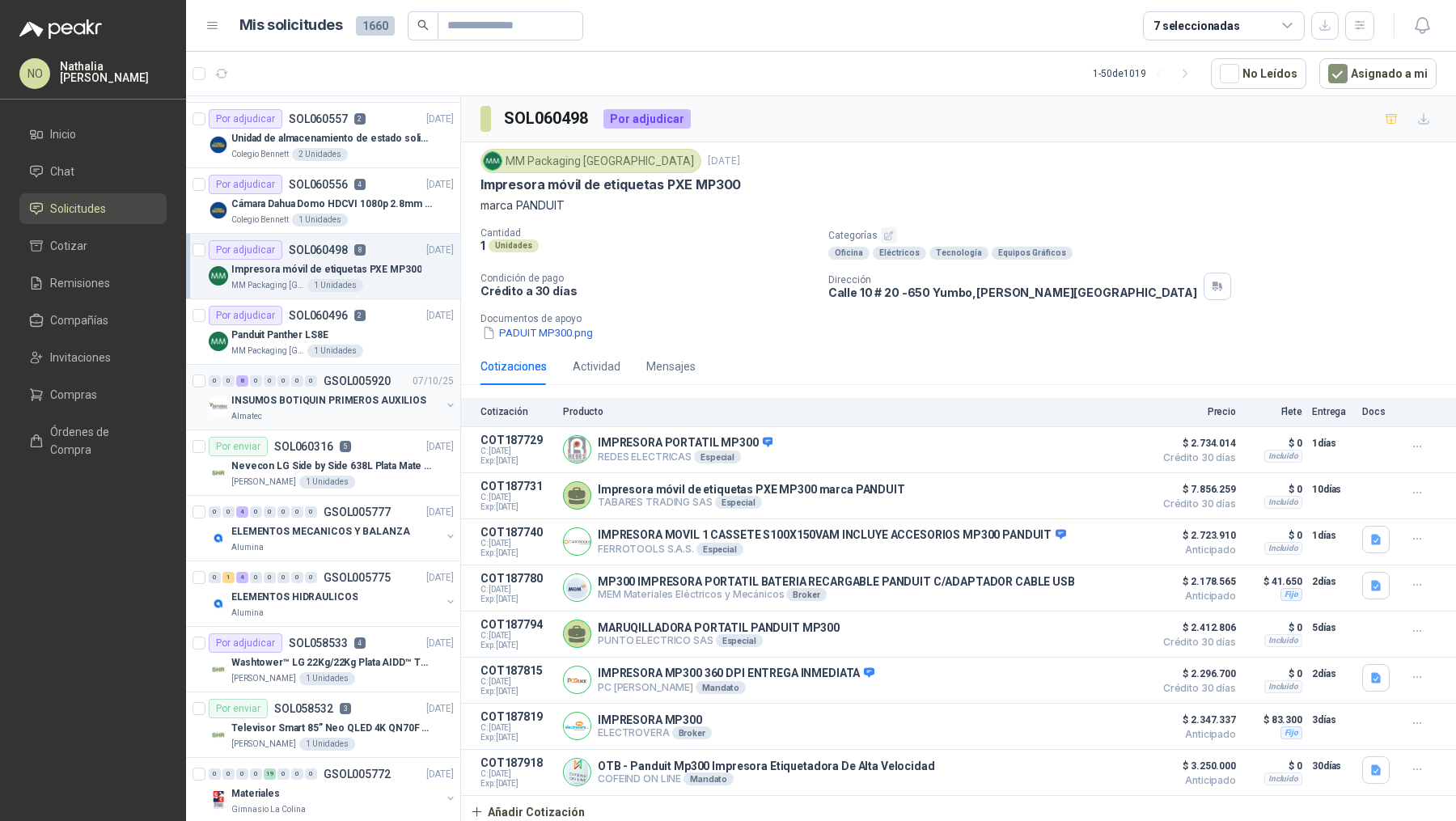
scroll to position [288, 0]
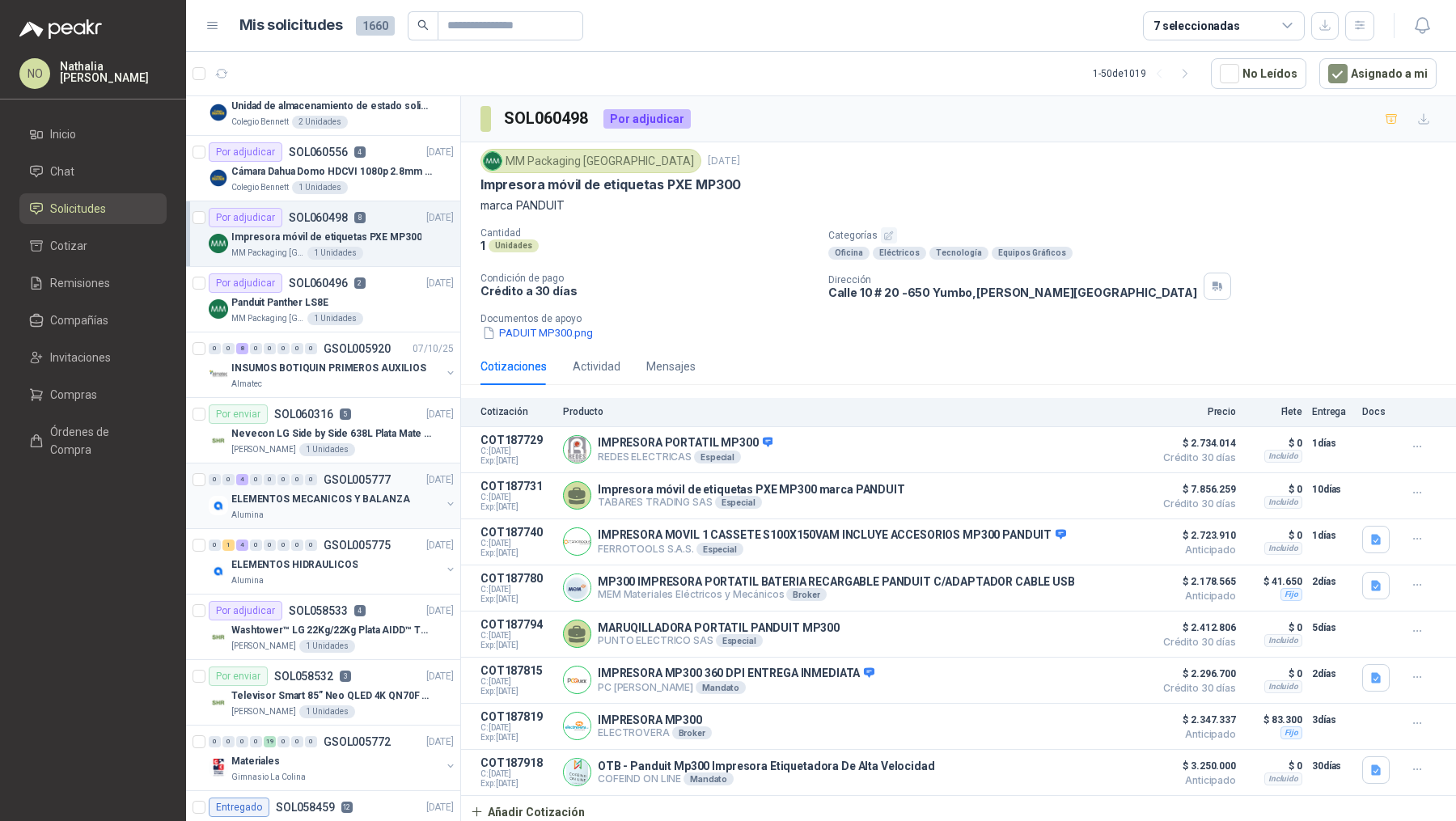
click at [377, 497] on p "ELEMENTOS MECANICOS Y BALANZA" at bounding box center [320, 499] width 179 height 15
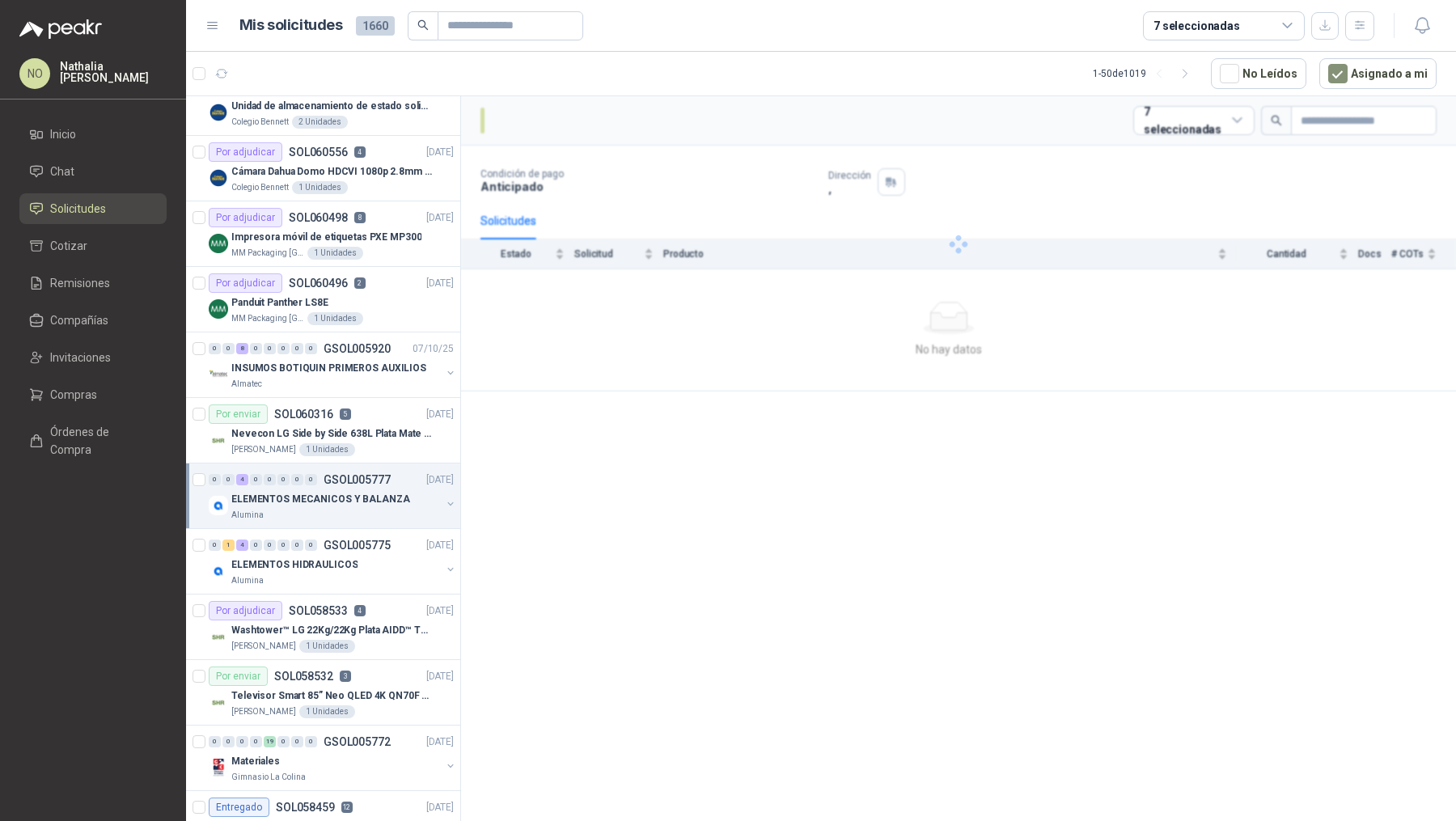
scroll to position [294, 0]
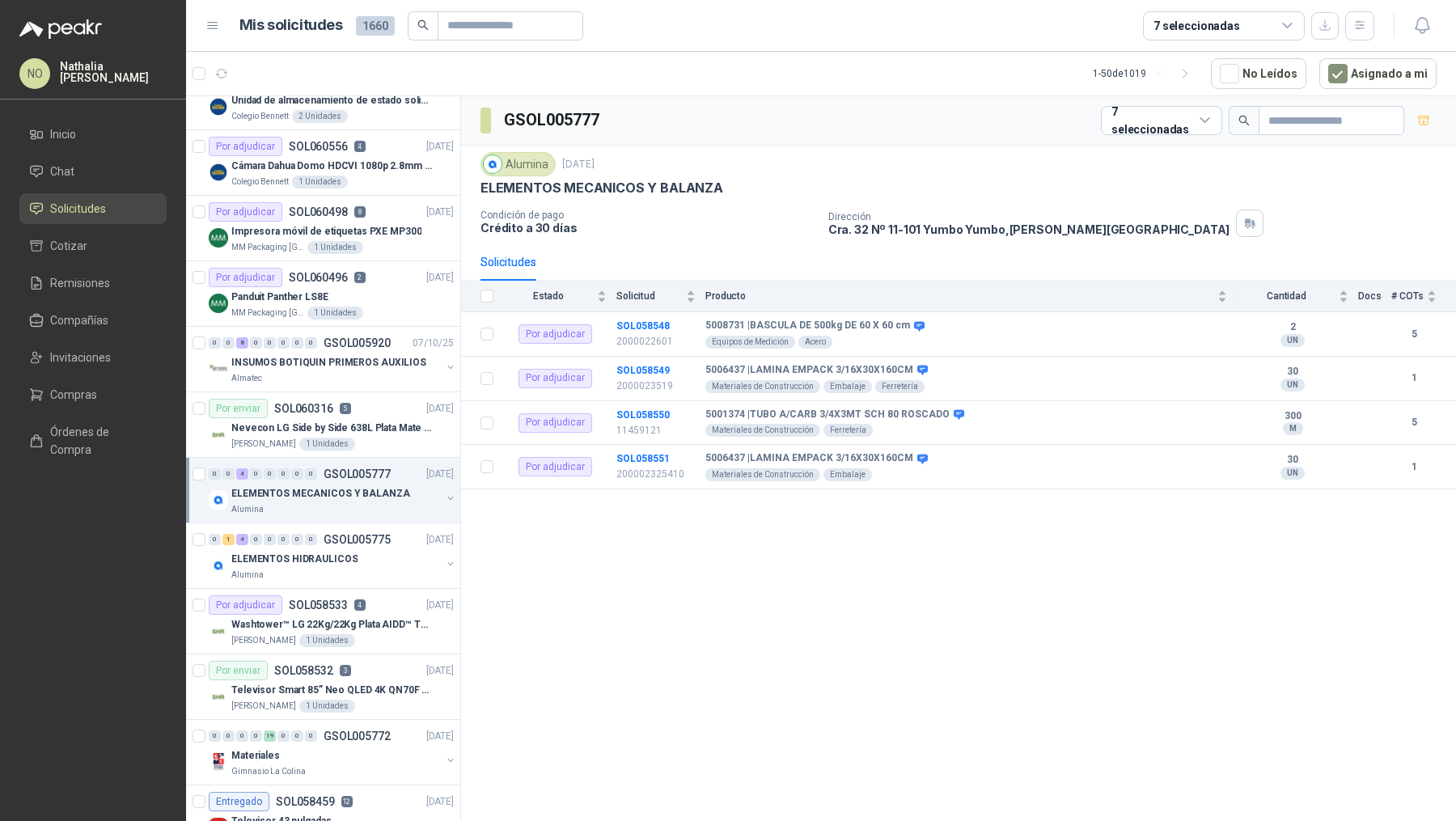
click at [377, 497] on div "ELEMENTOS MECANICOS Y BALANZA" at bounding box center [336, 494] width 209 height 19
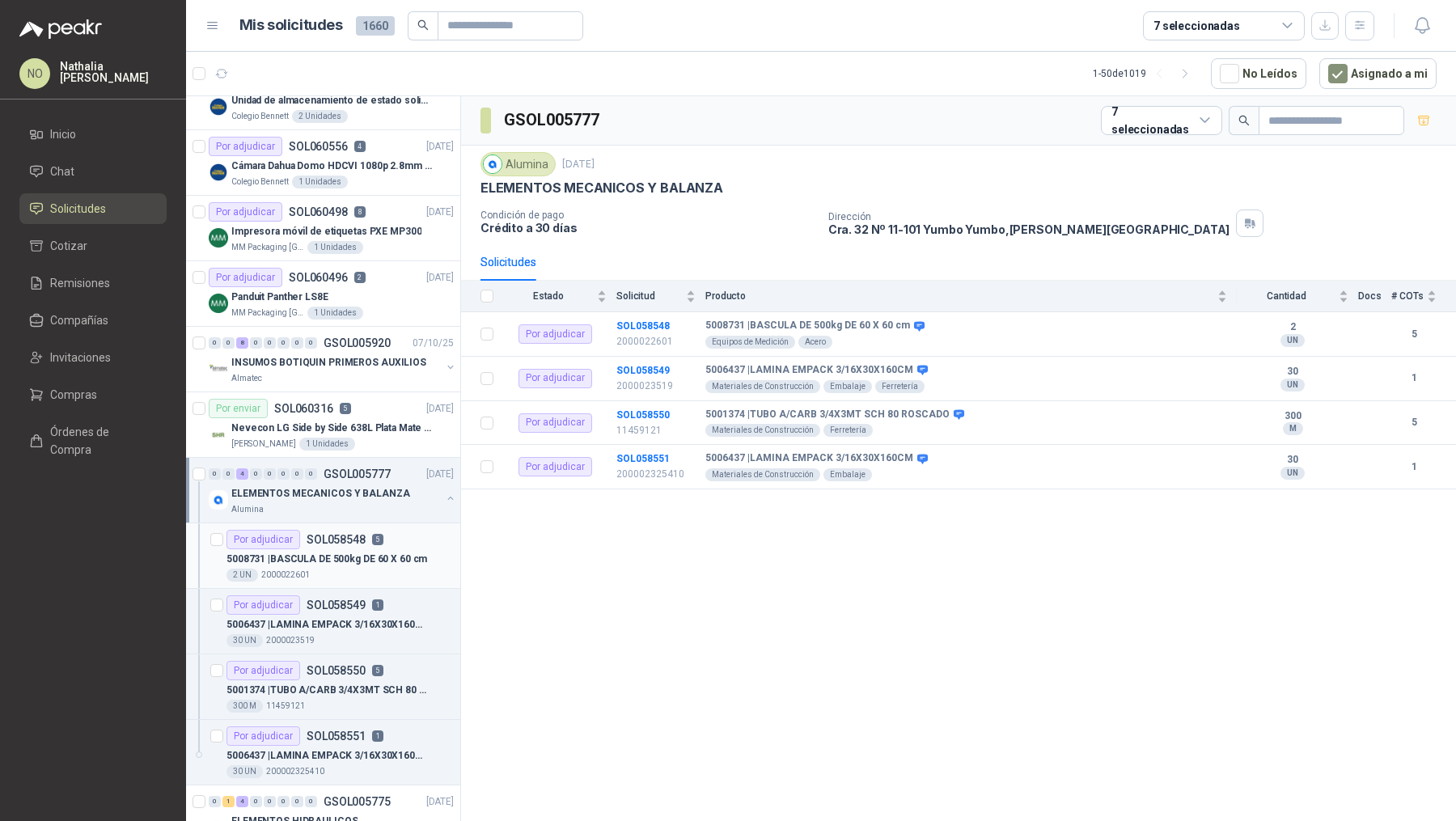
click at [377, 554] on p "5008731 | BASCULA DE 500kg DE 60 X 60 cm" at bounding box center [326, 559] width 201 height 15
